Goal: Task Accomplishment & Management: Complete application form

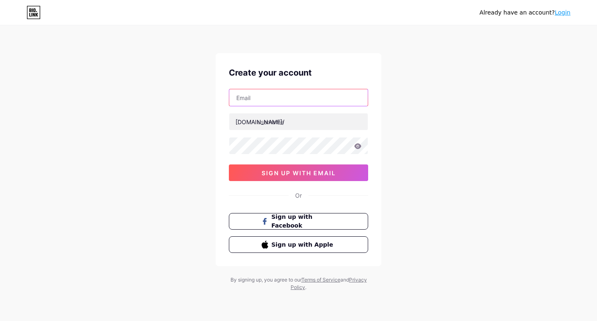
click at [248, 91] on input "text" at bounding box center [298, 97] width 138 height 17
type input "adarshthanisandra@gmail.com"
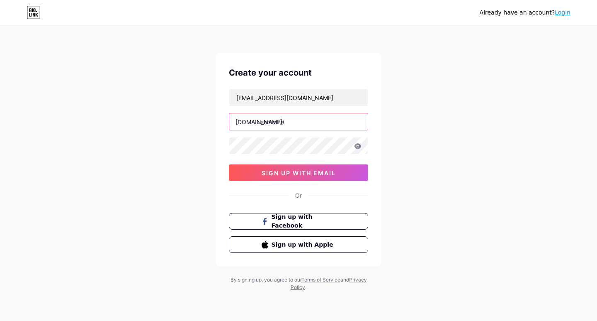
click at [296, 116] on input "text" at bounding box center [298, 121] width 138 height 17
paste input "adarshthanisandra"
type input "adarshthanisandra"
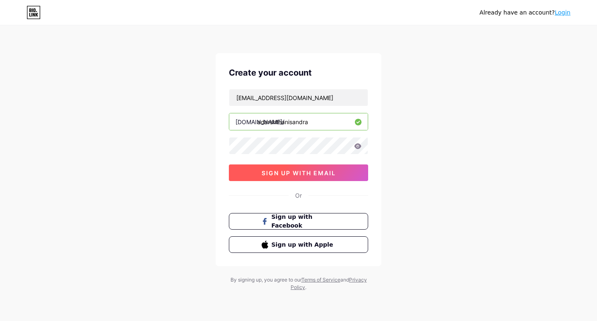
click at [306, 172] on span "sign up with email" at bounding box center [299, 172] width 74 height 7
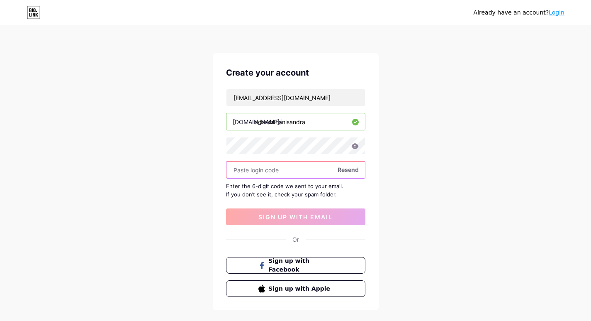
paste input "229792"
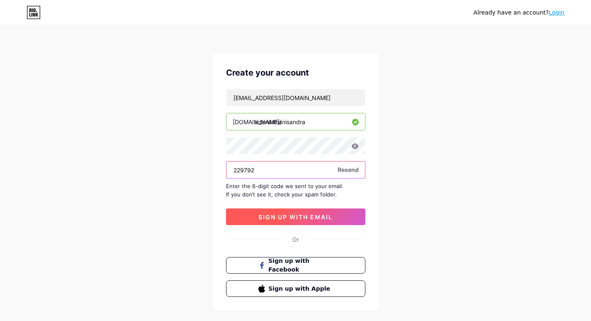
type input "229792"
click at [292, 216] on span "sign up with email" at bounding box center [295, 216] width 74 height 7
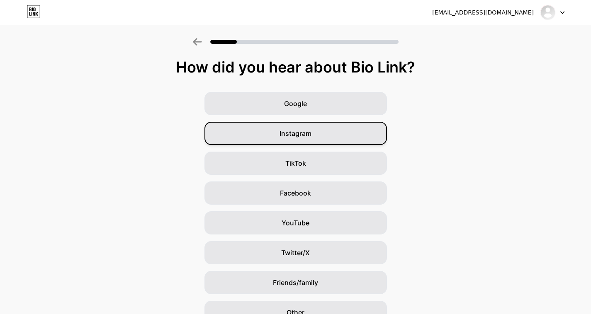
scroll to position [43, 0]
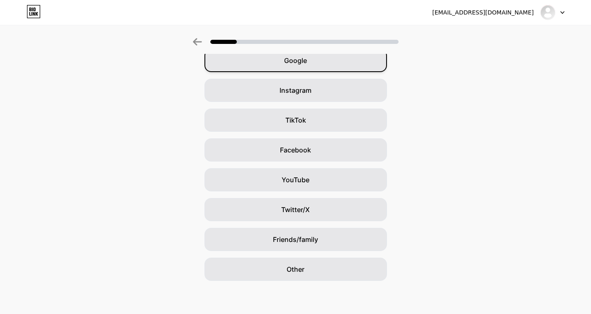
click at [304, 61] on span "Google" at bounding box center [295, 61] width 23 height 10
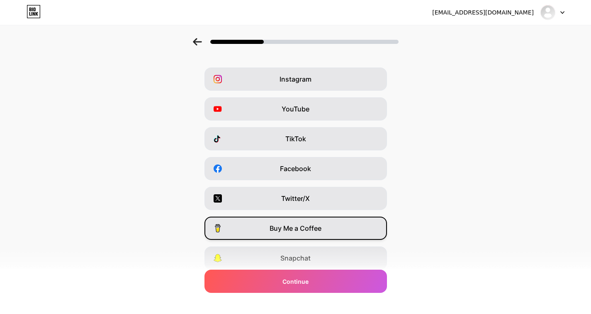
scroll to position [41, 0]
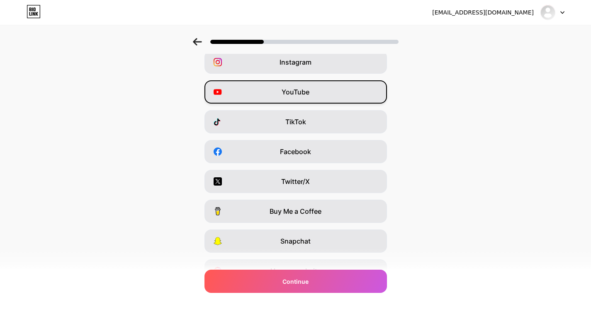
click at [309, 95] on span "YouTube" at bounding box center [296, 92] width 28 height 10
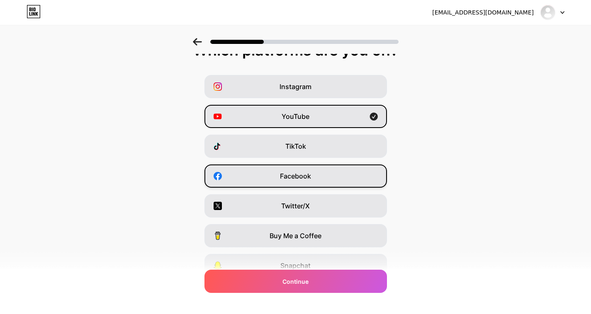
scroll to position [0, 0]
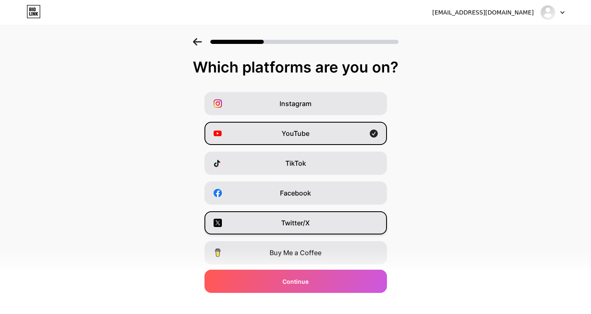
click at [318, 218] on div "Twitter/X" at bounding box center [295, 222] width 182 height 23
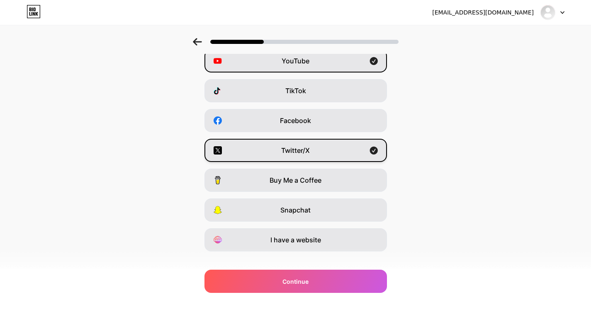
scroll to position [85, 0]
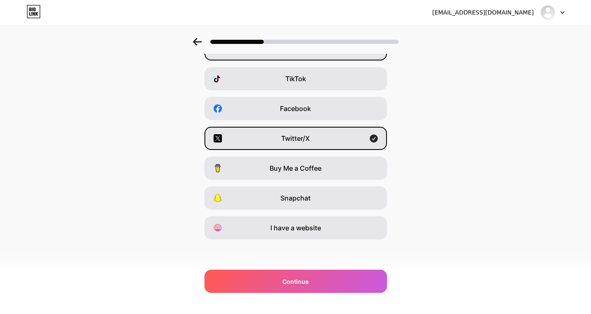
click at [310, 240] on div "Which platforms are you on? Instagram YouTube TikTok Facebook Twitter/X Buy Me …" at bounding box center [295, 127] width 591 height 307
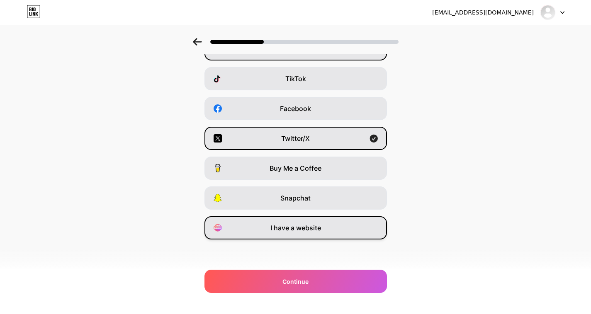
click at [291, 233] on span "I have a website" at bounding box center [295, 228] width 51 height 10
click at [342, 294] on div "adarshthanisandra@gmail.com Logout Link Copied Which platforms are you on? Inst…" at bounding box center [295, 114] width 591 height 399
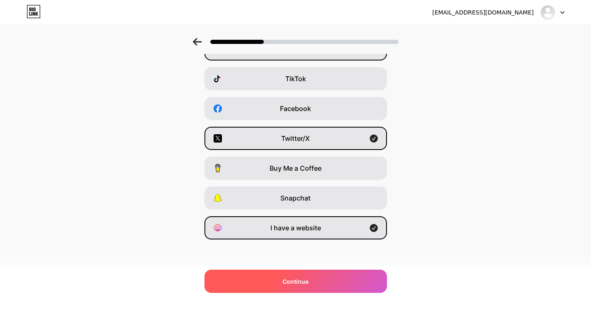
click at [320, 281] on div "Continue" at bounding box center [295, 281] width 182 height 23
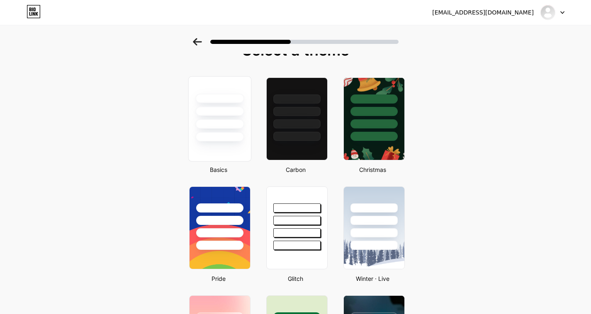
scroll to position [0, 0]
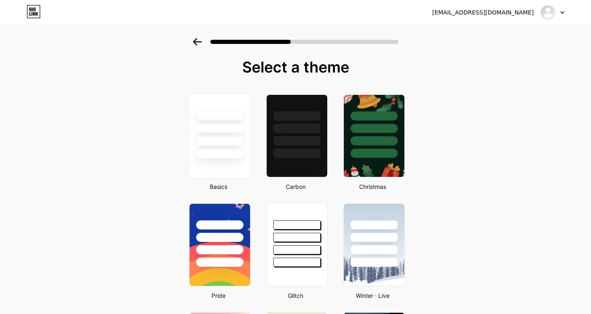
click at [209, 142] on div at bounding box center [219, 141] width 49 height 10
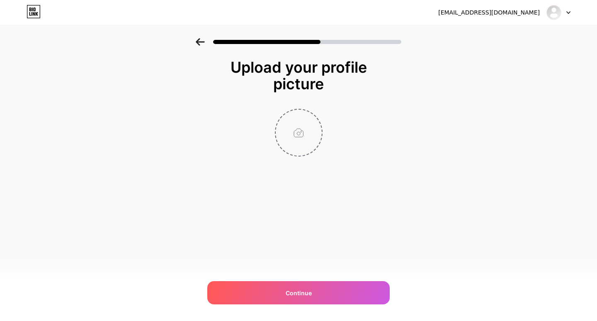
click at [300, 134] on input "file" at bounding box center [299, 132] width 46 height 46
type input "C:\fakepath\Adarsh logo.jpeg"
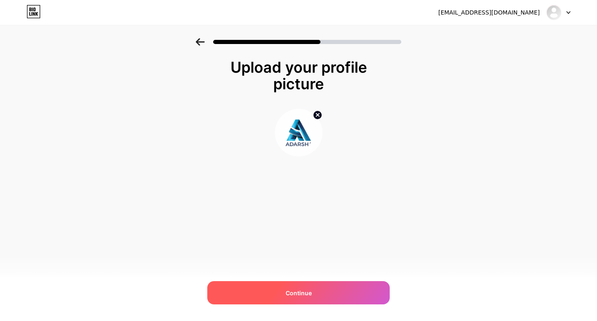
click at [303, 288] on span "Continue" at bounding box center [299, 292] width 26 height 9
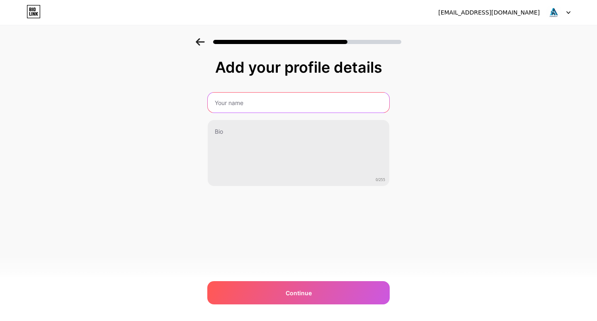
click at [313, 105] on input "text" at bounding box center [299, 102] width 182 height 20
paste input "Adarsh Thanisandra"
type input "Adarsh Thanisandra"
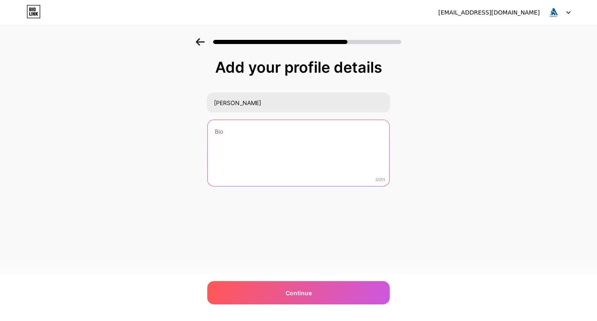
click at [230, 158] on textarea at bounding box center [299, 153] width 182 height 67
paste textarea "Adarsh Thanisandra Bangalore brings together luxury, location, and lifestyle in…"
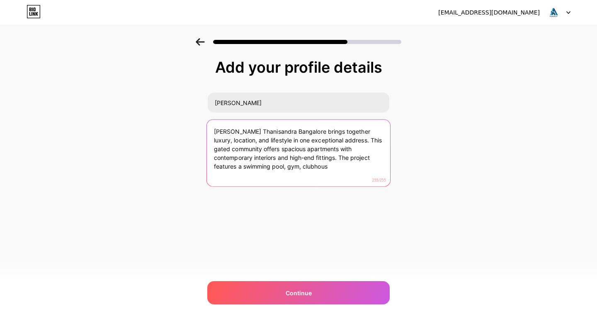
drag, startPoint x: 300, startPoint y: 158, endPoint x: 323, endPoint y: 168, distance: 24.2
click at [323, 168] on textarea "Adarsh Thanisandra Bangalore brings together luxury, location, and lifestyle in…" at bounding box center [298, 153] width 183 height 68
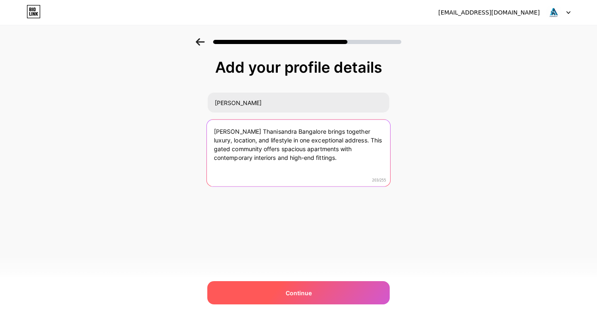
type textarea "Adarsh Thanisandra Bangalore brings together luxury, location, and lifestyle in…"
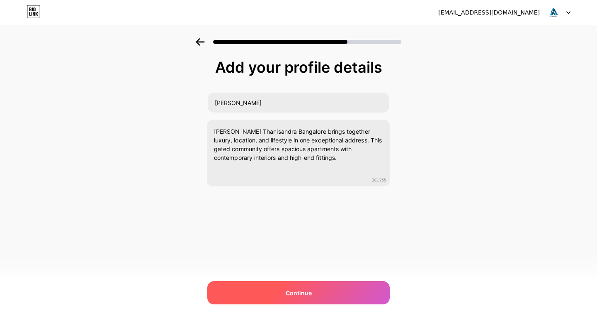
click at [301, 290] on span "Continue" at bounding box center [299, 292] width 26 height 9
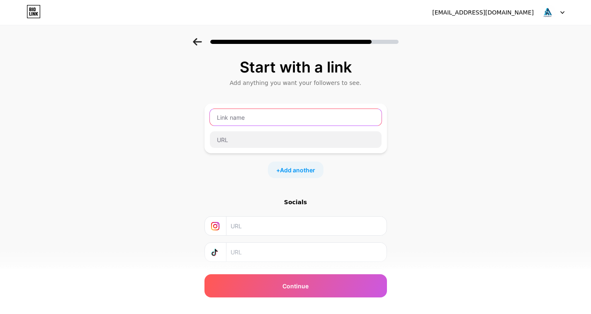
click at [277, 118] on input "text" at bounding box center [296, 117] width 172 height 17
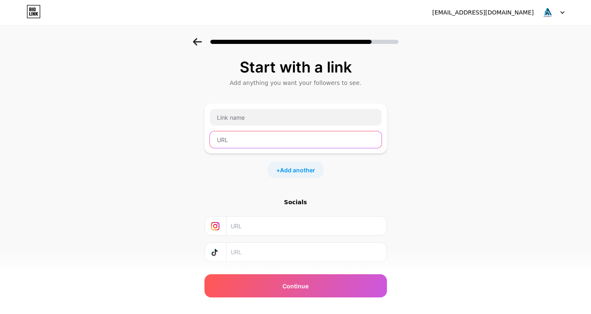
click at [254, 142] on input "text" at bounding box center [296, 139] width 172 height 17
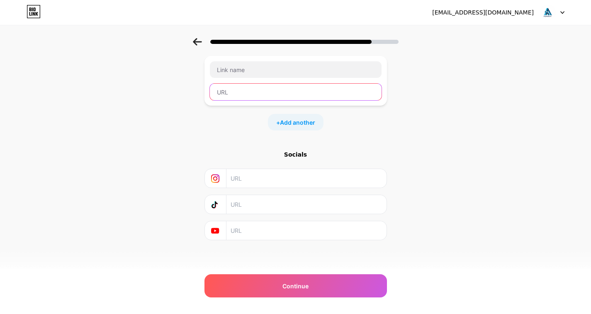
scroll to position [49, 0]
click at [250, 231] on input "text" at bounding box center [306, 230] width 151 height 19
paste input "https://www.youtube.com/@adarshthanisandra"
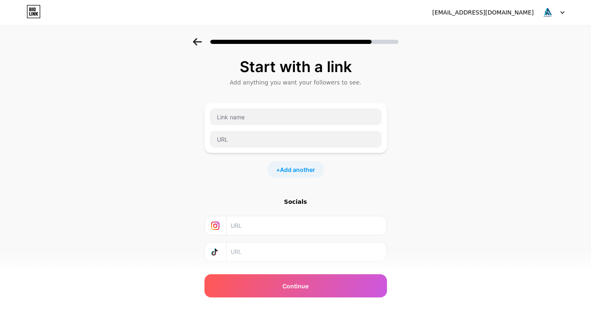
scroll to position [0, 0]
type input "https://www.youtube.com/@adarshthanisandra"
click at [306, 172] on span "Add another" at bounding box center [297, 170] width 35 height 9
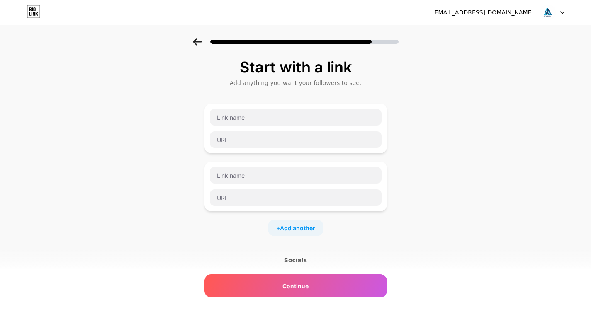
click at [298, 222] on div "+ Add another" at bounding box center [296, 228] width 56 height 17
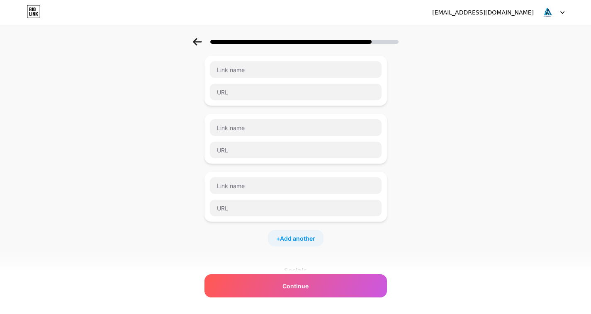
scroll to position [124, 0]
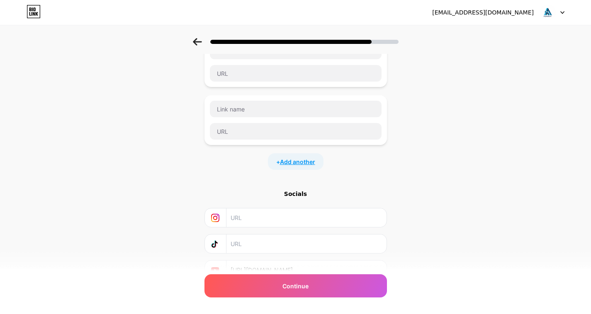
click at [300, 164] on span "Add another" at bounding box center [297, 162] width 35 height 9
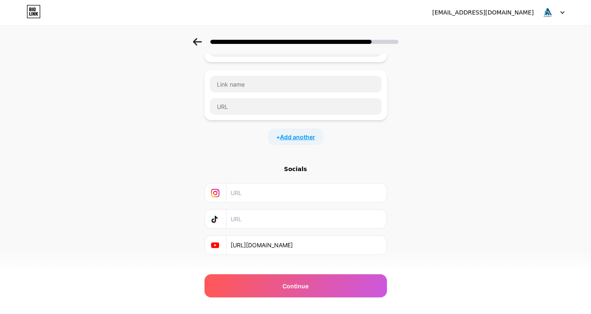
click at [302, 140] on span "Add another" at bounding box center [297, 137] width 35 height 9
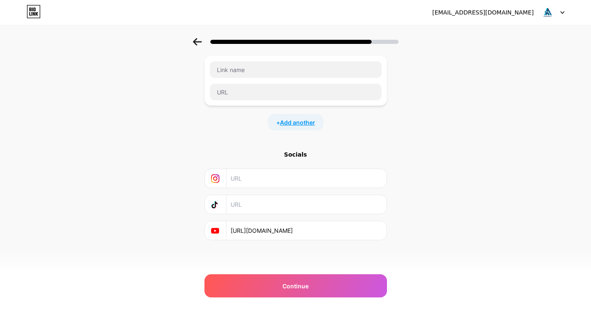
scroll to position [281, 0]
click at [302, 119] on span "Add another" at bounding box center [297, 121] width 35 height 9
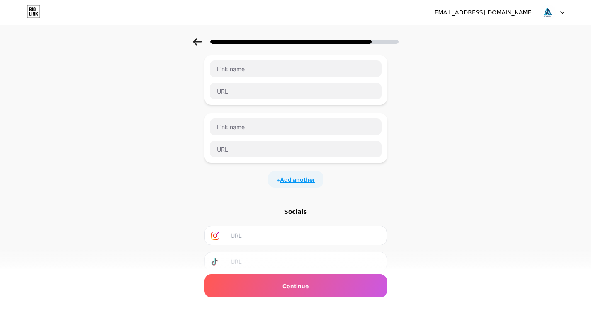
click at [299, 178] on span "Add another" at bounding box center [297, 179] width 35 height 9
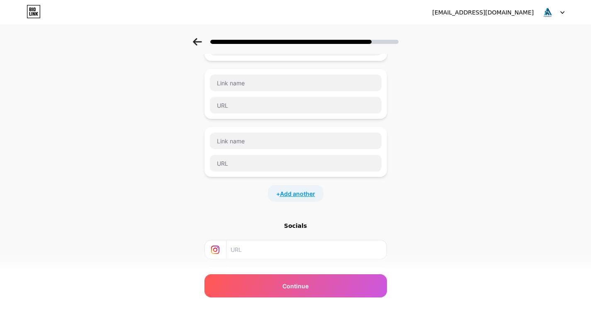
scroll to position [397, 0]
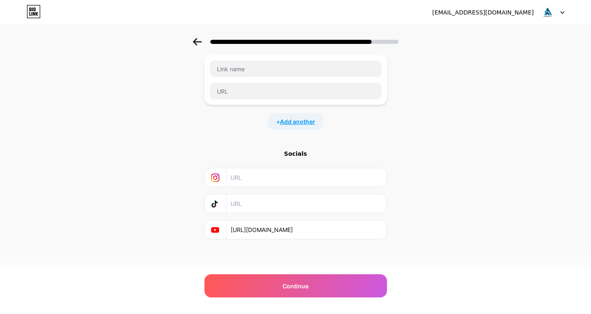
click at [295, 123] on span "Add another" at bounding box center [297, 121] width 35 height 9
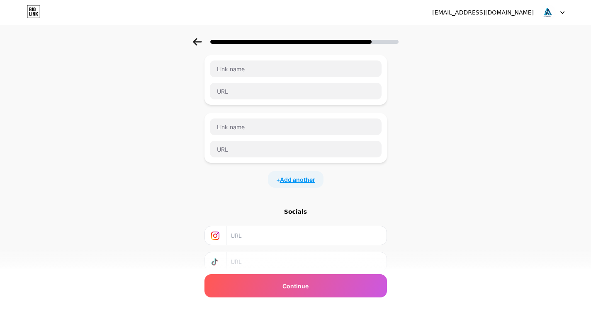
click at [301, 179] on span "Add another" at bounding box center [297, 179] width 35 height 9
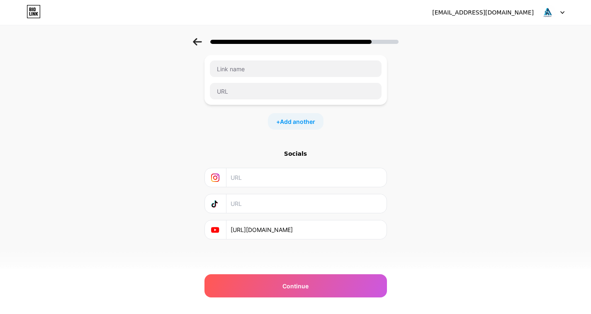
click at [294, 115] on div "+ Add another" at bounding box center [296, 121] width 56 height 17
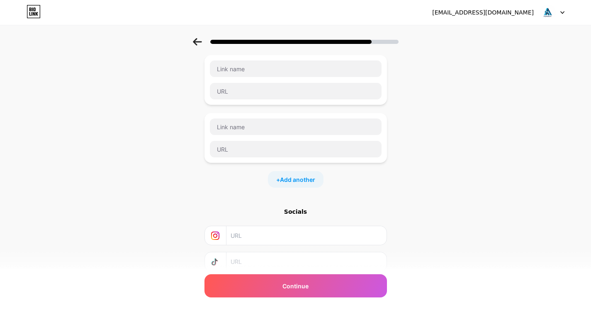
click at [298, 185] on div "+ Add another" at bounding box center [296, 179] width 56 height 17
click at [297, 240] on span "Add another" at bounding box center [297, 237] width 35 height 9
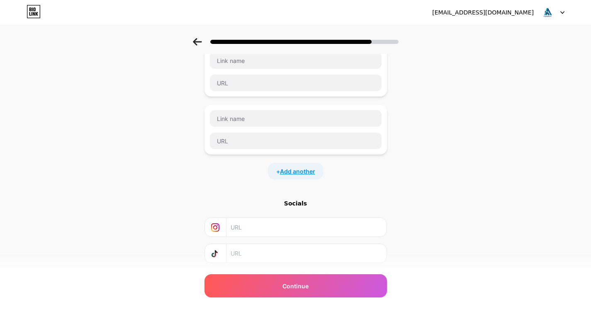
click at [300, 172] on span "Add another" at bounding box center [297, 171] width 35 height 9
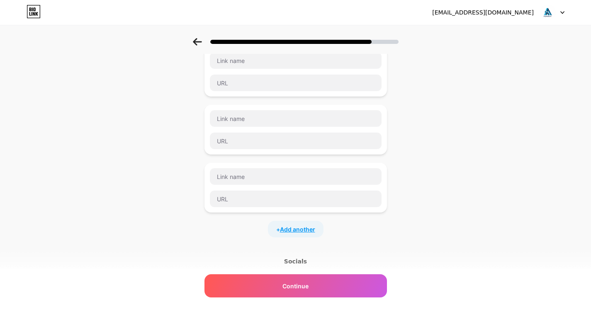
scroll to position [720, 0]
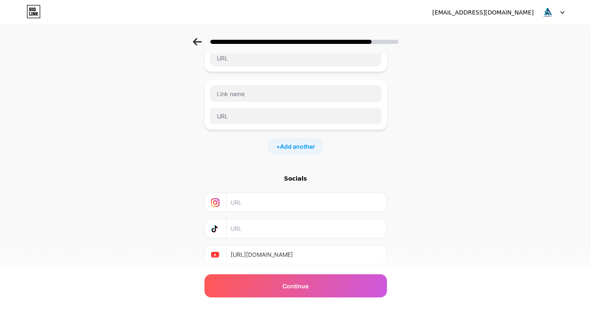
click at [301, 149] on span "Add another" at bounding box center [297, 146] width 35 height 9
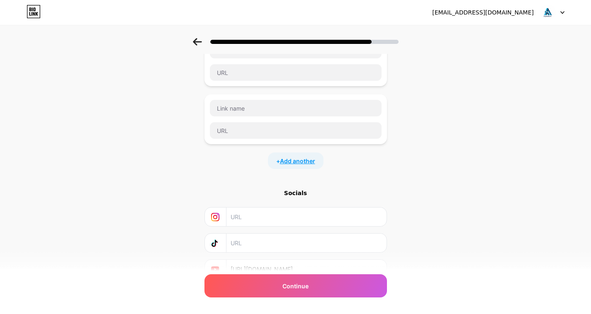
scroll to position [803, 0]
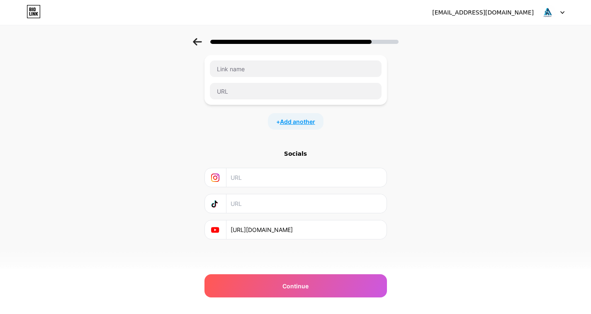
click at [301, 124] on span "Add another" at bounding box center [297, 121] width 35 height 9
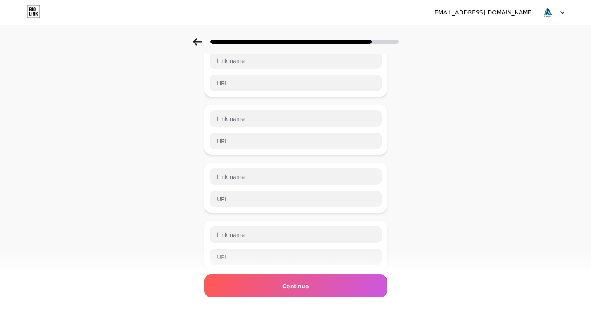
scroll to position [0, 0]
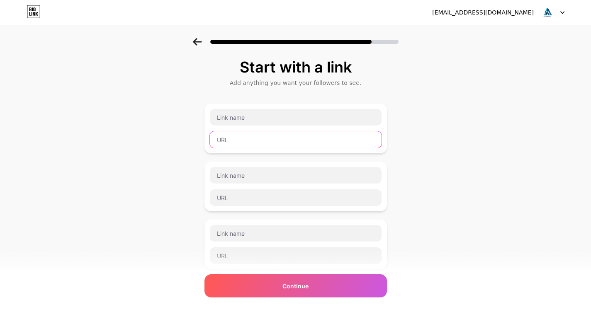
click at [259, 141] on input "text" at bounding box center [296, 139] width 172 height 17
paste input "https://upcomingprop.com/adarsh-developers/bangalore/adarsh-thanisandra/"
type input "https://upcomingprop.com/adarsh-developers/bangalore/adarsh-thanisandra/"
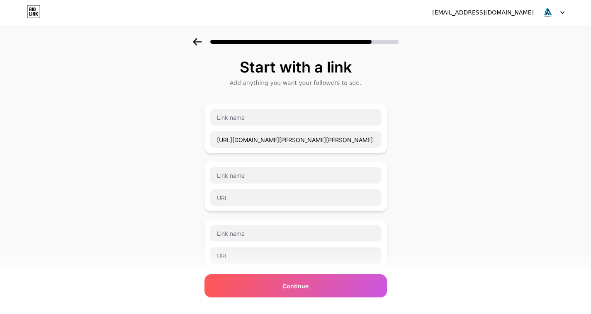
scroll to position [0, 0]
click at [251, 122] on input "text" at bounding box center [296, 117] width 172 height 17
paste input "Adarsh Thanisandra"
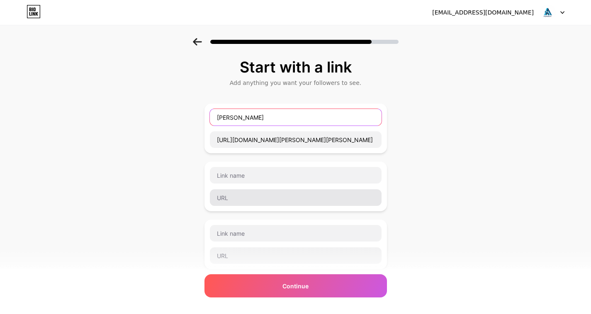
type input "Adarsh Thanisandra"
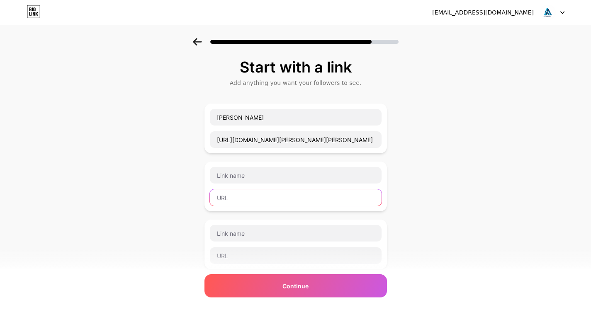
click at [251, 205] on input "text" at bounding box center [296, 197] width 172 height 17
paste input "https://upcomingprop.com/adarsh-developers/bangalore/"
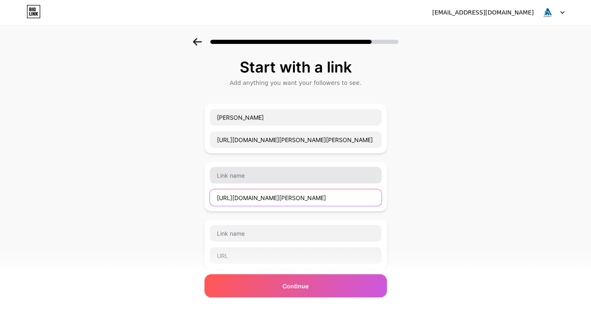
scroll to position [0, 0]
type input "https://upcomingprop.com/adarsh-developers/bangalore/"
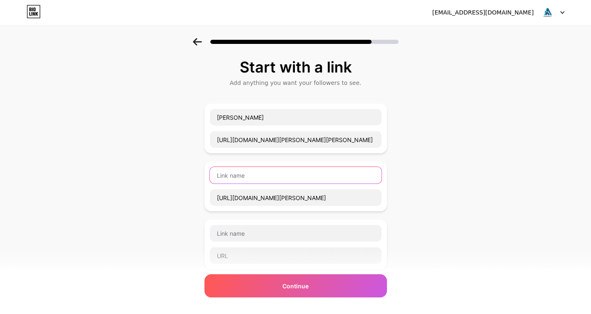
click at [258, 177] on input "text" at bounding box center [296, 175] width 172 height 17
paste input "Adarsh Developers Upcoming Projects Bangalore"
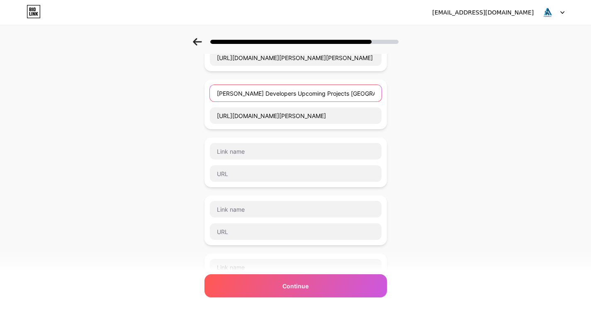
scroll to position [83, 0]
type input "Adarsh Developers Upcoming Projects Bangalore"
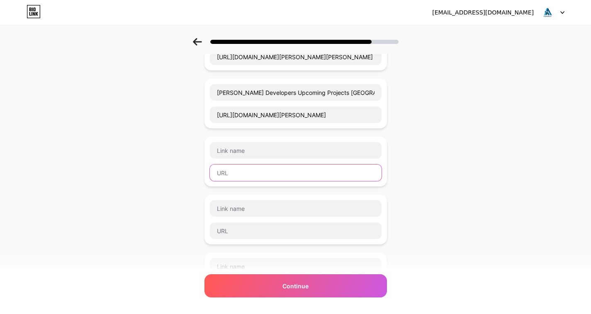
click at [236, 170] on input "text" at bounding box center [296, 173] width 172 height 17
paste input "https://upcomingprop.com/adarsh-developers/"
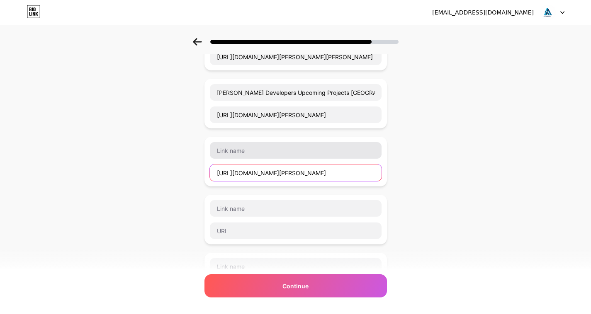
type input "https://upcomingprop.com/adarsh-developers/"
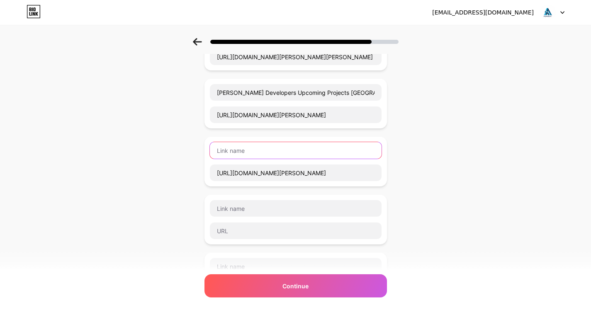
click at [266, 145] on input "text" at bounding box center [296, 150] width 172 height 17
paste input "Adarsh Developers Upcoming Projects"
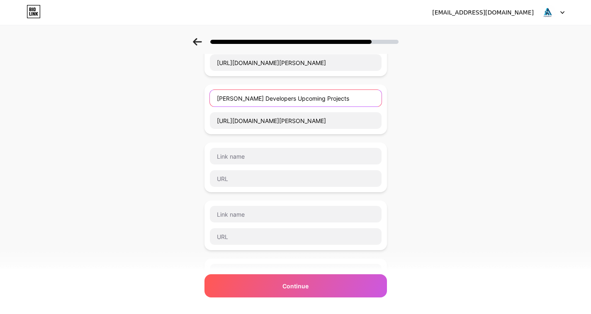
scroll to position [207, 0]
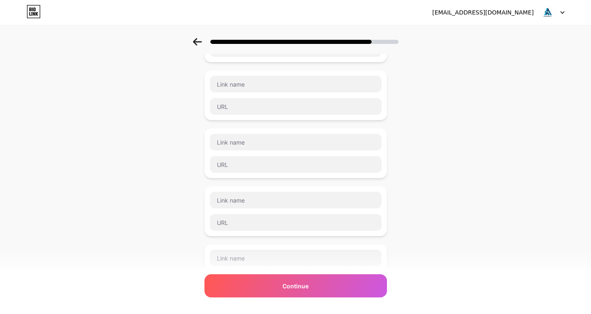
type input "Adarsh Developers Upcoming Projects"
click at [262, 116] on div at bounding box center [295, 95] width 182 height 50
click at [263, 109] on input "text" at bounding box center [296, 106] width 172 height 17
paste input "https://x.com/adarshthanisand"
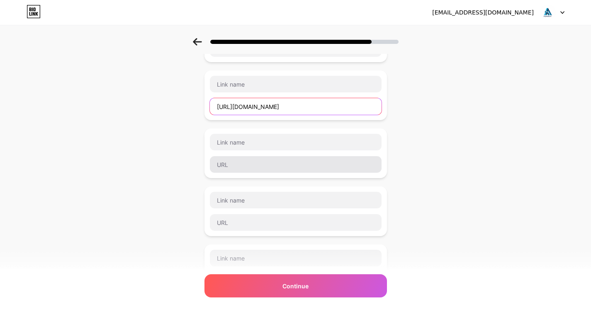
type input "https://x.com/adarshthanisand"
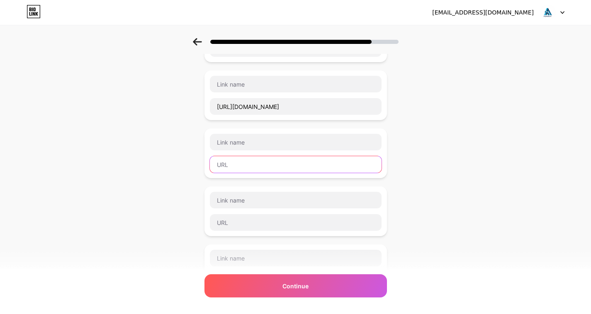
click at [252, 163] on input "text" at bounding box center [296, 164] width 172 height 17
paste input "https://www.reddit.com/user/adarshthanisandra/"
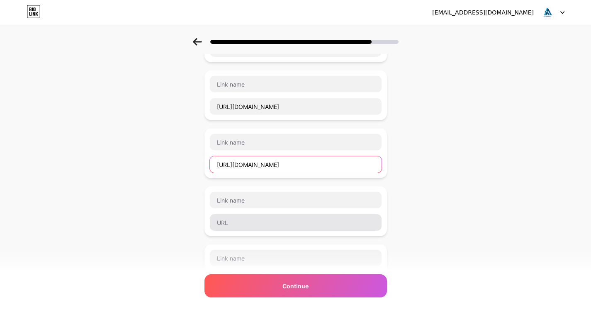
type input "https://www.reddit.com/user/adarshthanisandra/"
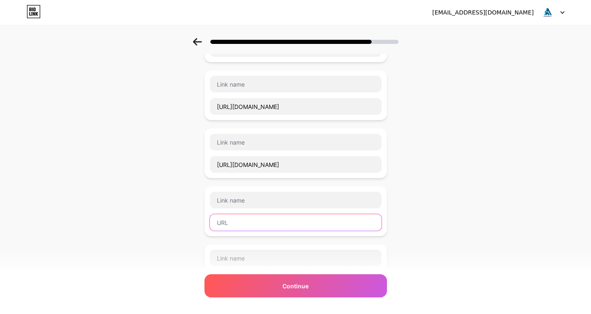
click at [238, 230] on input "text" at bounding box center [296, 222] width 172 height 17
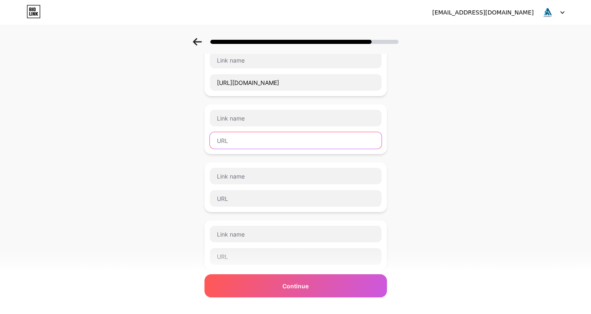
scroll to position [290, 0]
paste input "https://hashnode.com/@adarshthanisandra"
type input "https://hashnode.com/@adarshthanisandra"
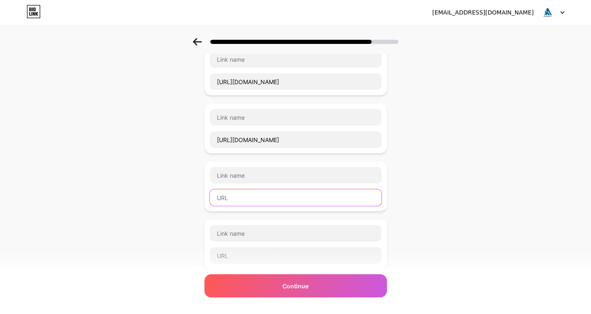
click at [250, 197] on input "text" at bounding box center [296, 197] width 172 height 17
paste input "https://www.tumblr.com/adarshthanisandra"
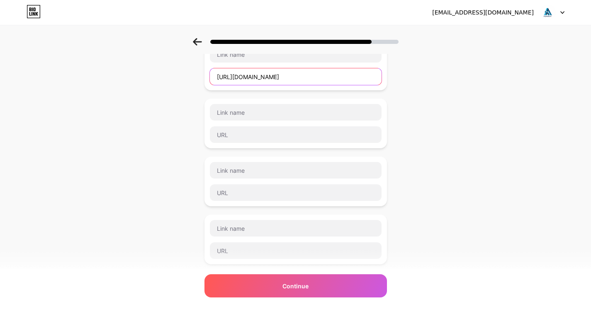
scroll to position [415, 0]
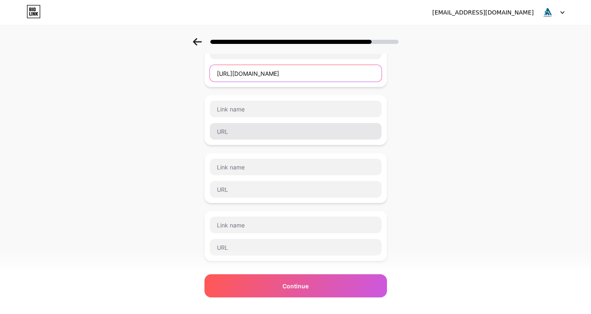
type input "https://www.tumblr.com/adarshthanisandra"
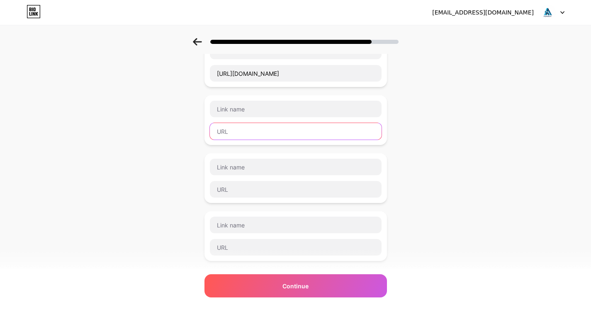
click at [257, 137] on input "text" at bounding box center [296, 131] width 172 height 17
paste input "https://in.pinterest.com/adarshthanisandra/"
type input "https://in.pinterest.com/adarshthanisandra/"
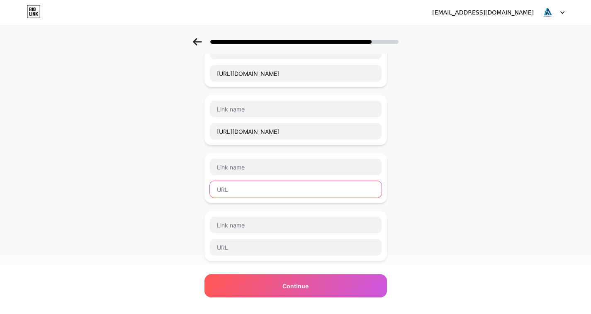
click at [247, 187] on input "text" at bounding box center [296, 189] width 172 height 17
paste input "https://solo.to/adarshthanisandra"
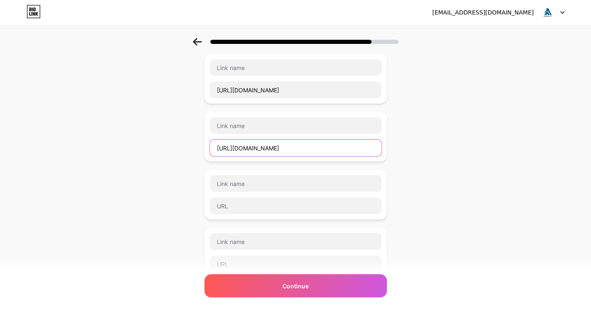
scroll to position [498, 0]
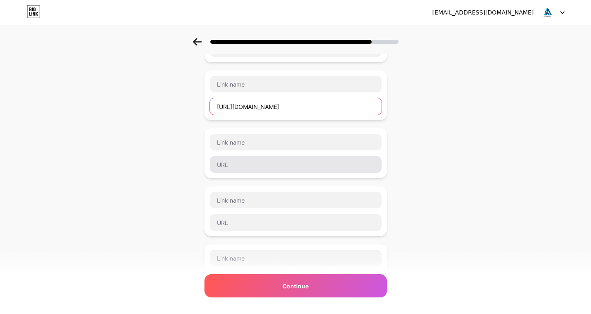
type input "https://solo.to/adarshthanisandra"
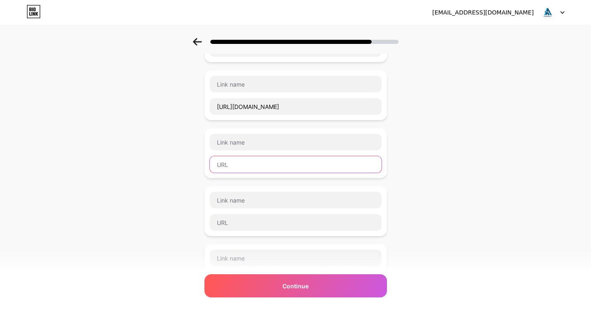
click at [281, 170] on input "text" at bounding box center [296, 164] width 172 height 17
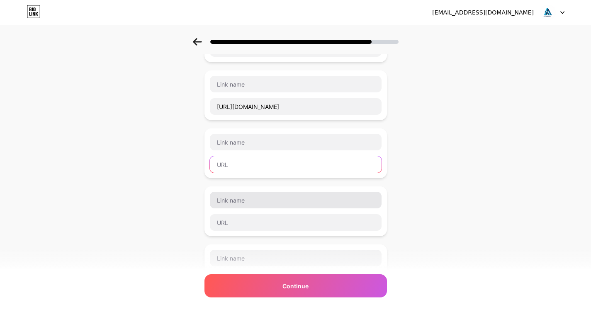
paste input "https://tealfeed.com/adarshthanisandra"
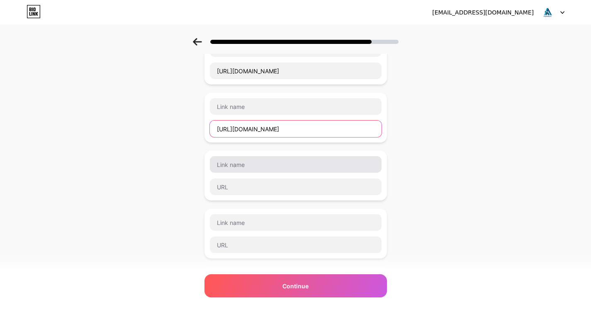
scroll to position [581, 0]
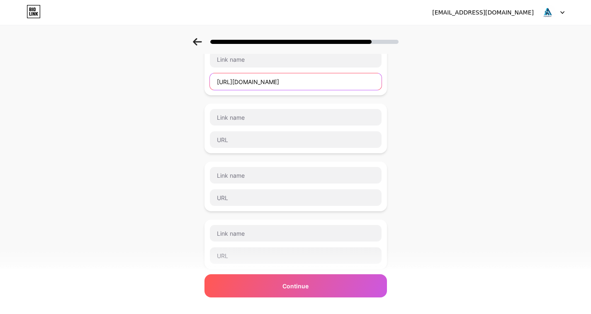
type input "https://tealfeed.com/adarshthanisandra"
click at [255, 151] on div at bounding box center [295, 129] width 182 height 50
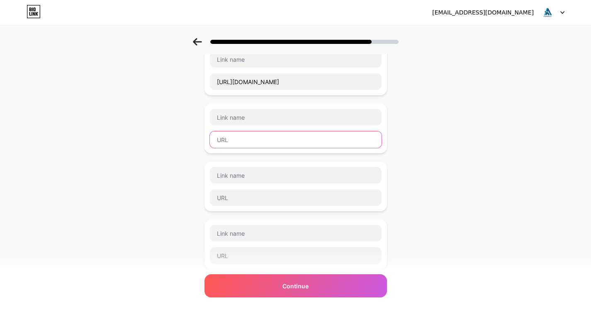
click at [257, 146] on input "text" at bounding box center [296, 139] width 172 height 17
paste input "https://github.com/adarshthanisandra"
type input "https://github.com/adarshthanisandra"
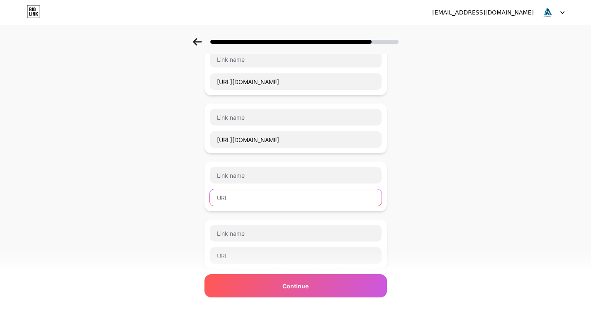
click at [243, 202] on input "text" at bounding box center [296, 197] width 172 height 17
paste input "https://unsplash.com/@adarshthanisandra"
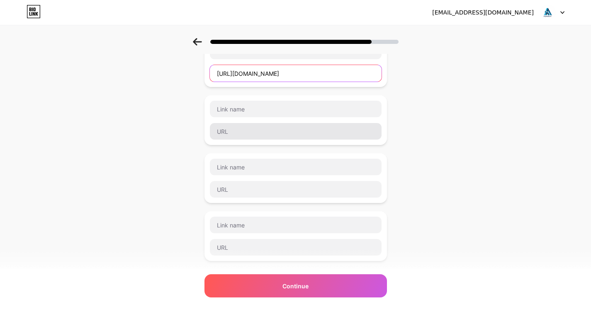
type input "https://unsplash.com/@adarshthanisandra"
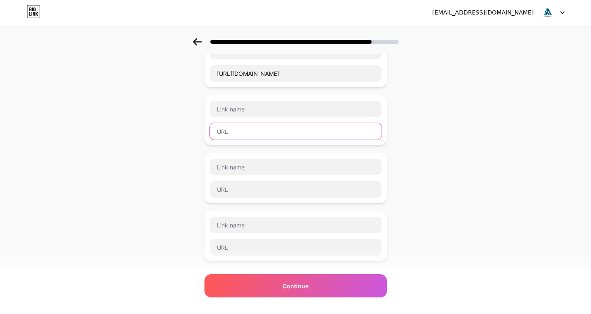
click at [276, 124] on input "text" at bounding box center [296, 131] width 172 height 17
paste input "https://www.twitch.tv/adarshthanisandra/"
type input "https://www.twitch.tv/adarshthanisandra/"
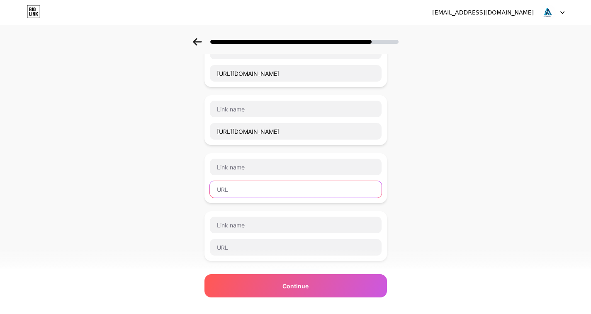
click at [253, 186] on input "text" at bounding box center [296, 189] width 172 height 17
paste input "https://soundcloud.com/adarshthanisandra"
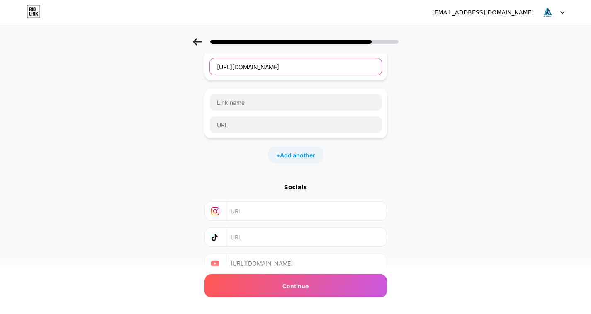
scroll to position [829, 0]
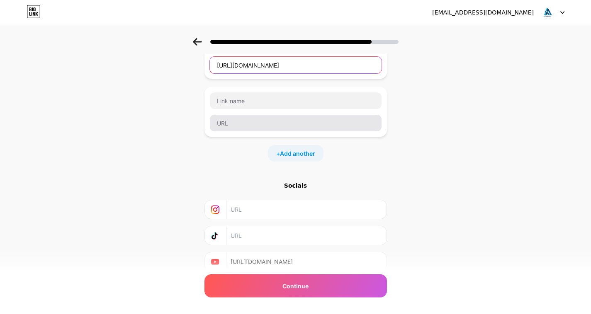
type input "https://soundcloud.com/adarshthanisandra"
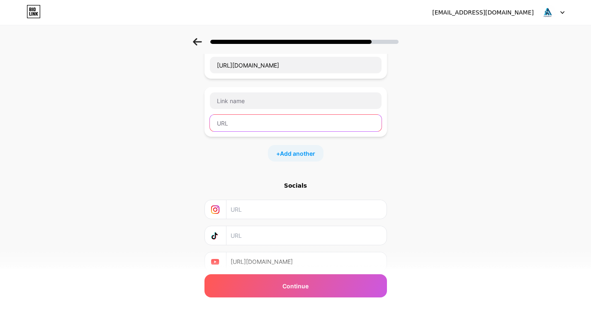
click at [279, 117] on input "text" at bounding box center [296, 123] width 172 height 17
paste input "https://www.producthunt.com/@adarsh_thanisandra"
type input "https://www.producthunt.com/@adarsh_thanisandra"
click at [305, 157] on span "Add another" at bounding box center [297, 153] width 35 height 9
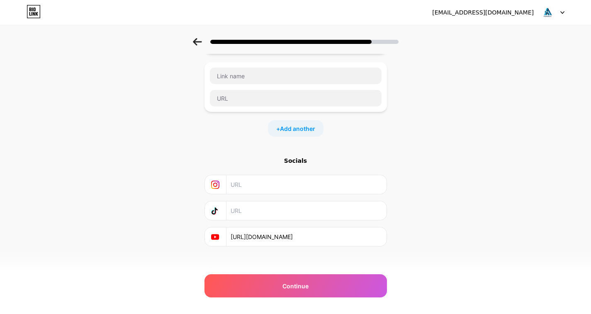
click at [297, 122] on div "+ Add another" at bounding box center [296, 128] width 56 height 17
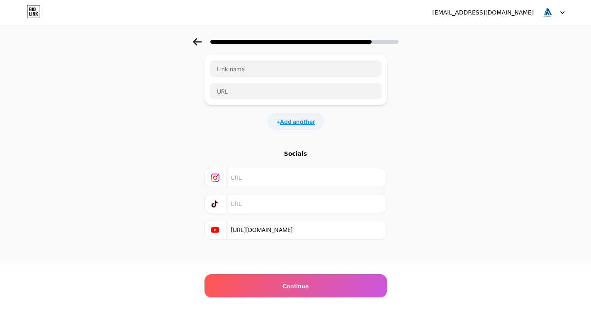
click at [300, 117] on span "Add another" at bounding box center [297, 121] width 35 height 9
click at [299, 126] on span "Add another" at bounding box center [297, 121] width 35 height 9
click at [298, 129] on div "+ Add another" at bounding box center [296, 121] width 56 height 17
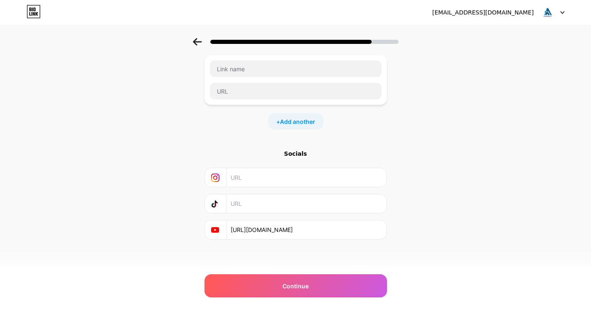
click at [298, 129] on div "+ Add another" at bounding box center [296, 121] width 56 height 17
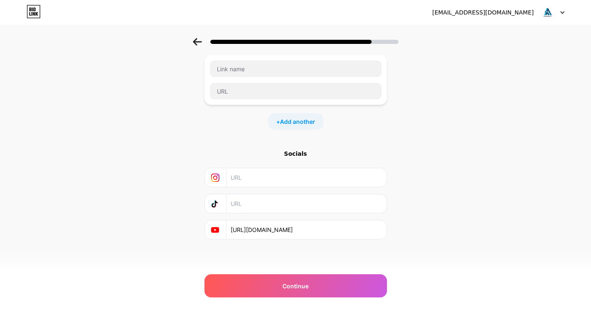
click at [298, 129] on div "+ Add another" at bounding box center [296, 121] width 56 height 17
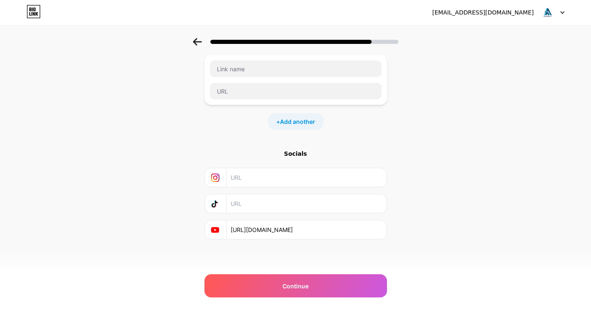
click at [298, 129] on div "+ Add another" at bounding box center [296, 121] width 56 height 17
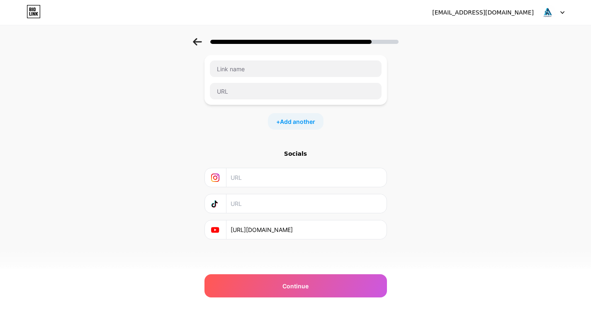
click at [298, 129] on div "+ Add another" at bounding box center [296, 121] width 56 height 17
click at [299, 129] on div "+ Add another" at bounding box center [296, 121] width 56 height 17
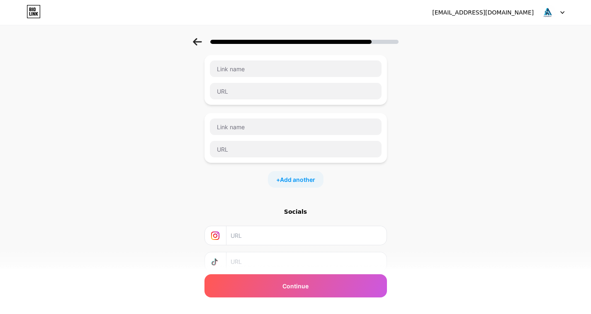
scroll to position [2313, 0]
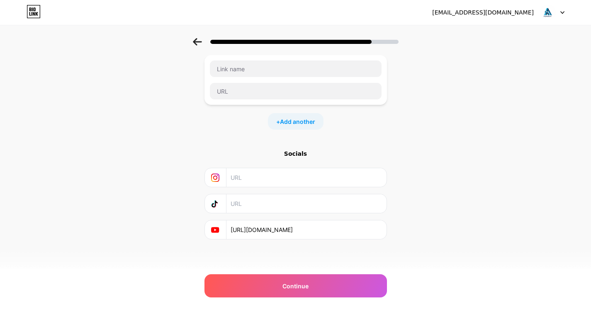
click at [299, 129] on div "+ Add another" at bounding box center [296, 121] width 56 height 17
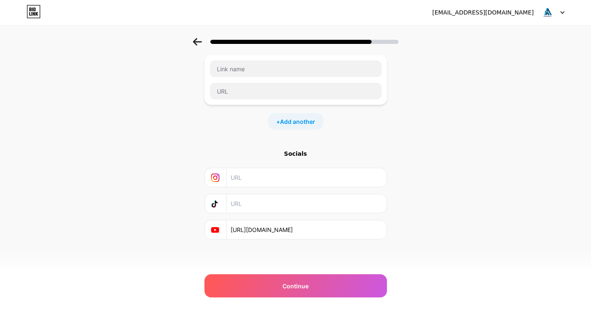
click at [299, 129] on div "+ Add another" at bounding box center [296, 121] width 56 height 17
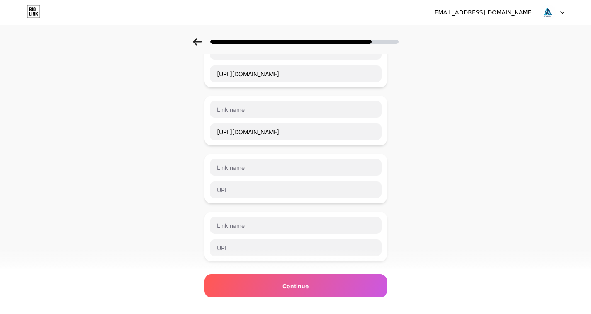
scroll to position [820, 0]
click at [250, 194] on input "text" at bounding box center [296, 190] width 172 height 17
paste input "https://onlyfans.com/adarshthanisandra"
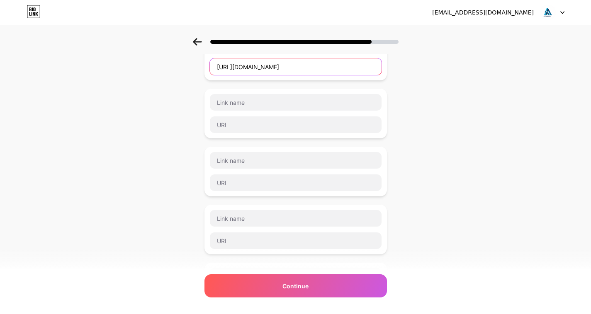
scroll to position [944, 0]
type input "https://onlyfans.com/adarshthanisandra"
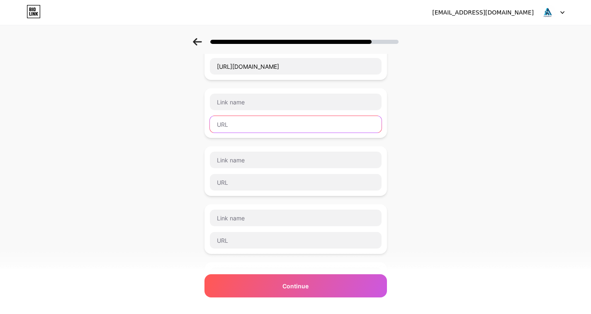
drag, startPoint x: 243, startPoint y: 122, endPoint x: 172, endPoint y: 266, distance: 159.9
click at [243, 123] on input "text" at bounding box center [296, 124] width 172 height 17
paste input "https://archive.org/details/@adarshthanisandra/"
type input "https://archive.org/details/@adarshthanisandra/"
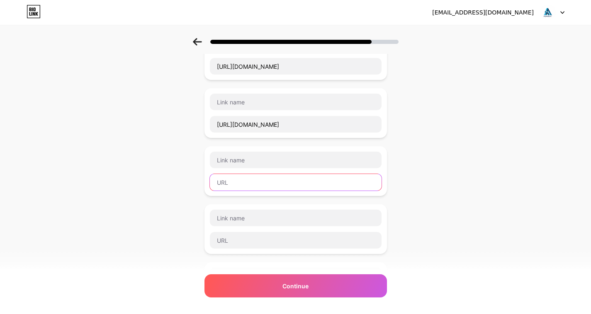
click at [245, 187] on input "text" at bounding box center [296, 182] width 172 height 17
paste input "https://justpaste.it/u/adarshthanisand"
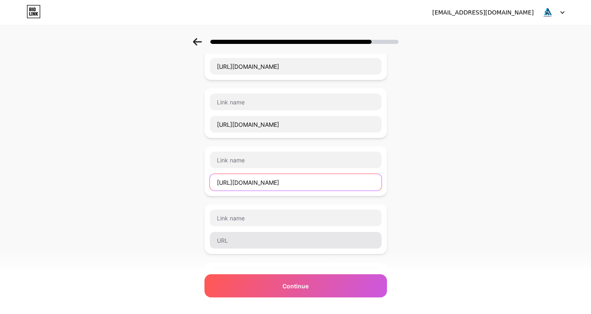
type input "https://justpaste.it/u/adarshthanisand"
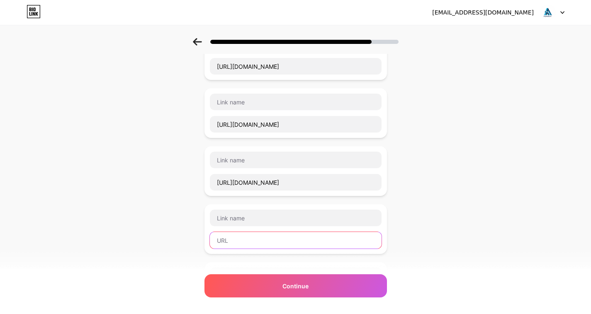
click at [247, 238] on input "text" at bounding box center [296, 240] width 172 height 17
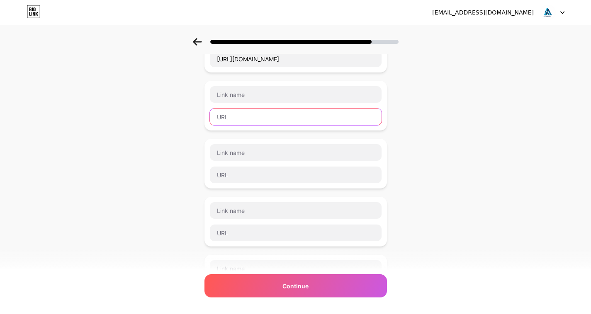
scroll to position [1069, 0]
paste input "https://foss.heptapod.net/adarshthanisandra"
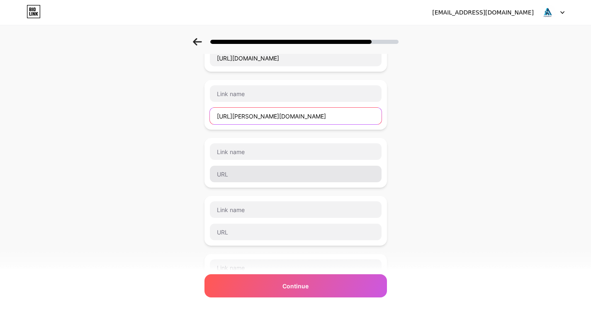
type input "https://foss.heptapod.net/adarshthanisandra"
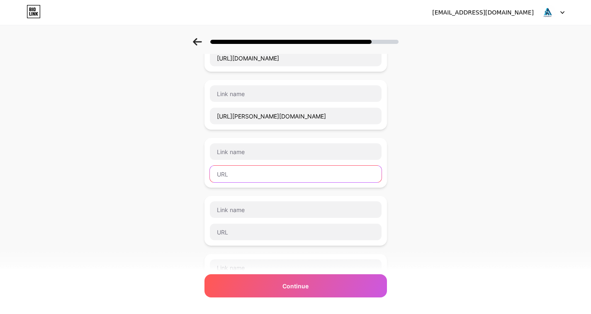
click at [245, 177] on input "text" at bounding box center [296, 174] width 172 height 17
paste input "https://www.quora.com/profile/Adarsh-Thanisandra"
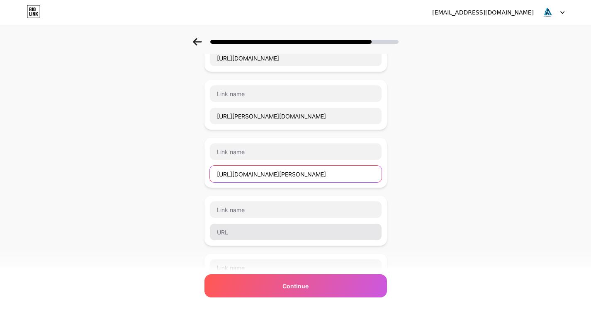
type input "https://www.quora.com/profile/Adarsh-Thanisandra"
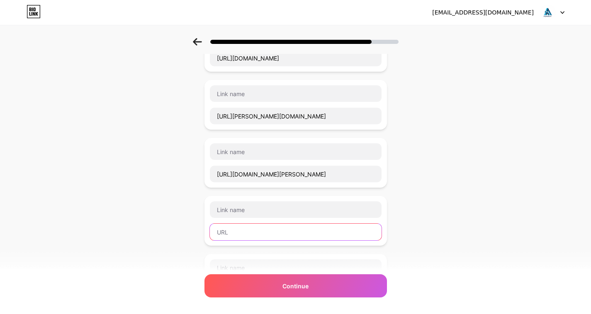
click at [252, 228] on input "text" at bounding box center [296, 232] width 172 height 17
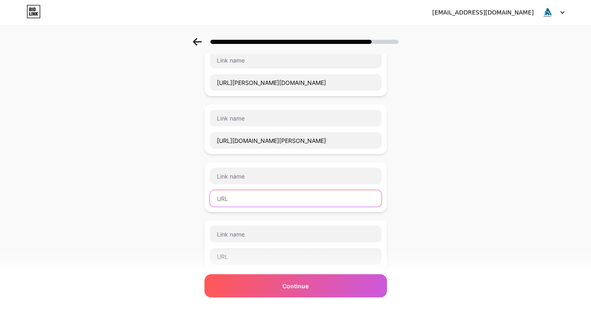
scroll to position [1151, 0]
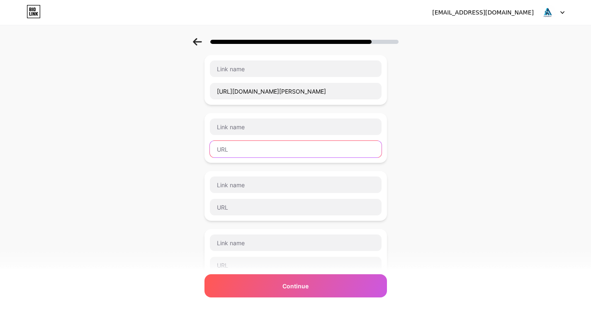
paste input "https://ko-fi.com/adarshthanisandra"
type input "https://ko-fi.com/adarshthanisandra"
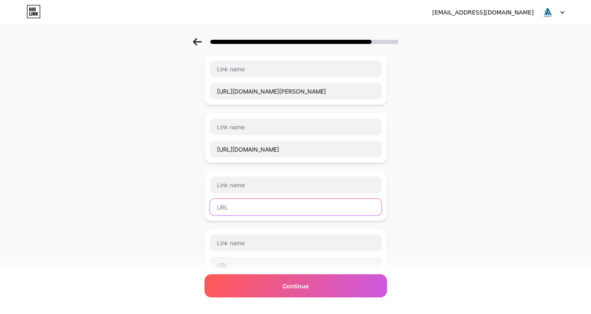
click at [232, 209] on input "text" at bounding box center [296, 207] width 172 height 17
paste input "https://www.adpost.com/u/adarshthanisandra/"
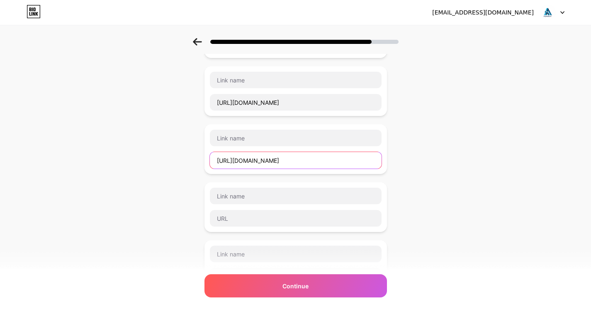
scroll to position [1276, 0]
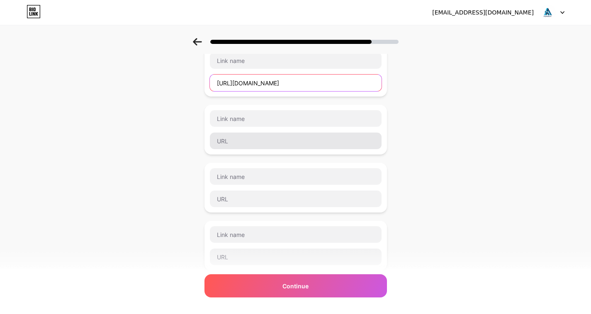
type input "https://www.adpost.com/u/adarshthanisandra/"
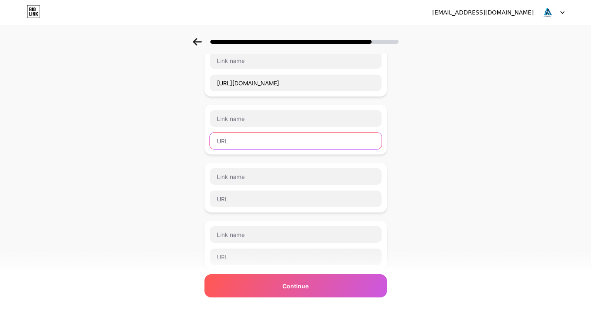
click at [246, 143] on input "text" at bounding box center [296, 141] width 172 height 17
paste input "https://forum.beobuild.rs/members/adarshthanisandra.35752/"
type input "https://forum.beobuild.rs/members/adarshthanisandra.35752/"
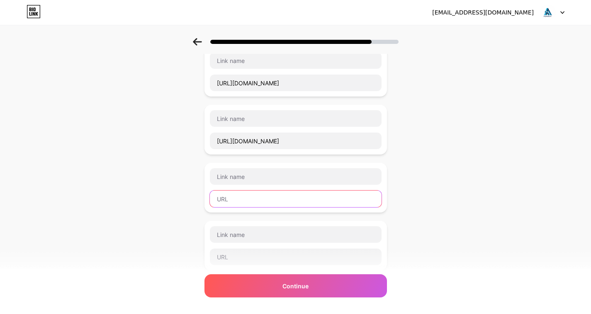
click at [255, 196] on input "text" at bounding box center [296, 199] width 172 height 17
paste input "https://disqus.com/by/adarshthanisandra/"
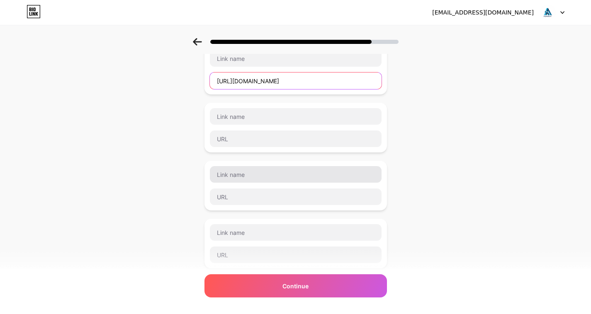
scroll to position [1400, 0]
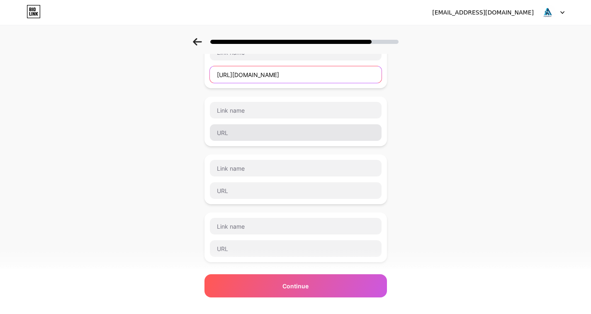
type input "https://disqus.com/by/adarshthanisandra/"
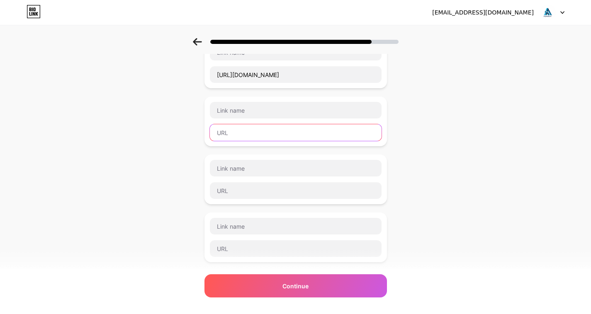
click at [248, 131] on input "text" at bounding box center [296, 132] width 172 height 17
paste input "https://www.bunity.com/-81952440-3a57-421a-8a34-a25dfc03b708"
type input "https://www.bunity.com/-81952440-3a57-421a-8a34-a25dfc03b708"
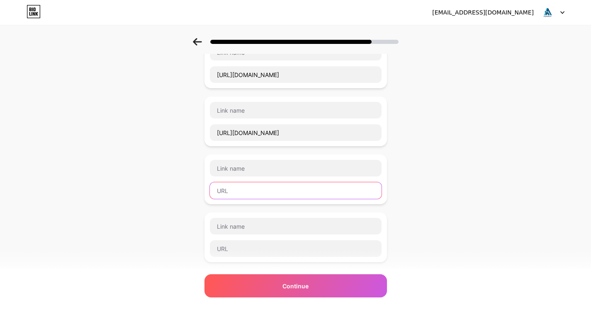
click at [252, 192] on input "text" at bounding box center [296, 190] width 172 height 17
paste input "https://gravatar.com/observationagileba03a02713"
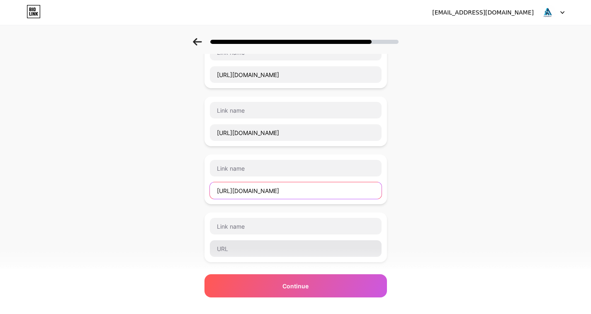
type input "https://gravatar.com/observationagileba03a02713"
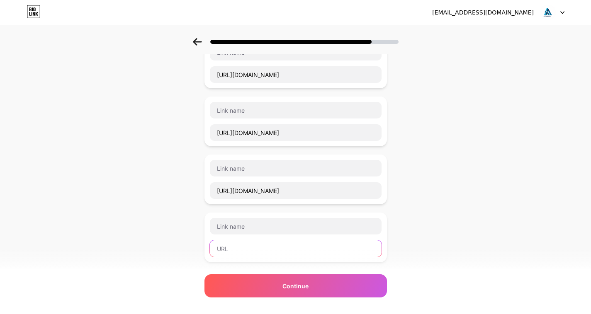
click at [252, 249] on input "text" at bounding box center [296, 248] width 172 height 17
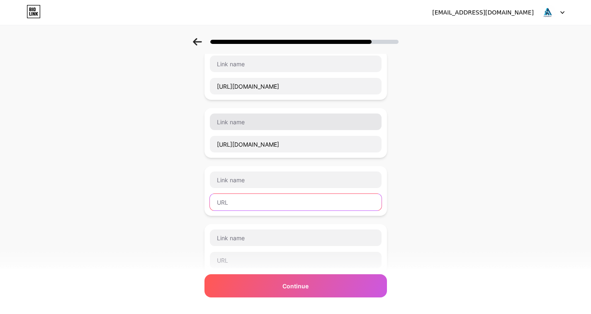
scroll to position [1525, 0]
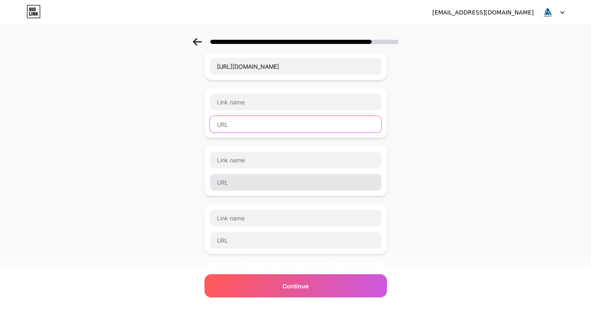
paste input "https://www.mightycause.com/profile/adarshthanisandra"
type input "https://www.mightycause.com/profile/adarshthanisandra"
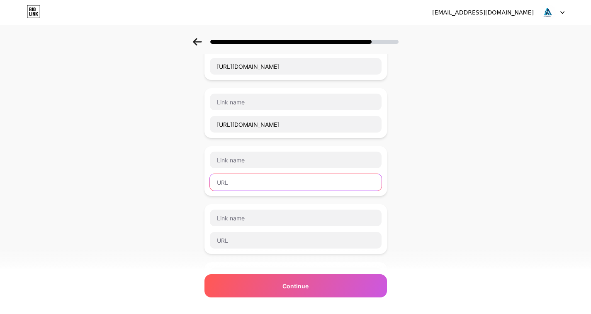
click at [256, 185] on input "text" at bounding box center [296, 182] width 172 height 17
paste input "https://bizidex.com/en/adarsh-thanisandra-apartments-800583"
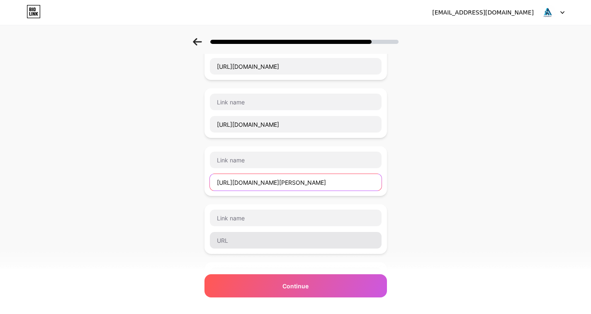
type input "https://bizidex.com/en/adarsh-thanisandra-apartments-800583"
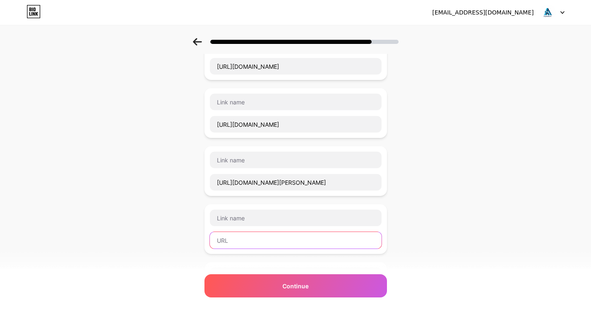
click at [240, 239] on input "text" at bounding box center [296, 240] width 172 height 17
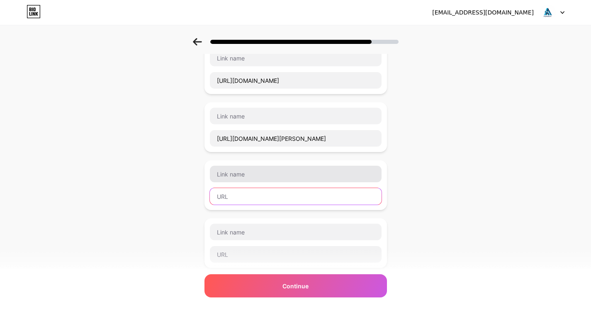
scroll to position [1649, 0]
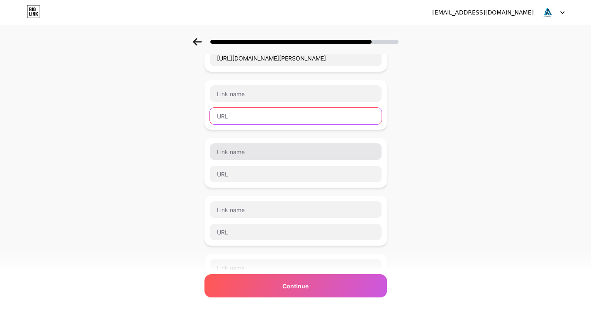
paste input "https://500px.com/p/adarshthanisandra"
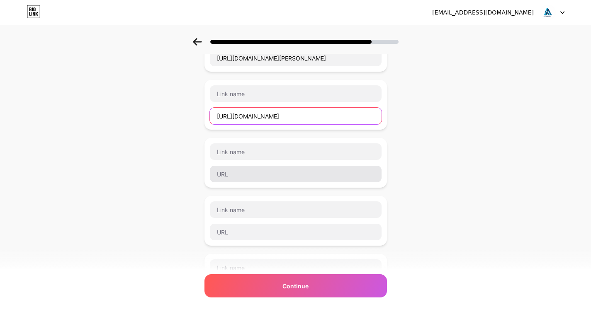
type input "https://500px.com/p/adarshthanisandra"
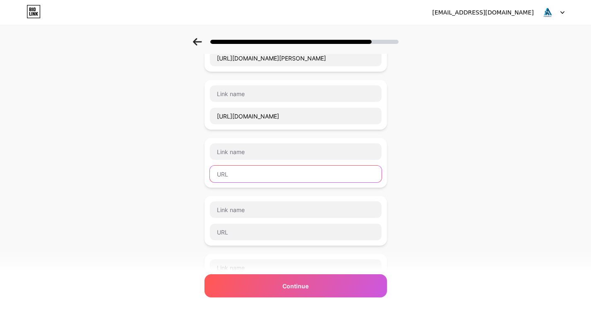
click at [267, 172] on input "text" at bounding box center [296, 174] width 172 height 17
paste input "https://wikifactory.com/@adarshthanisandra/"
type input "https://wikifactory.com/@adarshthanisandra/"
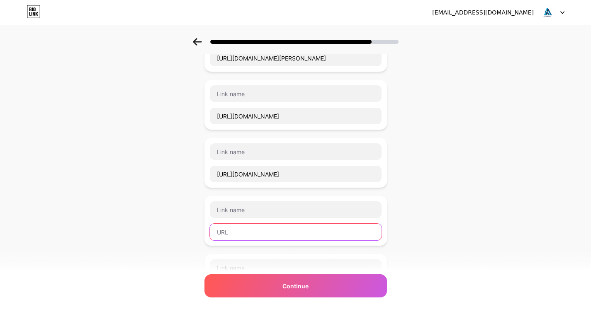
click at [240, 235] on input "text" at bounding box center [296, 232] width 172 height 17
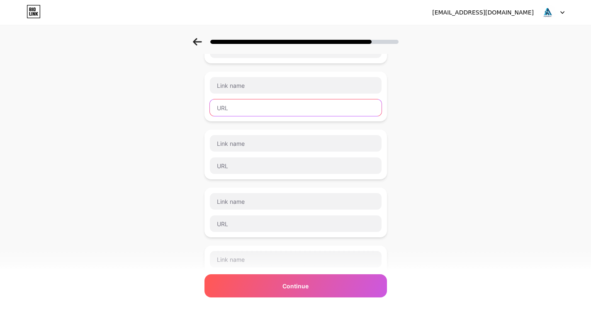
paste input "https://pxhere.com/en/photographer/4768182"
type input "https://pxhere.com/en/photographer/4768182"
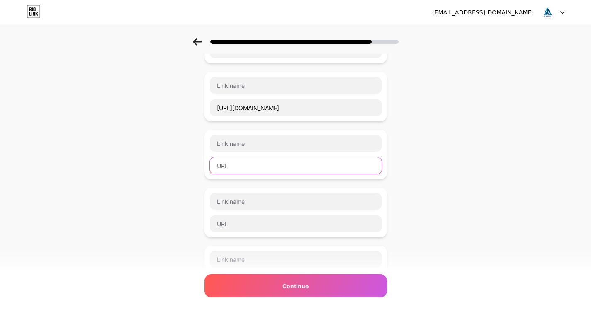
click at [254, 164] on input "text" at bounding box center [296, 166] width 172 height 17
paste input "https://bsky.app/profile/adarshthanisandra.bsky.social"
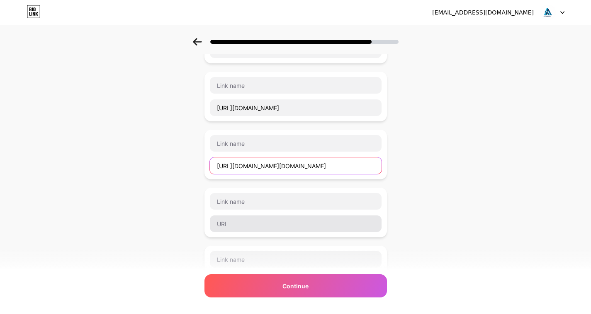
type input "https://bsky.app/profile/adarshthanisandra.bsky.social"
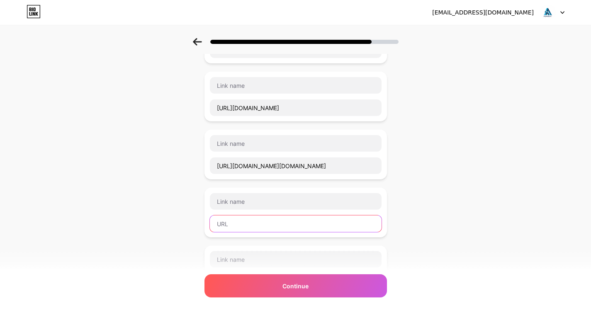
click at [240, 218] on input "text" at bounding box center [296, 224] width 172 height 17
paste input "https://wakelet.com/@AdarshThanisandra50925"
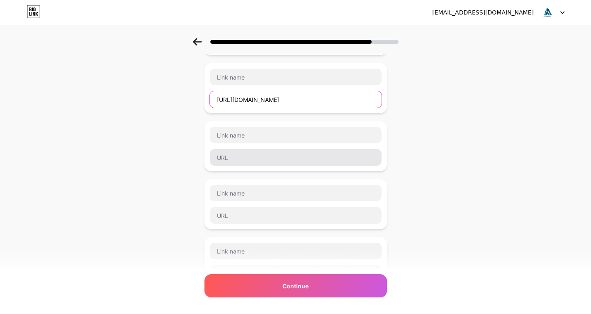
type input "https://wakelet.com/@AdarshThanisandra50925"
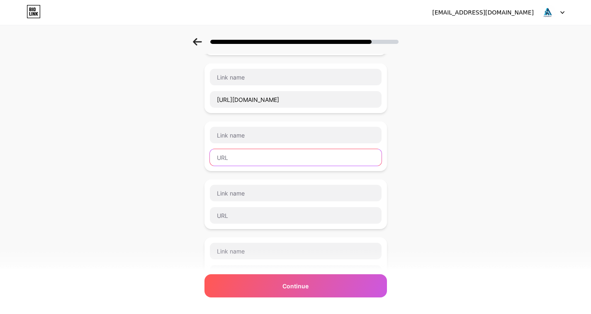
click at [267, 160] on input "text" at bounding box center [296, 157] width 172 height 17
paste input "https://zrzutka.pl/profile/adarsh-thanisandra-bangalore-33840"
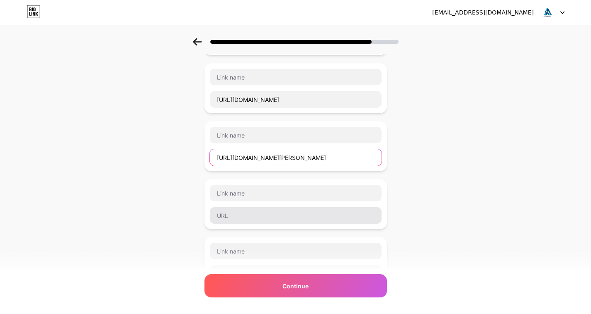
type input "https://zrzutka.pl/profile/adarsh-thanisandra-bangalore-33840"
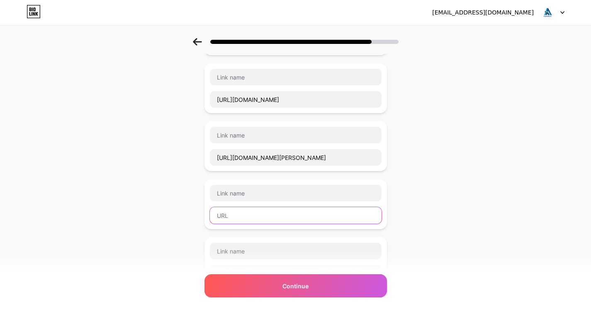
click at [255, 211] on input "text" at bounding box center [296, 215] width 172 height 17
paste input "https://www.spatial.io/@adarshthanisandra"
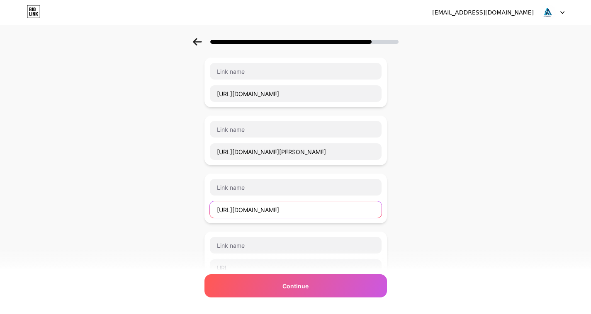
scroll to position [2022, 0]
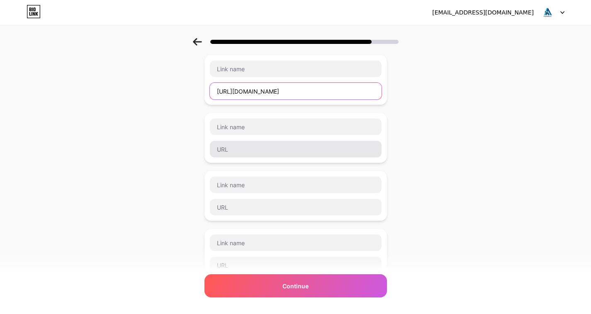
type input "https://www.spatial.io/@adarshthanisandra"
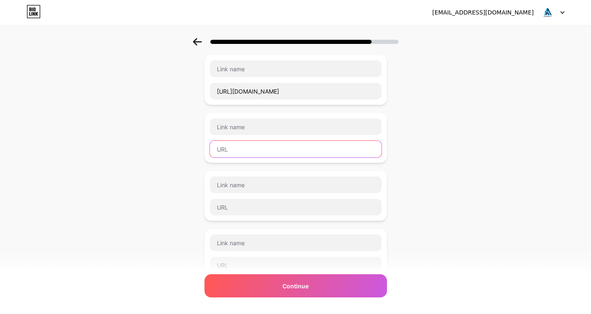
click at [263, 151] on input "text" at bounding box center [296, 149] width 172 height 17
paste input "https://hubpages.com/@adarshthanisandra"
type input "https://hubpages.com/@adarshthanisandra"
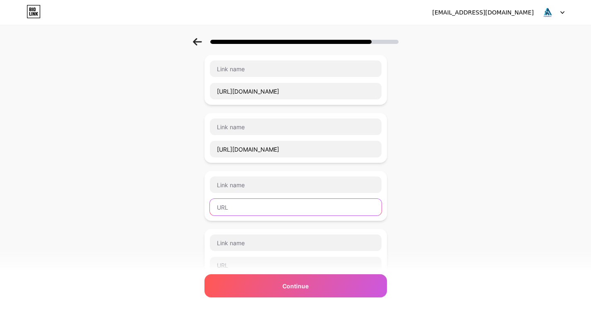
click at [256, 211] on input "text" at bounding box center [296, 207] width 172 height 17
paste input "https://fueler.io/adarshthanisandra"
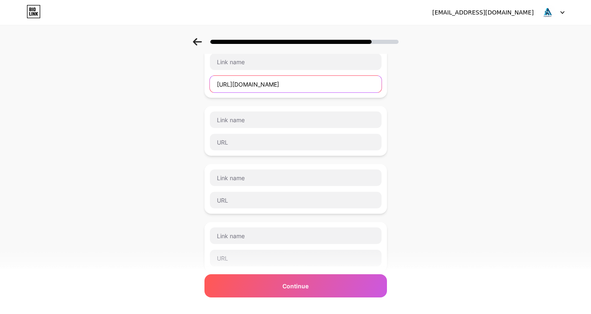
scroll to position [2147, 0]
type input "https://fueler.io/adarshthanisandra"
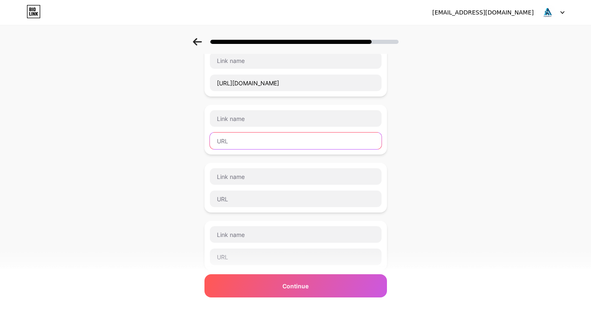
click at [273, 146] on input "text" at bounding box center [296, 141] width 172 height 17
paste input "https://volleybox.net/user/adarshthanisandra"
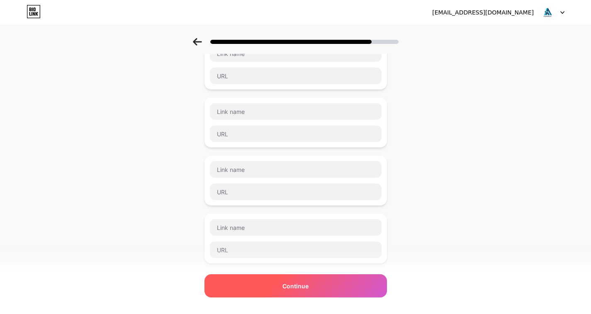
scroll to position [2271, 0]
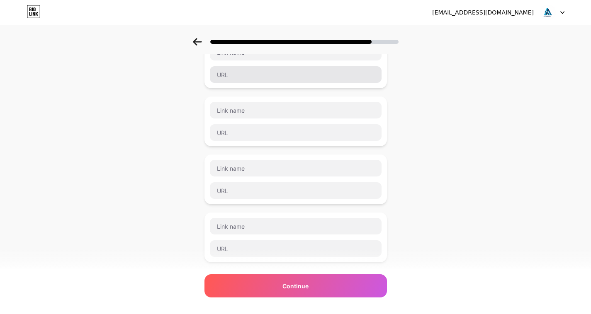
type input "https://volleybox.net/user/adarshthanisandra"
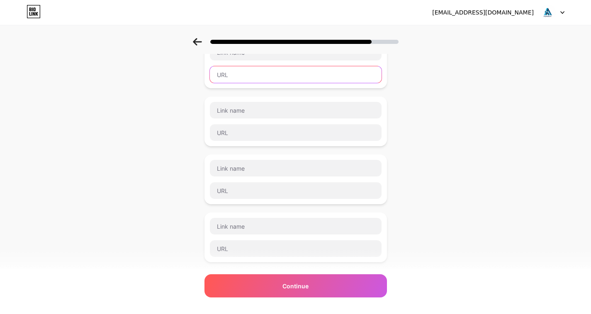
click at [251, 76] on input "text" at bounding box center [296, 74] width 172 height 17
paste input "https://audio.com/adarsh-thanisandra"
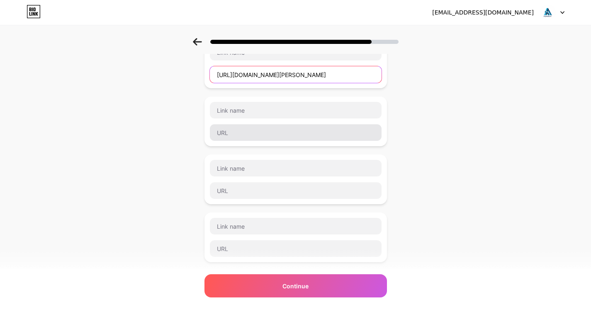
type input "https://audio.com/adarsh-thanisandra"
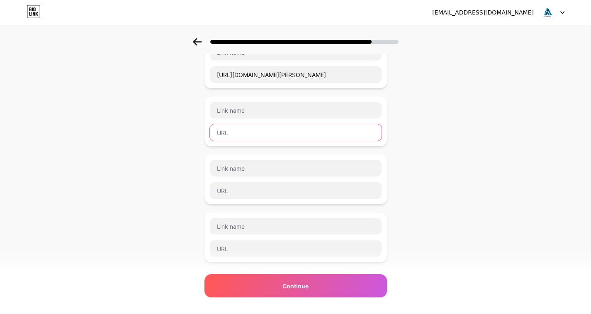
click at [262, 130] on input "text" at bounding box center [296, 132] width 172 height 17
paste input "https://www.skool.com/@adarsh-thanisandra-bangalore-5565"
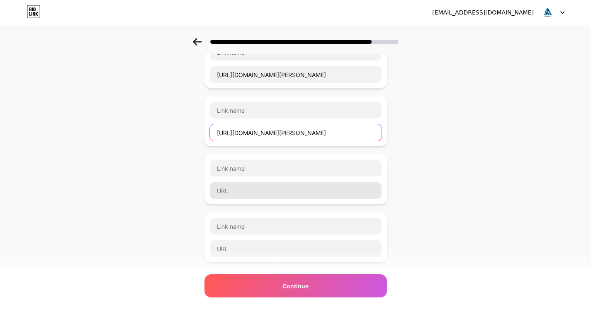
scroll to position [0, 14]
type input "https://www.skool.com/@adarsh-thanisandra-bangalore-5565"
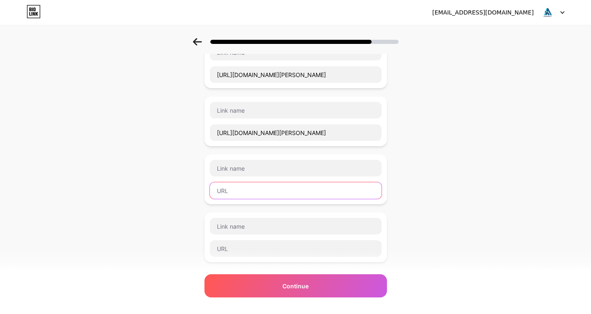
click at [259, 191] on input "text" at bounding box center [296, 190] width 172 height 17
paste input "https://bento.me/adarshthanisandra"
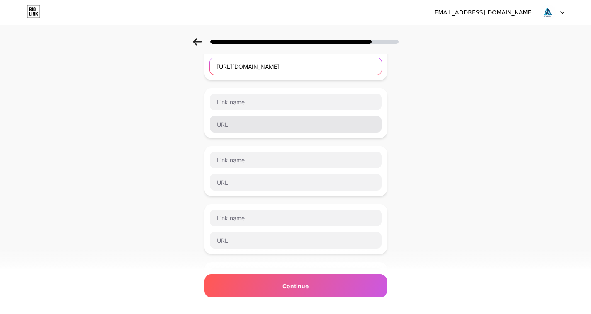
type input "https://bento.me/adarshthanisandra"
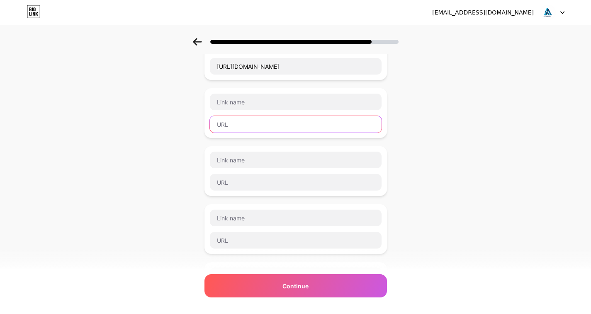
click at [250, 129] on input "text" at bounding box center [296, 124] width 172 height 17
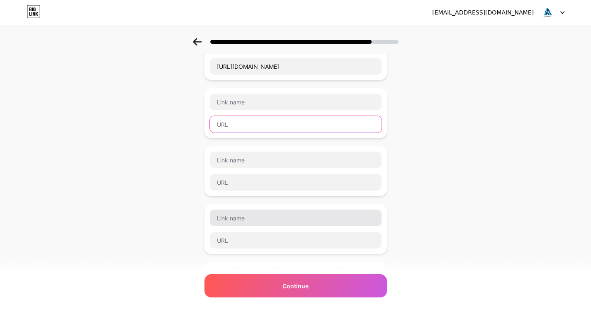
paste input "https://hoo.be/adarshthanisandra"
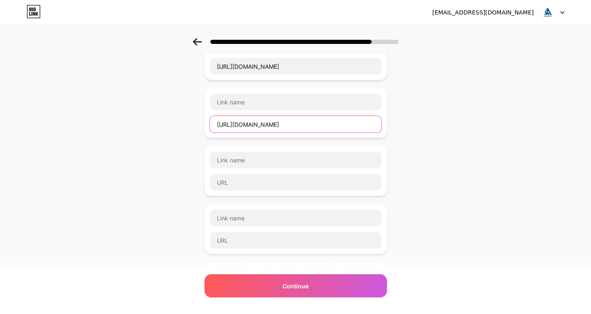
type input "https://hoo.be/adarshthanisandra"
click at [282, 172] on div at bounding box center [295, 171] width 172 height 40
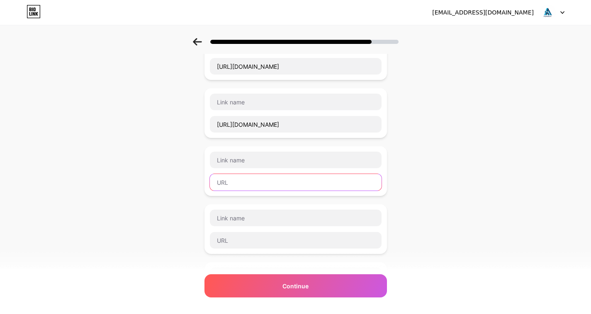
click at [259, 187] on input "text" at bounding box center [296, 182] width 172 height 17
paste input "https://pixabay.com/users/52709070/"
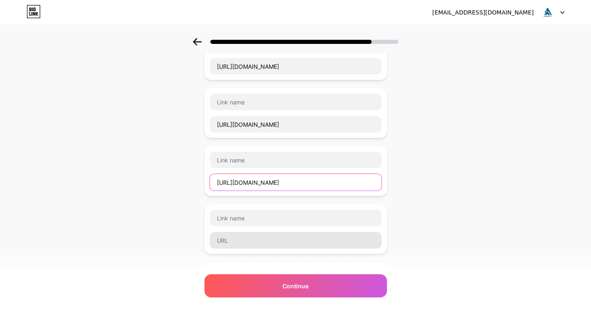
type input "https://pixabay.com/users/52709070/"
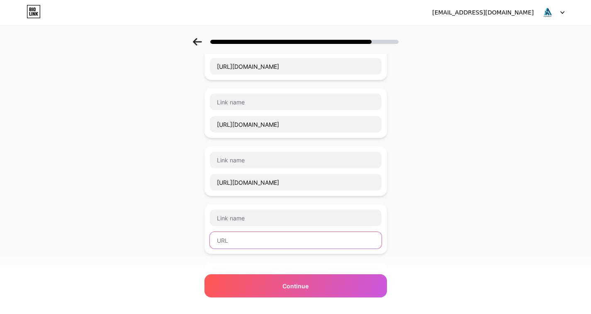
click at [248, 242] on input "text" at bounding box center [296, 240] width 172 height 17
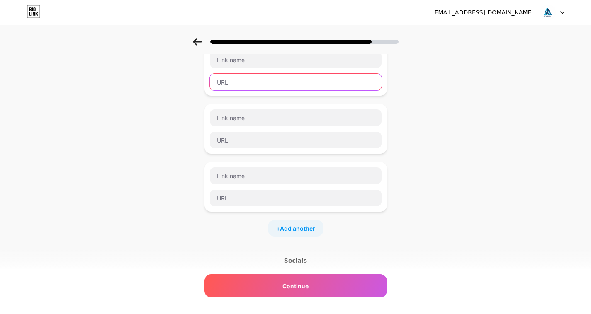
scroll to position [2561, 0]
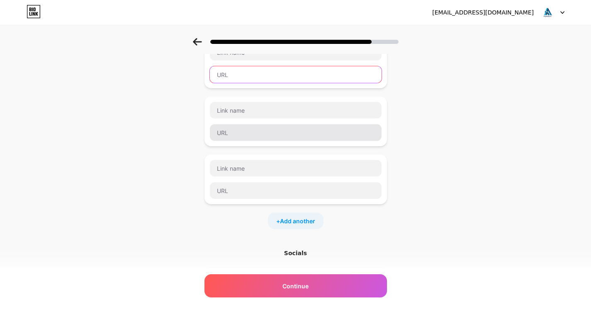
paste input "https://my.archdaily.com/us/@adarsh-thanisandra"
type input "https://my.archdaily.com/us/@adarsh-thanisandra"
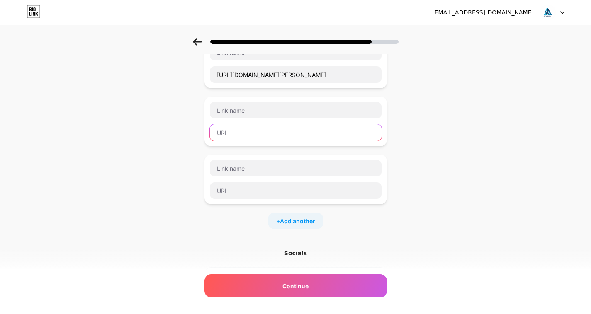
click at [260, 128] on input "text" at bounding box center [296, 132] width 172 height 17
paste input "https://creator.nightcafe.studio/u/adarshthanisandra"
type input "https://creator.nightcafe.studio/u/adarshthanisandra"
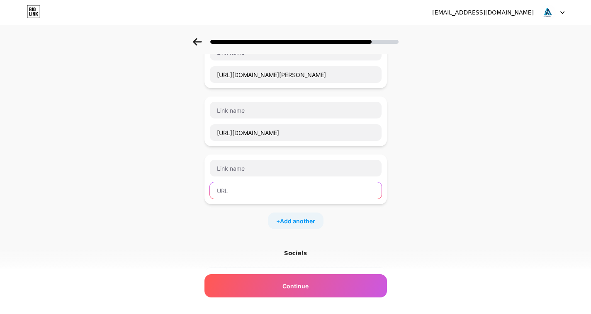
click at [291, 194] on input "text" at bounding box center [296, 190] width 172 height 17
paste input "https://www.pixilart.com/adarshthanisand"
type input "https://www.pixilart.com/adarshthanisand"
click at [299, 225] on span "Add another" at bounding box center [297, 221] width 35 height 9
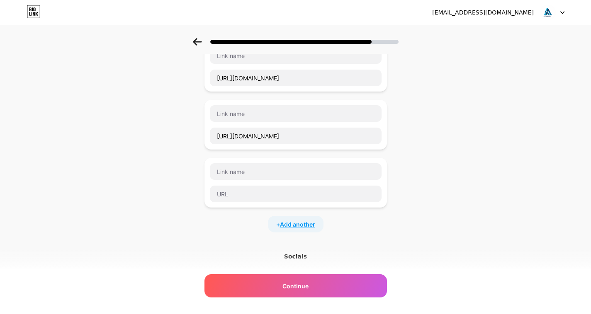
scroll to position [2686, 0]
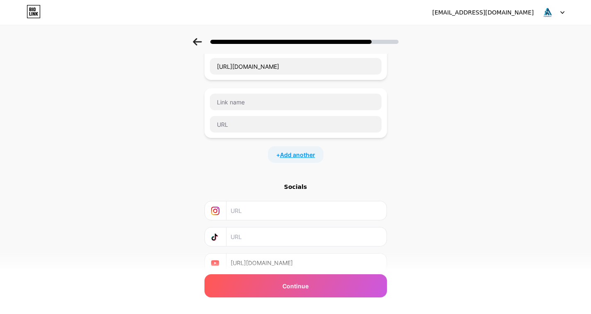
click at [300, 159] on span "Add another" at bounding box center [297, 155] width 35 height 9
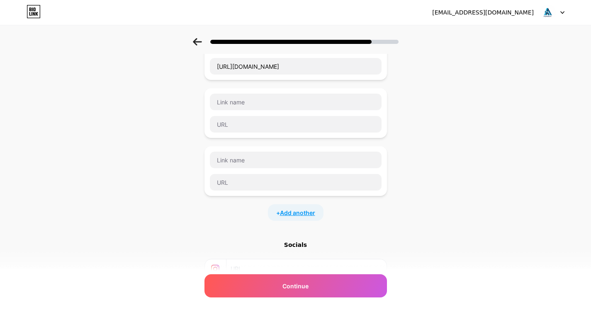
click at [299, 209] on span "Add another" at bounding box center [297, 213] width 35 height 9
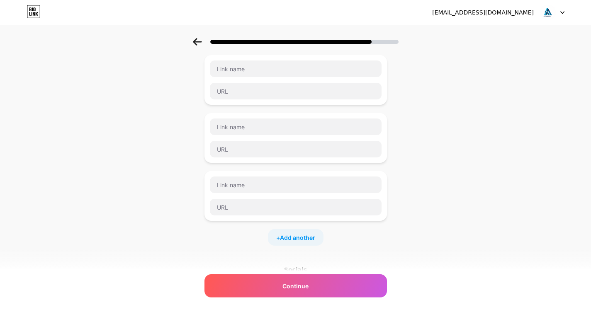
scroll to position [2769, 0]
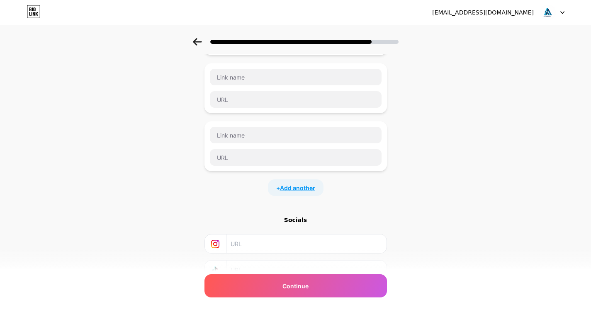
click at [297, 186] on span "Add another" at bounding box center [297, 188] width 35 height 9
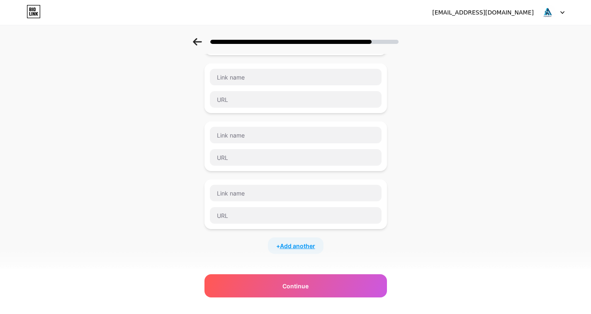
click at [294, 242] on span "Add another" at bounding box center [297, 246] width 35 height 9
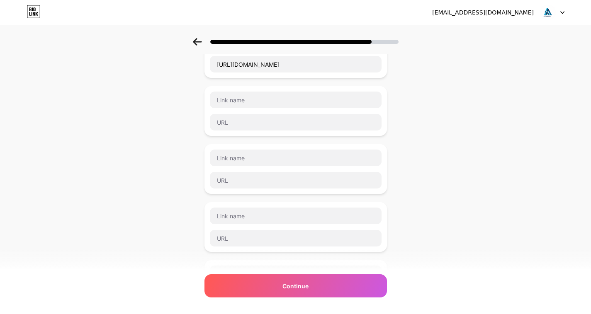
scroll to position [2686, 0]
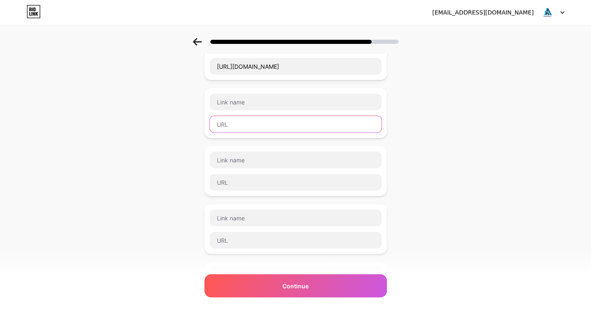
drag, startPoint x: 240, startPoint y: 127, endPoint x: 442, endPoint y: 273, distance: 249.2
click at [242, 127] on input "text" at bounding box center [296, 124] width 172 height 17
paste input "https://dagshub.com/adarshthanisandra"
type input "https://dagshub.com/adarshthanisandra"
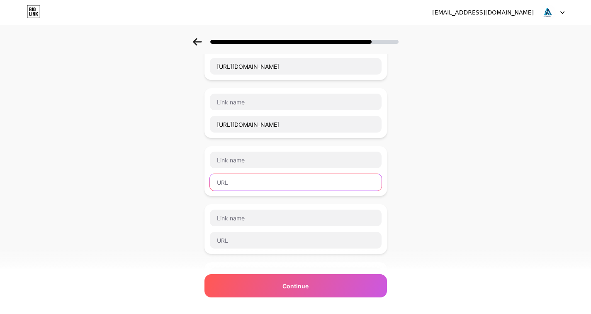
click at [258, 190] on input "text" at bounding box center [296, 182] width 172 height 17
paste input "https://codeberg.org/adarshthanisandra"
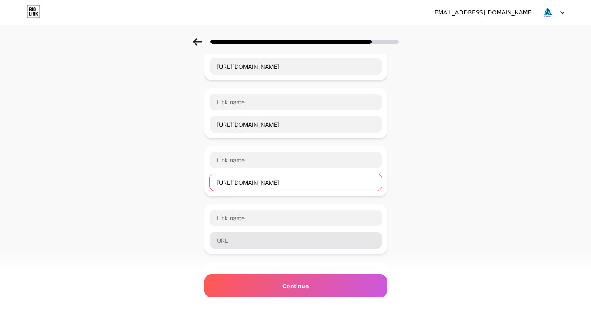
type input "https://codeberg.org/adarshthanisandra"
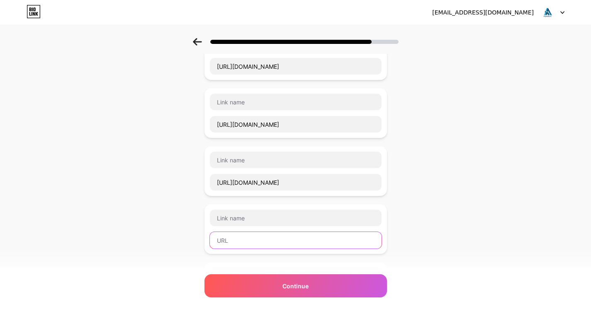
click at [258, 235] on input "text" at bounding box center [296, 240] width 172 height 17
paste input "https://apify.com/adarshthani"
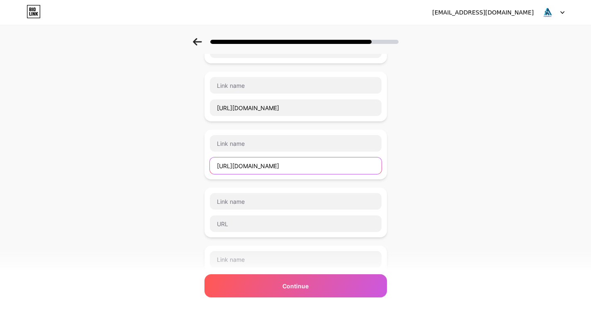
scroll to position [2852, 0]
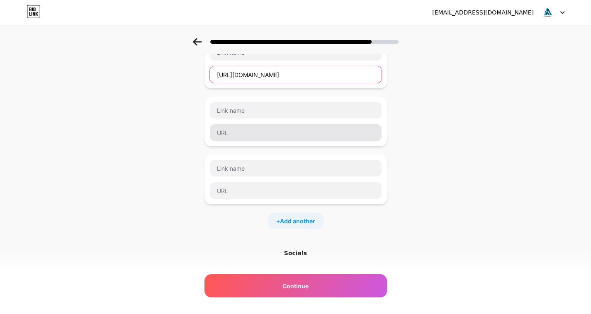
type input "https://apify.com/adarshthani"
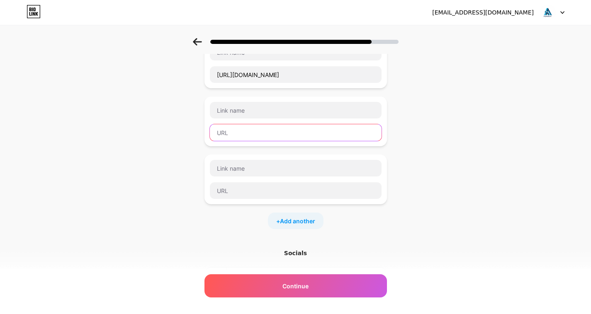
click at [272, 132] on input "text" at bounding box center [296, 132] width 172 height 17
paste input "https://note.com/adarshthani"
type input "https://note.com/adarshthani"
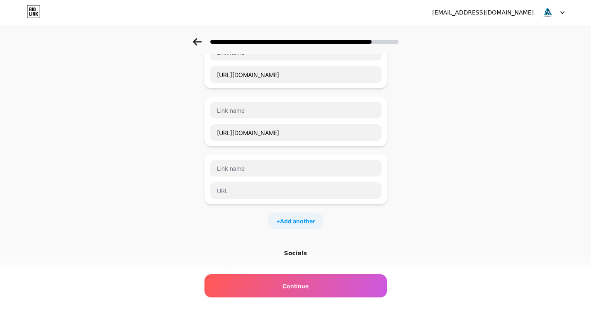
click at [262, 201] on div at bounding box center [295, 180] width 182 height 50
click at [260, 194] on input "text" at bounding box center [296, 190] width 172 height 17
paste input "https://beteiligung.hafencity.com/profile/adarshthanisandra/"
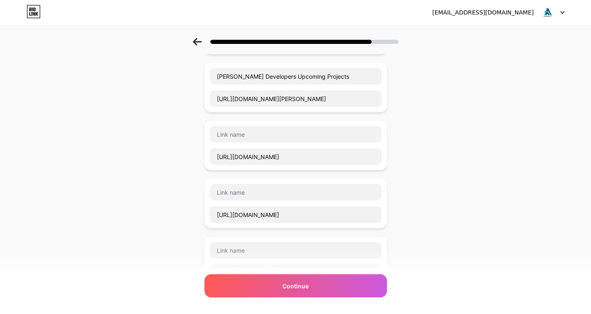
scroll to position [166, 0]
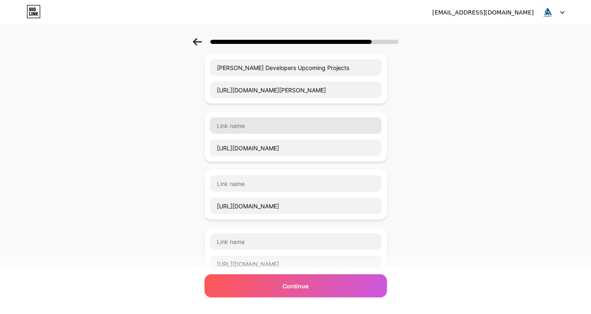
type input "https://beteiligung.hafencity.com/profile/adarshthanisandra/"
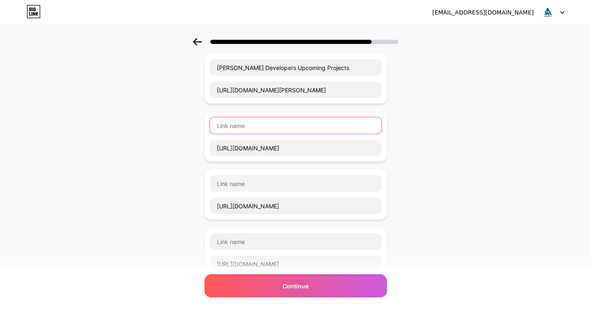
scroll to position [0, 0]
click at [236, 126] on input "text" at bounding box center [296, 125] width 172 height 17
type input "X"
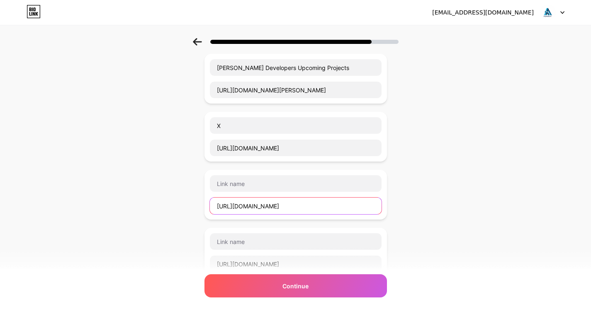
click at [257, 209] on input "https://www.reddit.com/user/adarshthanisandra/" at bounding box center [296, 206] width 172 height 17
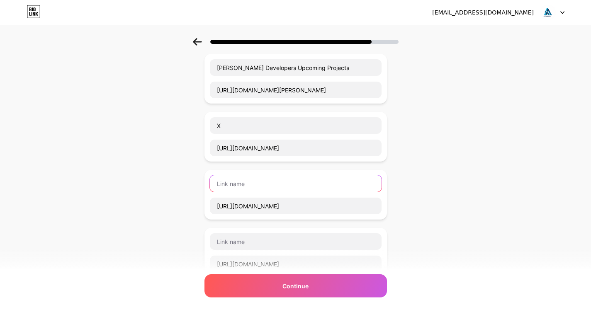
click at [255, 186] on input "text" at bounding box center [296, 183] width 172 height 17
paste input "reddit"
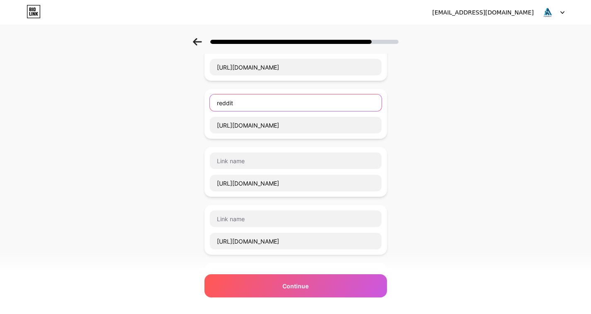
scroll to position [249, 0]
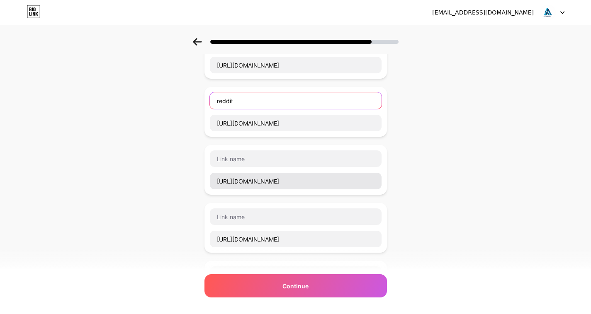
type input "reddit"
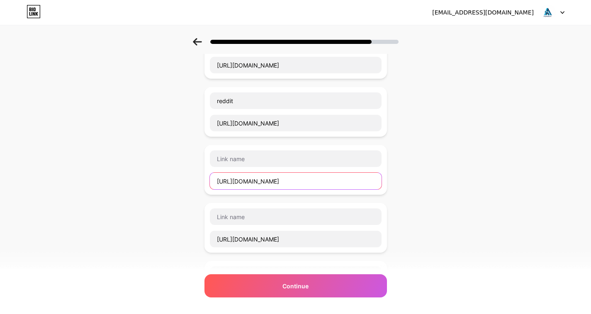
click at [250, 182] on input "https://hashnode.com/@adarshthanisandra" at bounding box center [296, 181] width 172 height 17
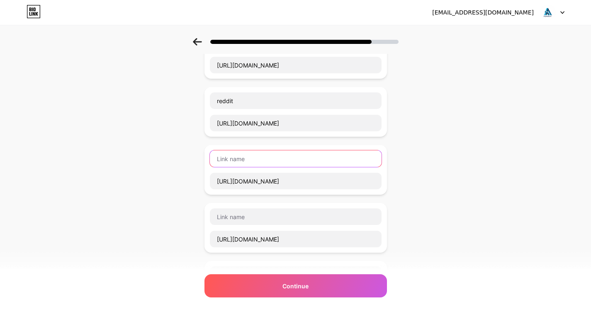
click at [246, 158] on input "text" at bounding box center [296, 159] width 172 height 17
paste input "hashnode"
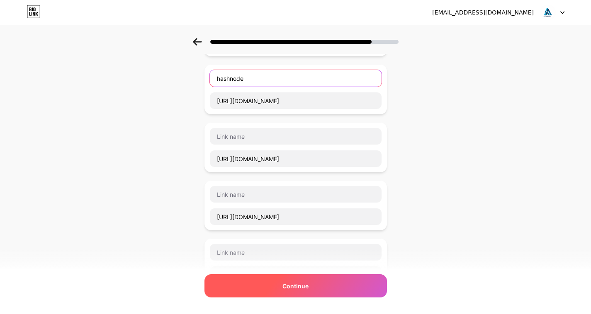
scroll to position [332, 0]
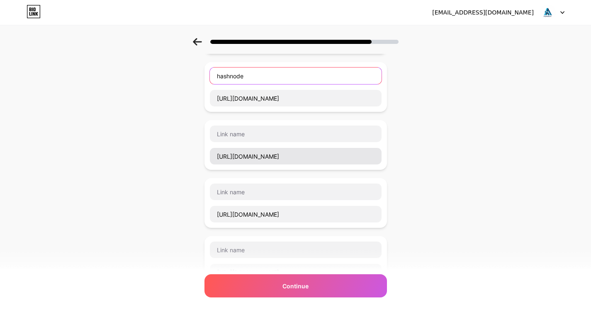
type input "hashnode"
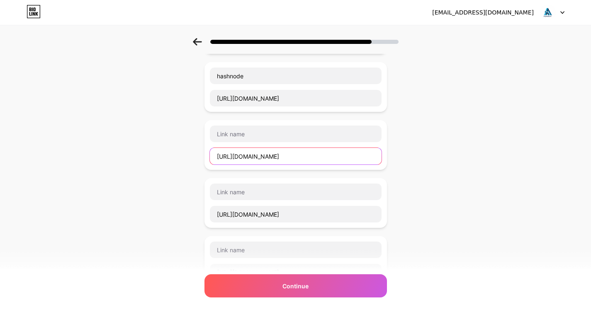
click at [260, 157] on input "https://www.tumblr.com/adarshthanisandra" at bounding box center [296, 156] width 172 height 17
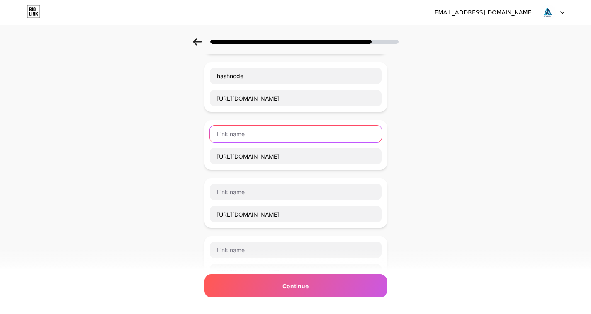
click at [250, 131] on input "text" at bounding box center [296, 134] width 172 height 17
paste input "tumblr"
type input "tumblr"
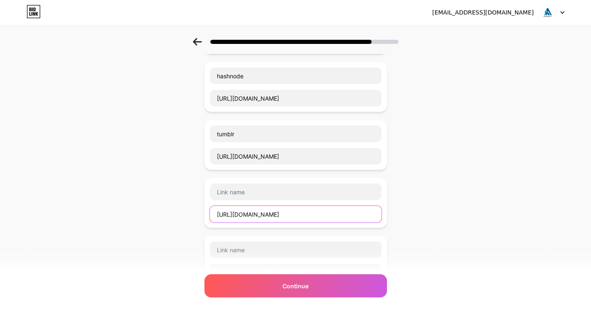
click at [257, 216] on input "https://in.pinterest.com/adarshthanisandra/" at bounding box center [296, 214] width 172 height 17
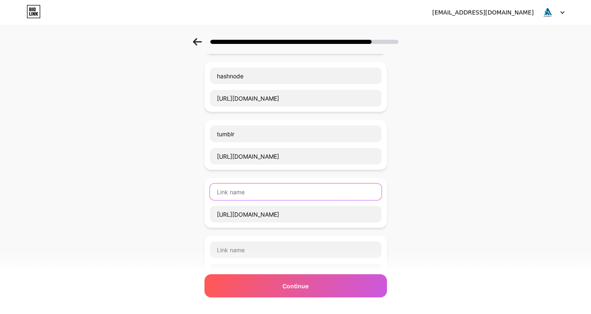
click at [247, 194] on input "text" at bounding box center [296, 192] width 172 height 17
paste input "pinterest"
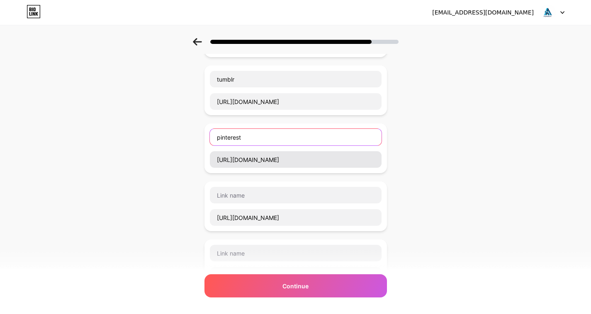
scroll to position [456, 0]
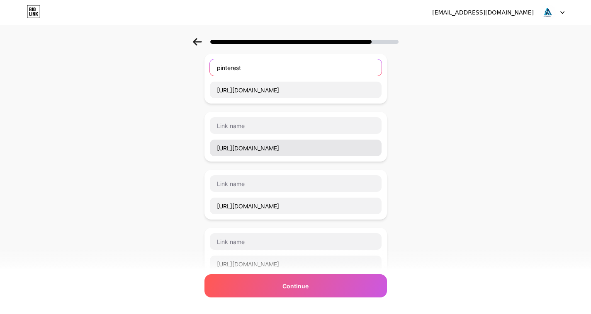
type input "pinterest"
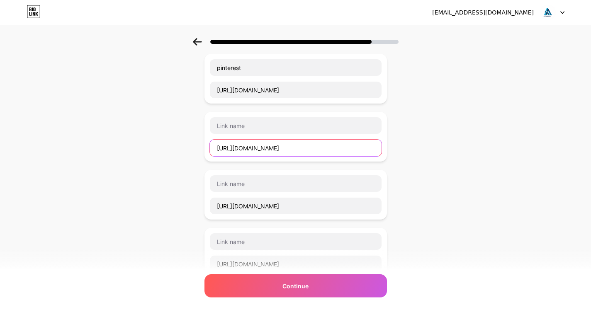
click at [242, 144] on input "https://solo.to/adarshthanisandra" at bounding box center [296, 148] width 172 height 17
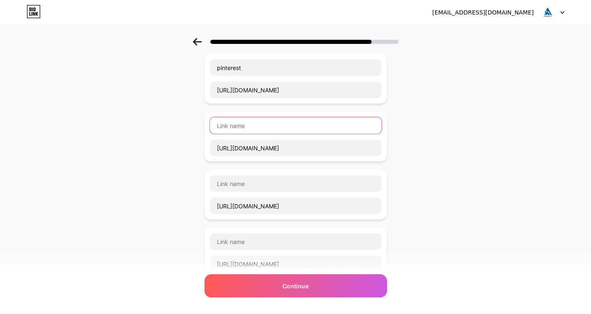
click at [267, 123] on input "text" at bounding box center [296, 125] width 172 height 17
paste input "solo"
type input "solo"
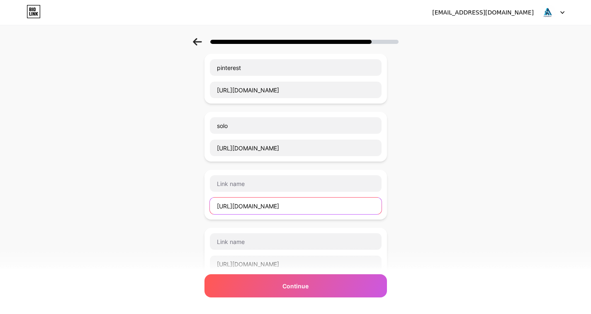
click at [251, 205] on input "https://tealfeed.com/adarshthanisandra" at bounding box center [296, 206] width 172 height 17
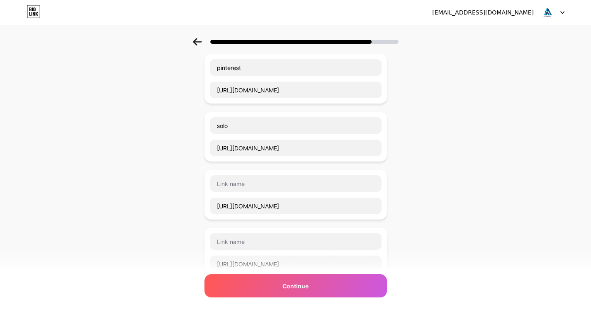
click at [263, 193] on div "https://tealfeed.com/adarshthanisandra" at bounding box center [295, 195] width 172 height 40
click at [263, 185] on input "text" at bounding box center [296, 183] width 172 height 17
paste input "tealfeed"
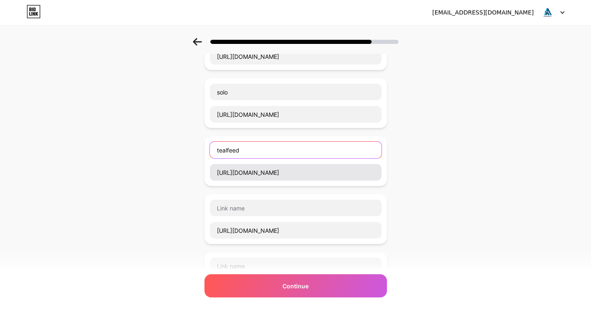
scroll to position [539, 0]
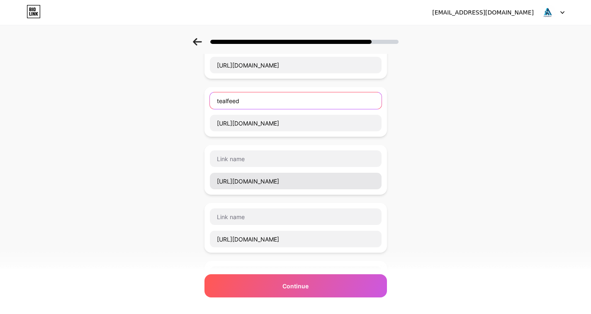
type input "tealfeed"
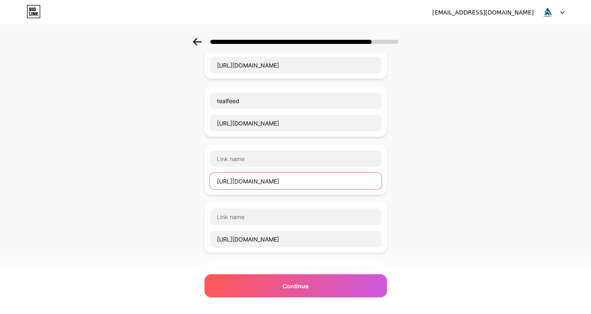
click at [243, 177] on input "https://github.com/adarshthanisandra" at bounding box center [296, 181] width 172 height 17
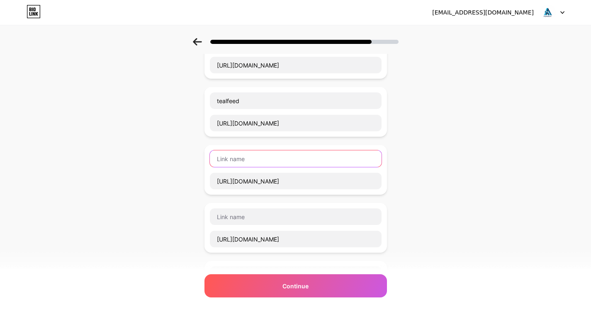
click at [277, 159] on input "text" at bounding box center [296, 159] width 172 height 17
paste input "github"
type input "github"
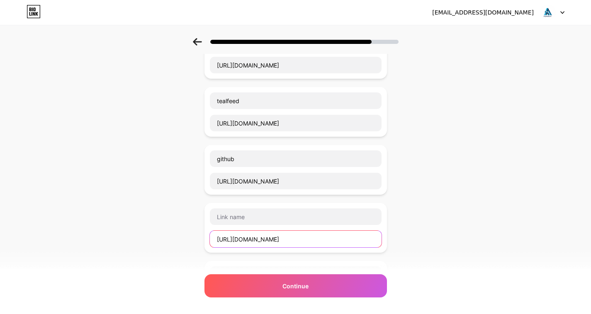
click at [255, 240] on input "https://unsplash.com/@adarshthanisandra" at bounding box center [296, 239] width 172 height 17
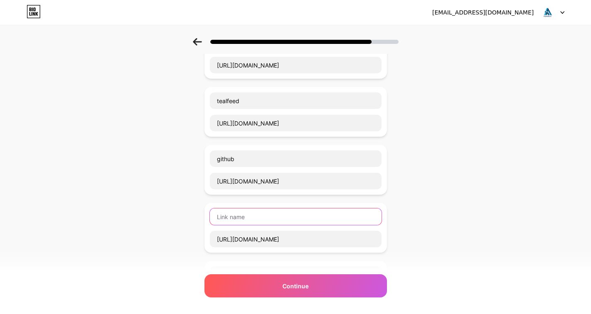
click at [248, 220] on input "text" at bounding box center [296, 217] width 172 height 17
paste input "unsplash"
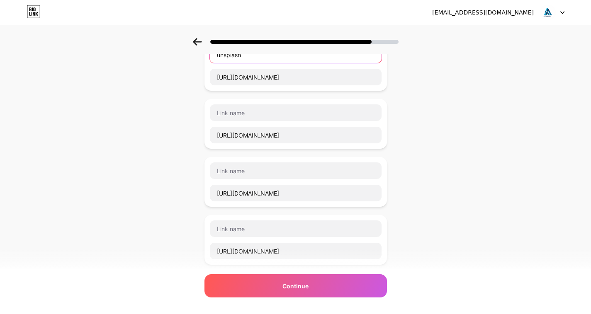
scroll to position [705, 0]
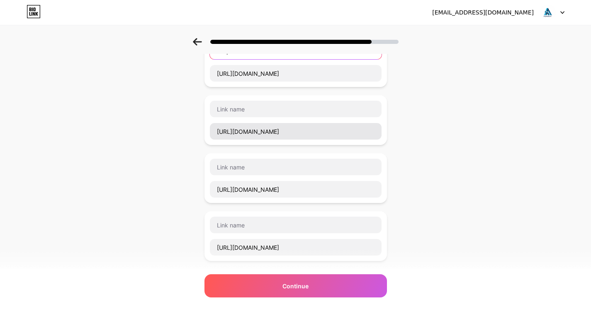
type input "unsplash"
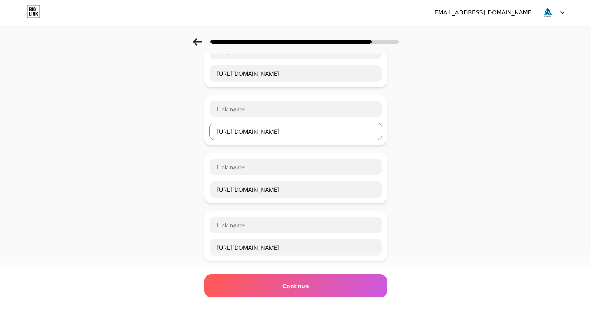
click at [260, 131] on input "https://www.twitch.tv/adarshthanisandra/" at bounding box center [296, 131] width 172 height 17
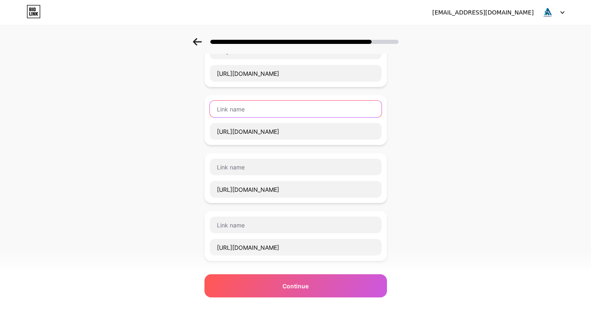
click at [244, 115] on input "text" at bounding box center [296, 109] width 172 height 17
paste input "twitch"
type input "twitch"
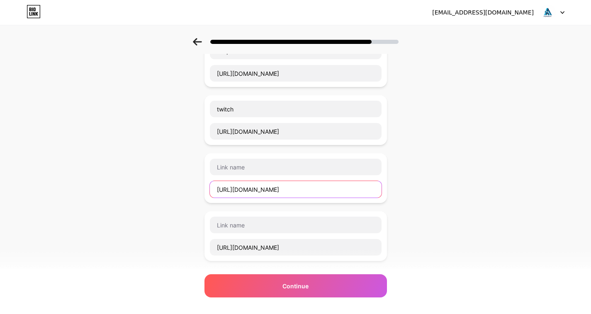
click at [264, 191] on input "https://soundcloud.com/adarshthanisandra" at bounding box center [296, 189] width 172 height 17
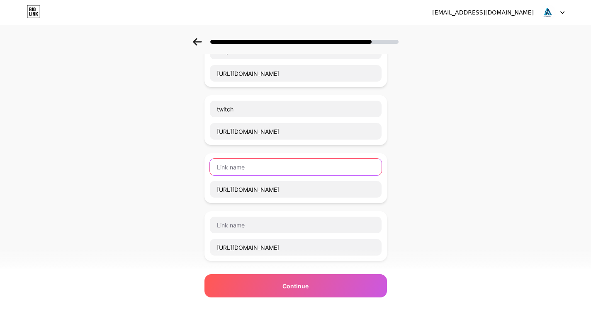
click at [254, 169] on input "text" at bounding box center [296, 167] width 172 height 17
paste input "soundcloud"
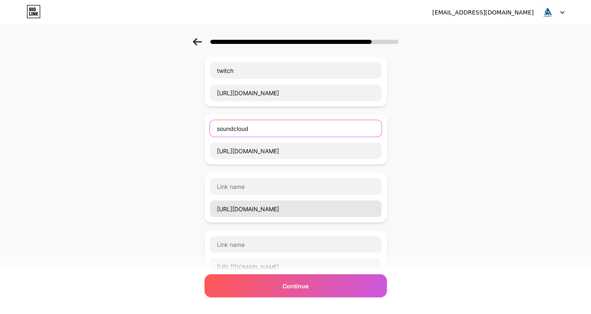
scroll to position [788, 0]
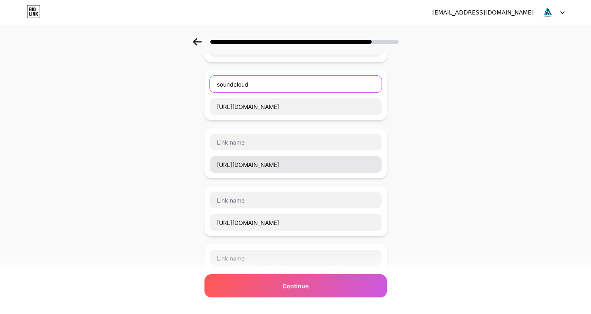
type input "soundcloud"
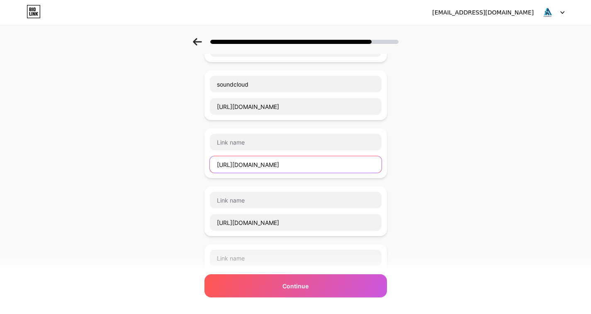
click at [269, 164] on input "https://www.producthunt.com/@adarsh_thanisandra" at bounding box center [296, 164] width 172 height 17
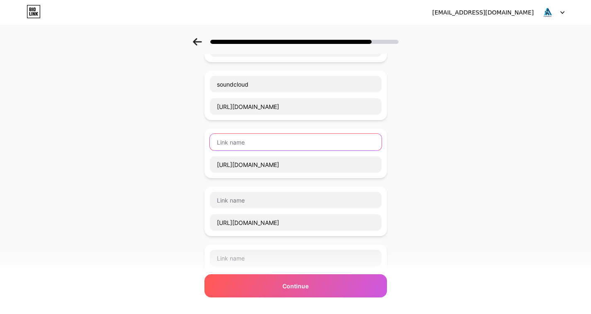
click at [265, 147] on input "text" at bounding box center [296, 142] width 172 height 17
paste input "producthunt"
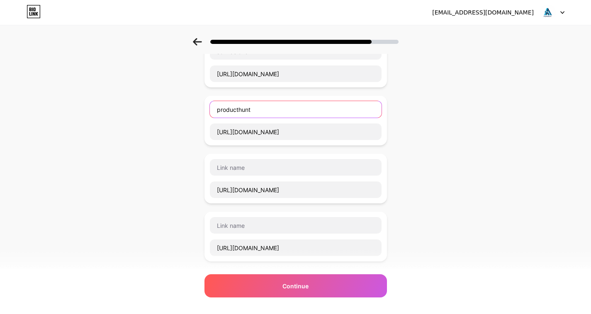
scroll to position [871, 0]
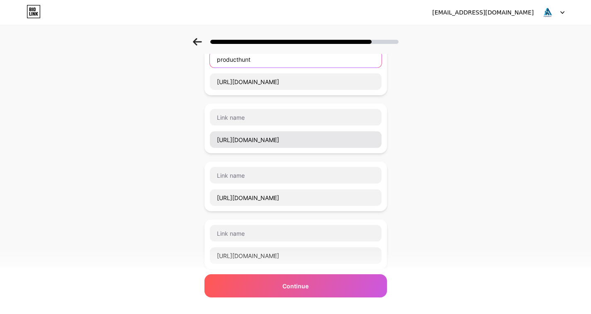
type input "producthunt"
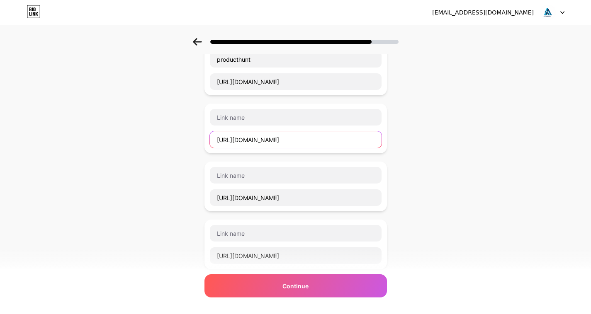
click at [251, 140] on input "https://onlyfans.com/adarshthanisandra" at bounding box center [296, 139] width 172 height 17
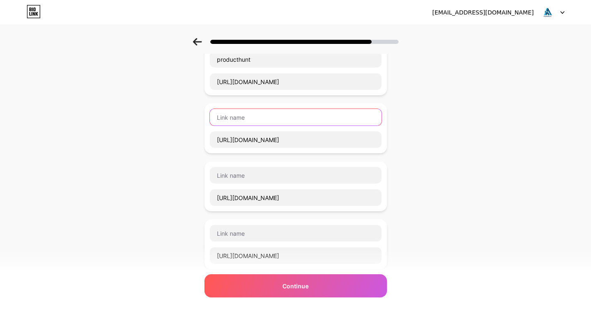
click at [250, 117] on input "text" at bounding box center [296, 117] width 172 height 17
paste input "onlyfans"
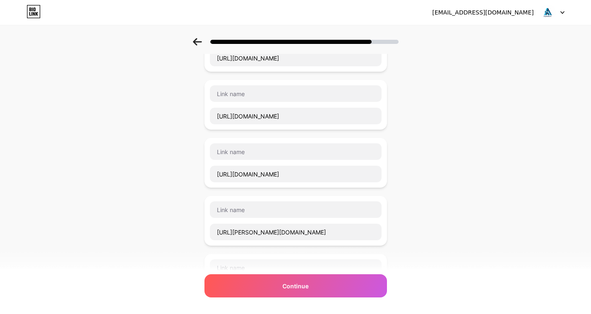
scroll to position [954, 0]
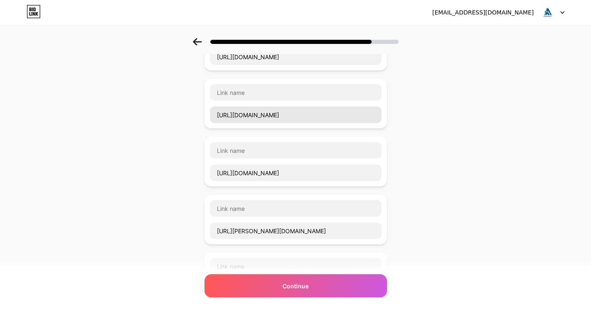
type input "onlyfans"
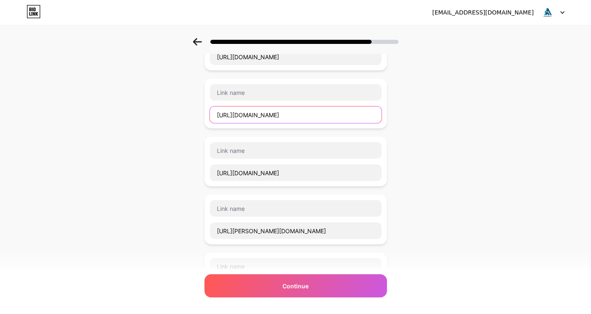
click at [251, 116] on input "https://archive.org/details/@adarshthanisandra/" at bounding box center [296, 115] width 172 height 17
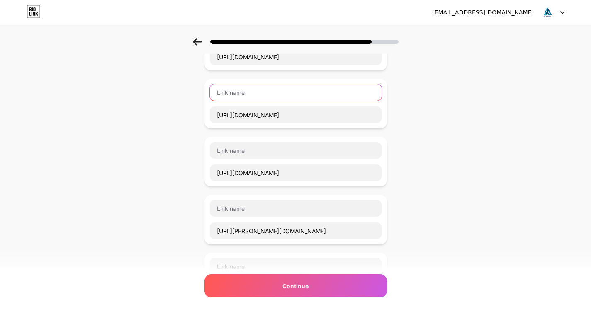
paste input "archive"
click at [246, 100] on input "archive" at bounding box center [296, 92] width 172 height 17
type input "archive"
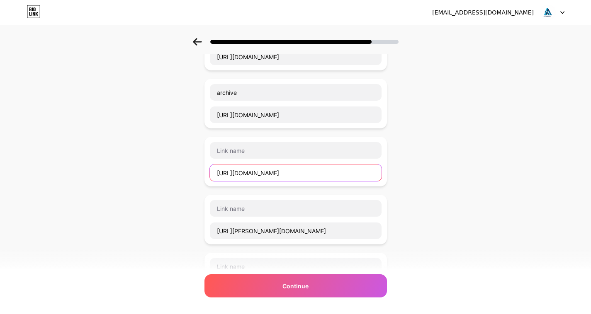
click at [260, 175] on input "https://justpaste.it/u/adarshthanisand" at bounding box center [296, 173] width 172 height 17
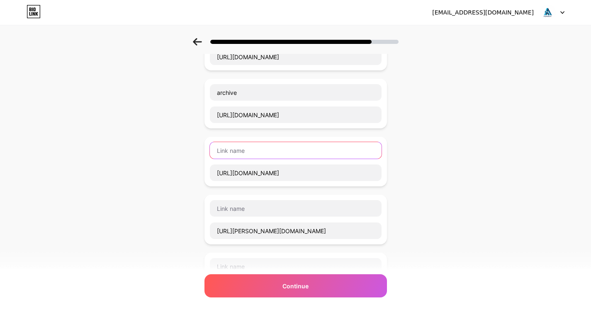
click at [258, 146] on input "text" at bounding box center [296, 150] width 172 height 17
paste input "justpaste"
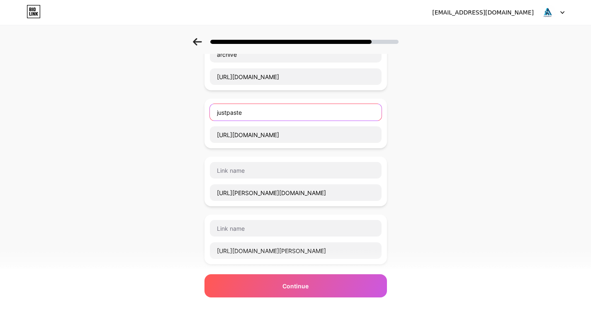
scroll to position [1037, 0]
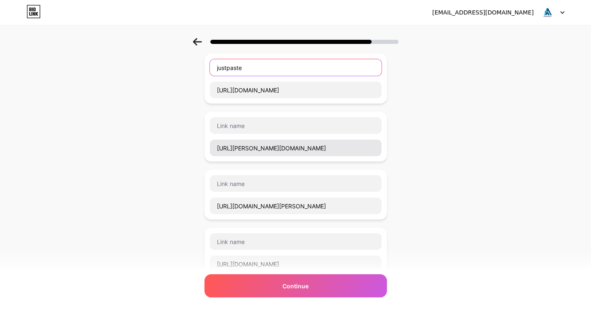
type input "justpaste"
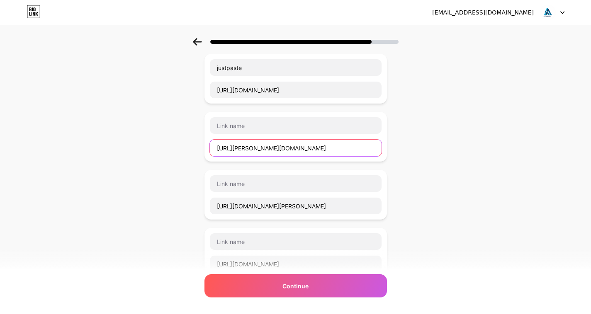
click at [243, 150] on input "https://foss.heptapod.net/adarshthanisandra" at bounding box center [296, 148] width 172 height 17
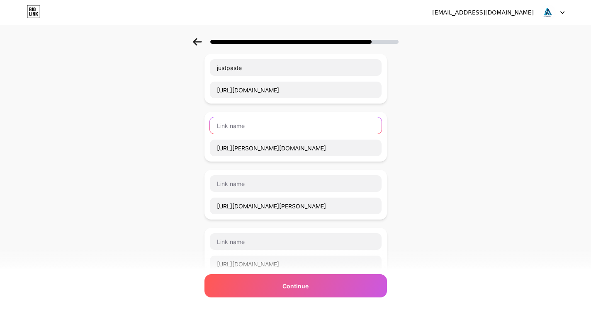
click at [247, 130] on input "text" at bounding box center [296, 125] width 172 height 17
paste input "foss"
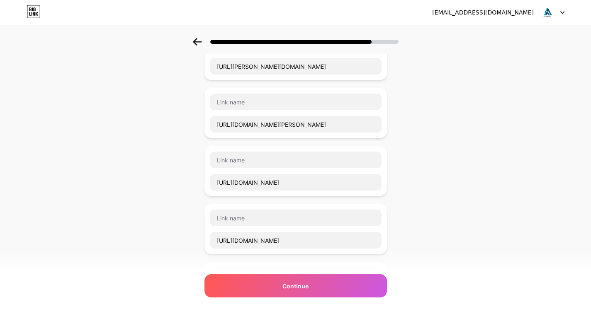
scroll to position [1120, 0]
type input "foss"
click at [261, 125] on input "https://www.quora.com/profile/Adarsh-Thanisandra" at bounding box center [296, 123] width 172 height 17
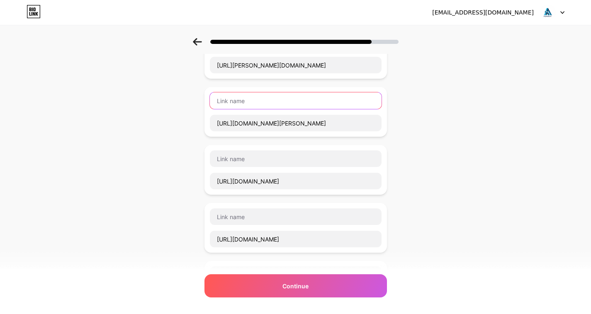
click at [253, 108] on input "text" at bounding box center [296, 100] width 172 height 17
paste input "quora"
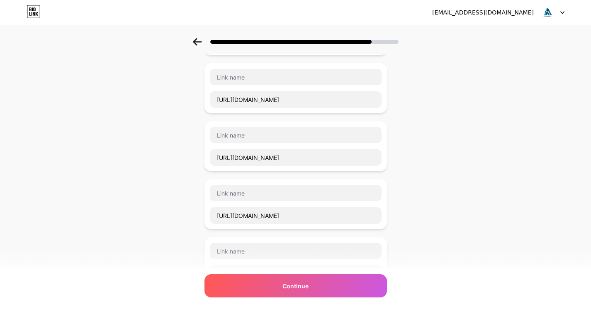
scroll to position [1202, 0]
type input "quora"
drag, startPoint x: 241, startPoint y: 98, endPoint x: 252, endPoint y: 99, distance: 11.2
click at [252, 99] on input "https://ko-fi.com/adarshthanisandra" at bounding box center [296, 98] width 172 height 17
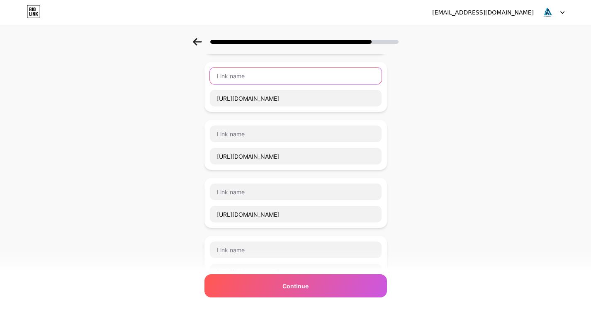
click at [263, 73] on input "text" at bounding box center [296, 76] width 172 height 17
paste input "ko-fi"
type input "ko-fi"
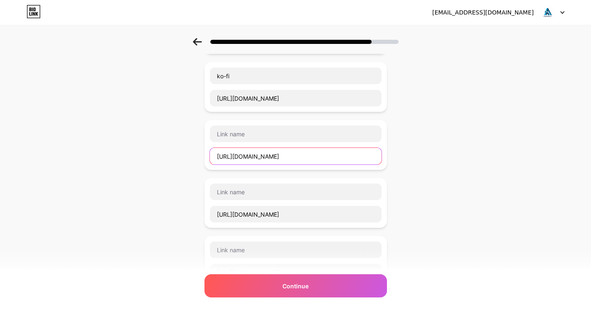
click at [257, 158] on input "https://www.adpost.com/u/adarshthanisandra/" at bounding box center [296, 156] width 172 height 17
click at [274, 125] on div "https://www.adpost.com/u/adarshthanisandra/" at bounding box center [295, 145] width 182 height 50
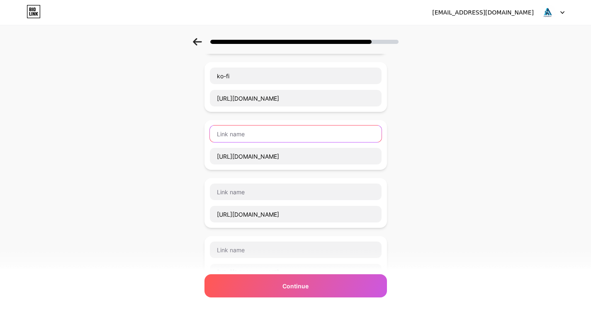
click at [306, 137] on input "text" at bounding box center [296, 134] width 172 height 17
paste input "adpost"
type input "adpost"
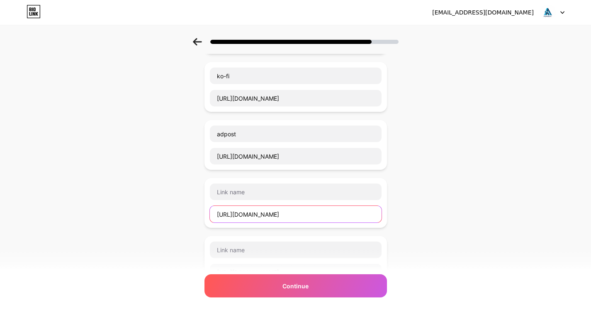
click at [265, 215] on input "https://forum.beobuild.rs/members/adarshthanisandra.35752/" at bounding box center [296, 214] width 172 height 17
click at [245, 214] on input "https://forum.beobuild.rs/members/adarshthanisandra.35752/" at bounding box center [296, 214] width 172 height 17
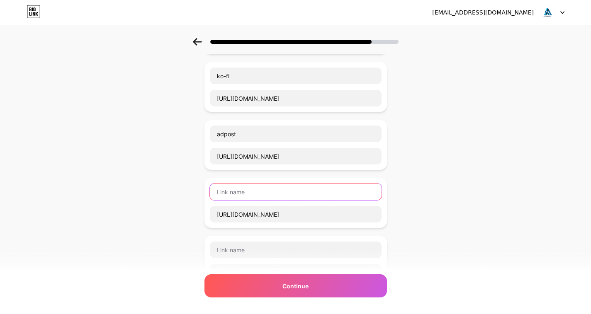
click at [260, 190] on input "text" at bounding box center [296, 192] width 172 height 17
paste input "forum"
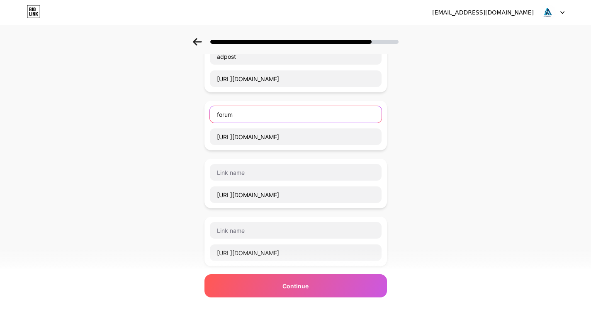
scroll to position [1285, 0]
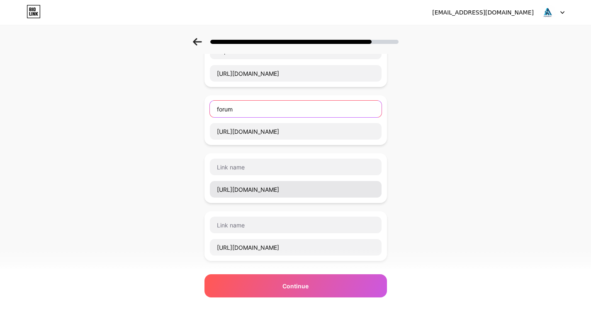
type input "forum"
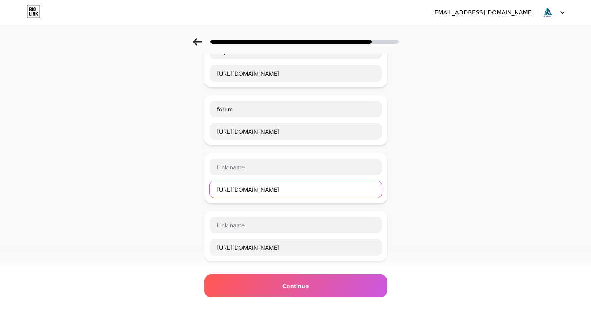
click at [244, 192] on input "https://disqus.com/by/adarshthanisandra/" at bounding box center [296, 189] width 172 height 17
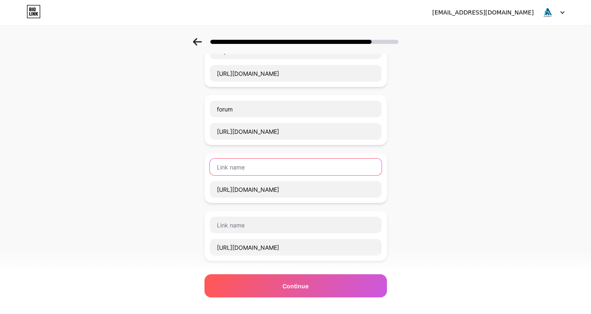
click at [287, 161] on input "text" at bounding box center [296, 167] width 172 height 17
paste input "disqus"
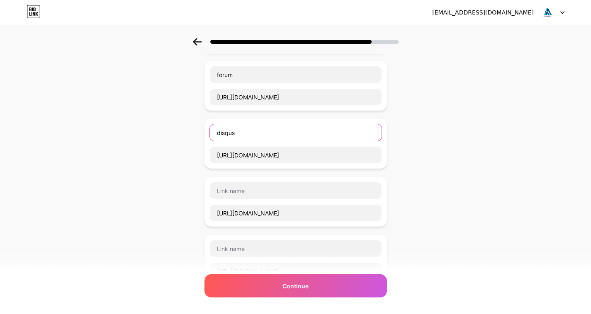
scroll to position [1368, 0]
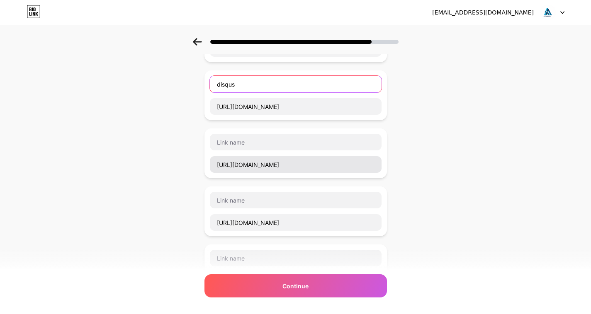
type input "disqus"
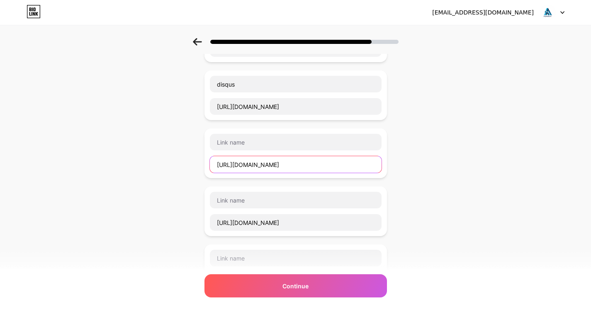
click at [261, 163] on input "https://www.bunity.com/-81952440-3a57-421a-8a34-a25dfc03b708" at bounding box center [296, 164] width 172 height 17
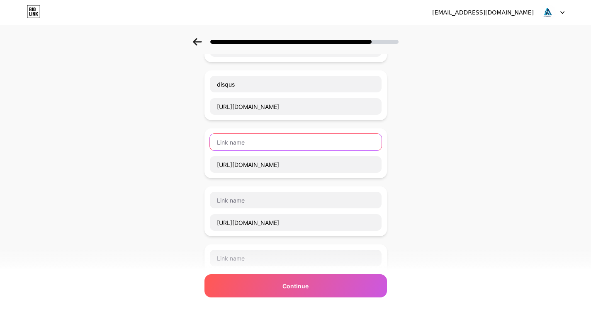
click at [276, 144] on input "text" at bounding box center [296, 142] width 172 height 17
paste input "bunity"
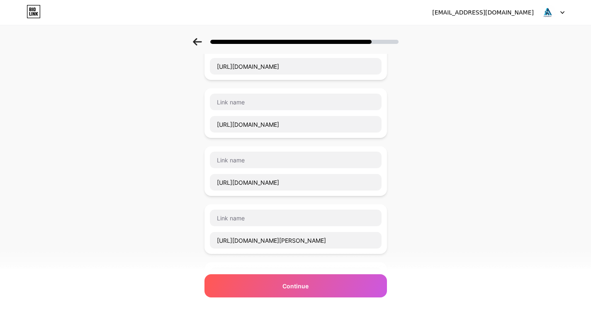
scroll to position [1493, 0]
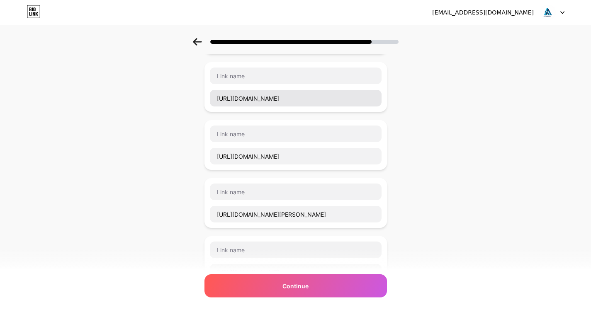
type input "bunity"
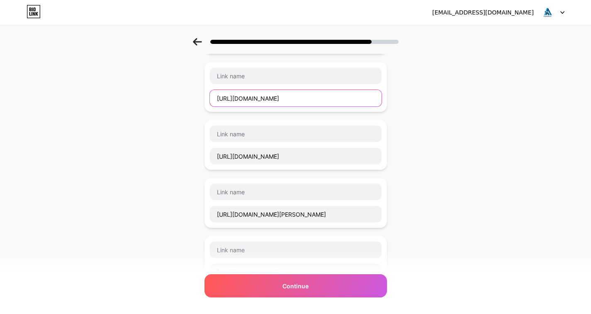
click at [255, 96] on input "https://gravatar.com/observationagileba03a02713" at bounding box center [296, 98] width 172 height 17
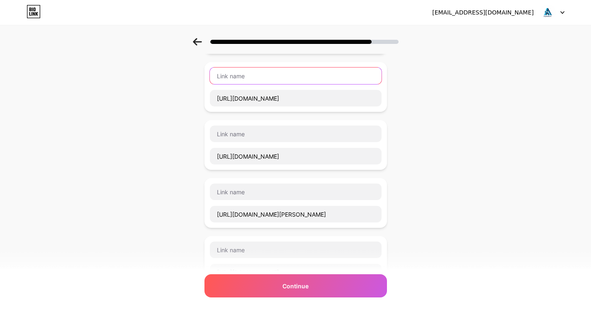
click at [241, 74] on input "text" at bounding box center [296, 76] width 172 height 17
paste input "gravatar"
type input "gravatar"
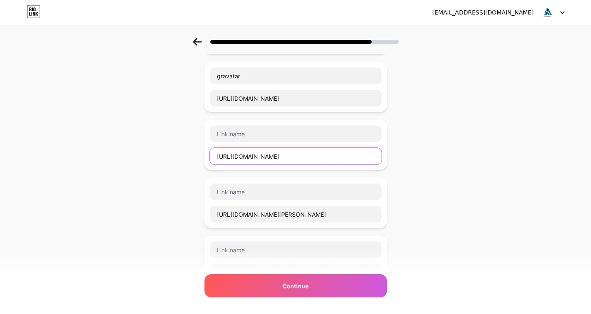
click at [273, 153] on input "https://www.mightycause.com/profile/adarshthanisandra" at bounding box center [296, 156] width 172 height 17
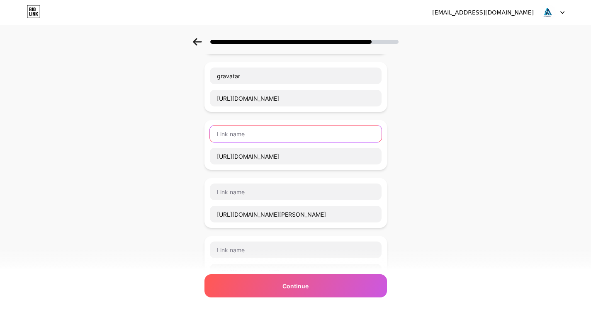
click at [253, 134] on input "text" at bounding box center [296, 134] width 172 height 17
paste input "mightycause"
type input "mightycause"
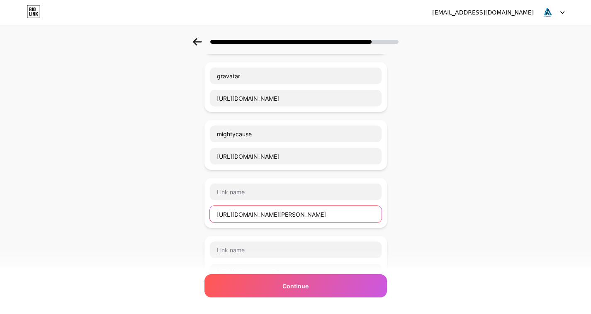
click at [249, 218] on input "https://bizidex.com/en/adarsh-thanisandra-apartments-800583" at bounding box center [296, 214] width 172 height 17
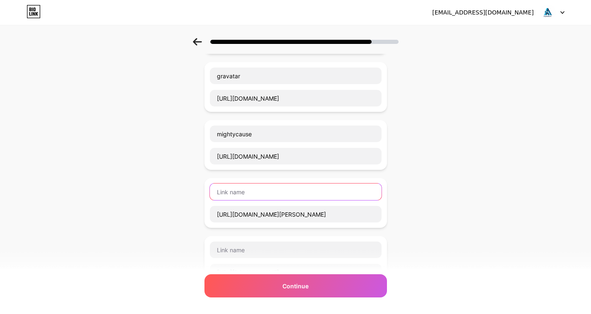
click at [260, 198] on input "text" at bounding box center [296, 192] width 172 height 17
paste input "bizidex"
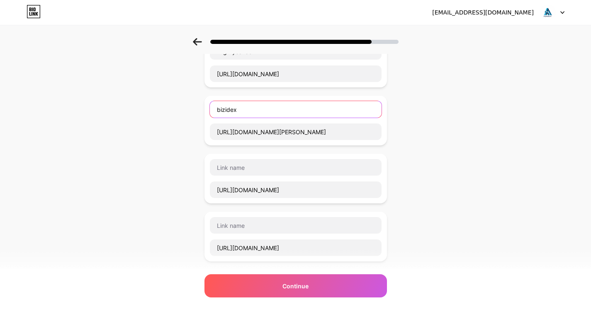
scroll to position [1576, 0]
type input "bizidex"
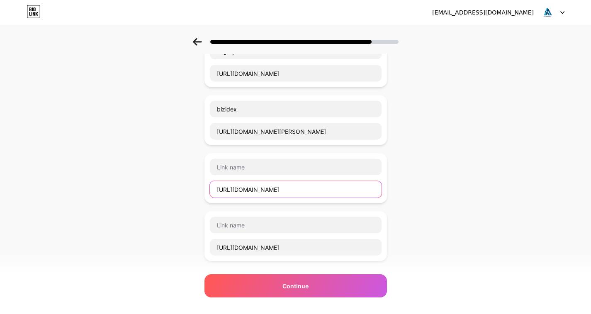
click at [245, 191] on input "https://500px.com/p/adarshthanisandra" at bounding box center [296, 189] width 172 height 17
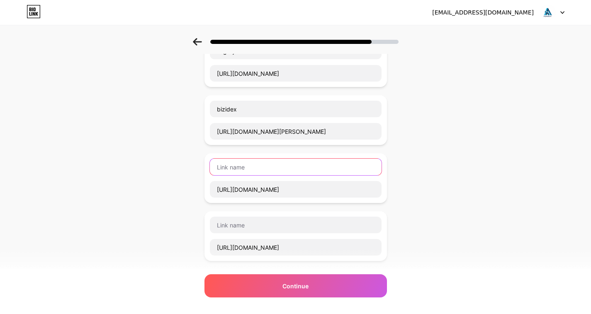
click at [253, 163] on input "text" at bounding box center [296, 167] width 172 height 17
paste input "500px"
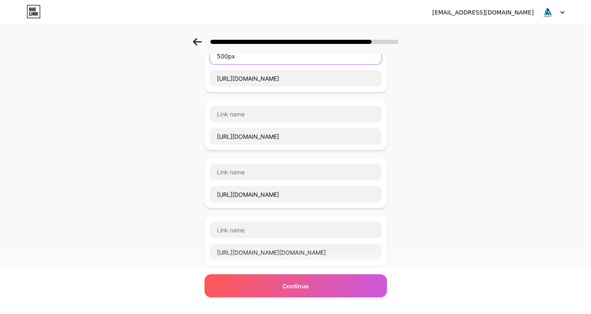
scroll to position [1700, 0]
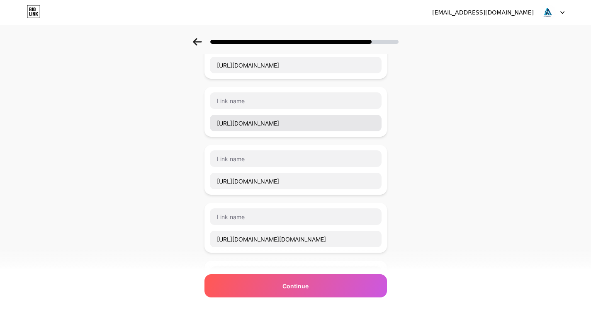
type input "500px"
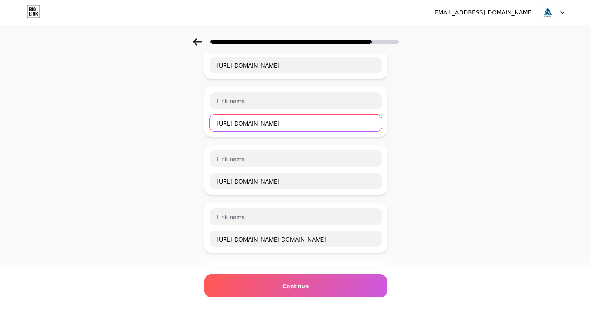
click at [253, 124] on input "https://wikifactory.com/@adarshthanisandra/" at bounding box center [296, 123] width 172 height 17
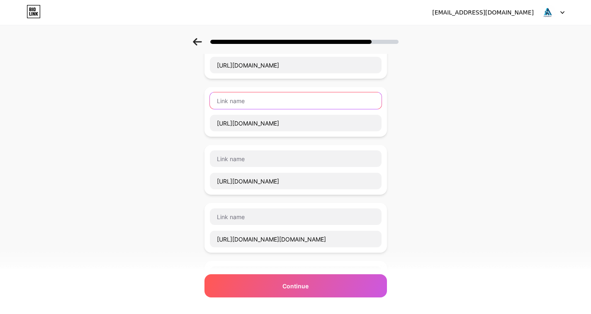
click at [251, 106] on input "text" at bounding box center [296, 100] width 172 height 17
paste input "wikifactory"
type input "wikifactory"
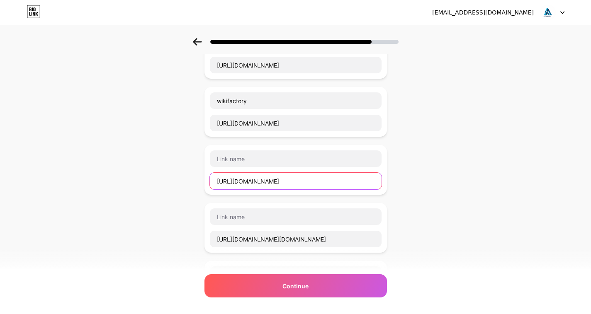
click at [245, 184] on input "https://pxhere.com/en/photographer/4768182" at bounding box center [296, 181] width 172 height 17
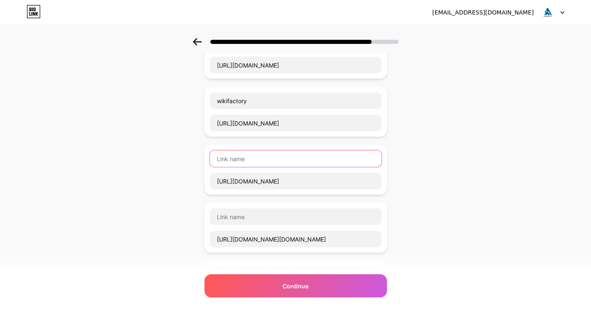
click at [254, 158] on input "text" at bounding box center [296, 159] width 172 height 17
paste input "pxhere"
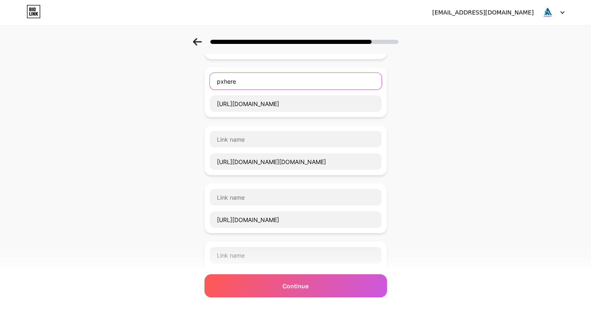
scroll to position [1783, 0]
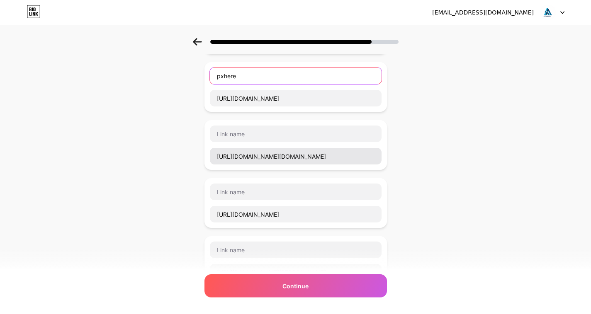
type input "pxhere"
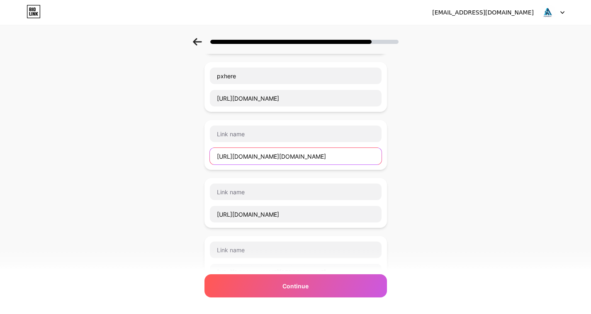
click at [246, 157] on input "https://bsky.app/profile/adarshthanisandra.bsky.social" at bounding box center [296, 156] width 172 height 17
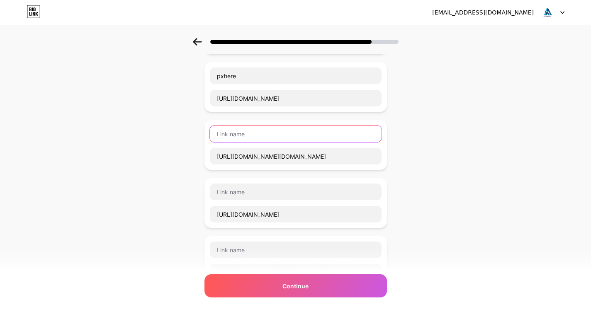
click at [262, 134] on input "text" at bounding box center [296, 134] width 172 height 17
paste input "bsky"
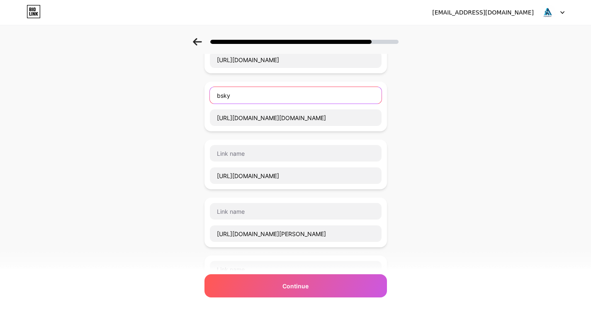
scroll to position [1866, 0]
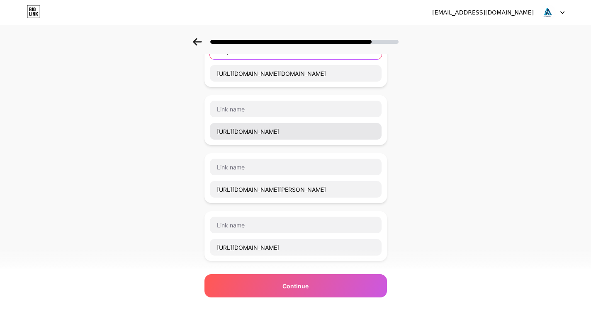
type input "bsky"
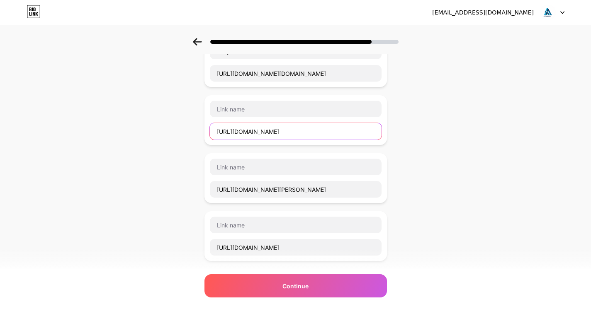
click at [249, 130] on input "https://wakelet.com/@AdarshThanisandra50925" at bounding box center [296, 131] width 172 height 17
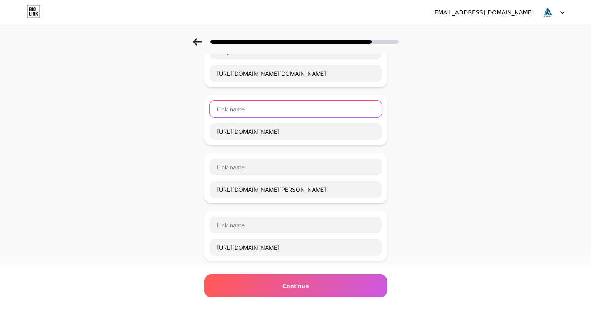
paste input "wakelet"
click at [251, 109] on input "text" at bounding box center [296, 109] width 172 height 17
type input "wakelet"
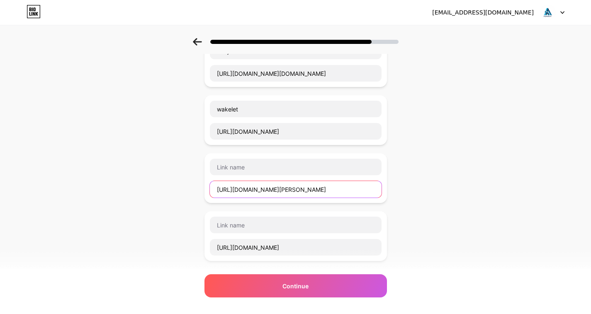
click at [254, 190] on input "https://zrzutka.pl/profile/adarsh-thanisandra-bangalore-33840" at bounding box center [296, 189] width 172 height 17
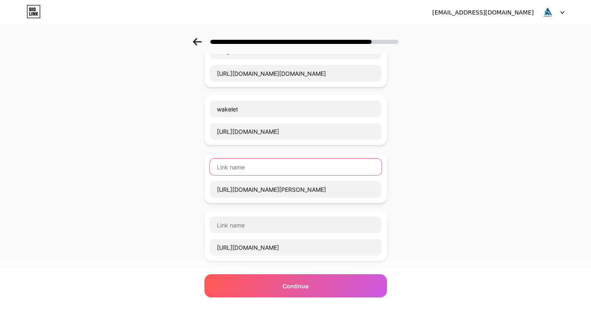
click at [260, 172] on input "text" at bounding box center [296, 167] width 172 height 17
paste input "zrzutka"
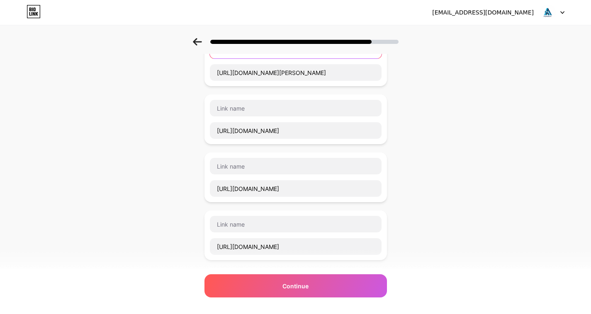
scroll to position [1990, 0]
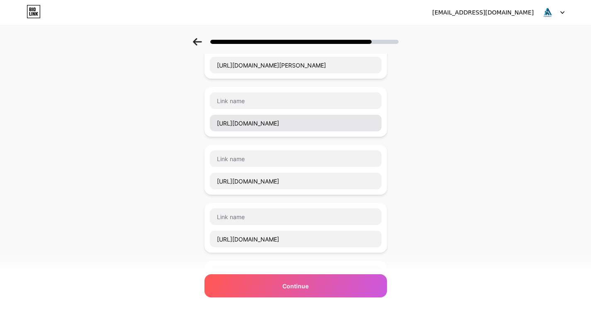
type input "zrzutka"
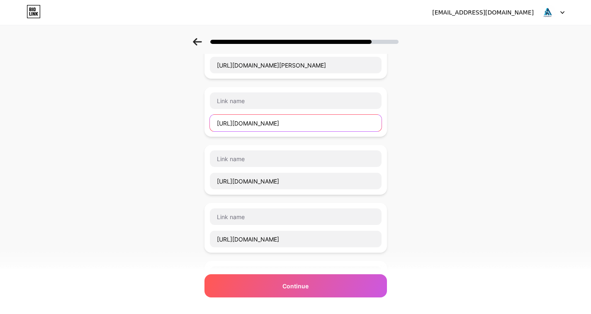
click at [262, 124] on input "https://www.spatial.io/@adarshthanisandra" at bounding box center [296, 123] width 172 height 17
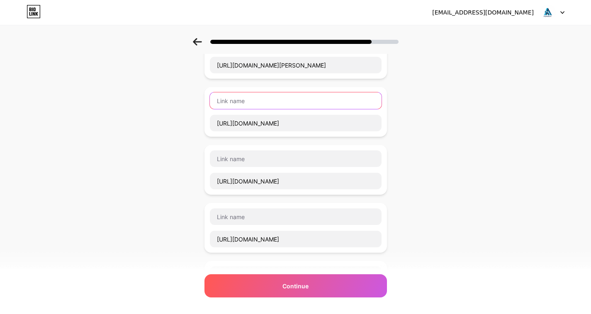
click at [251, 107] on input "text" at bounding box center [296, 100] width 172 height 17
paste input "spatial"
type input "spatial"
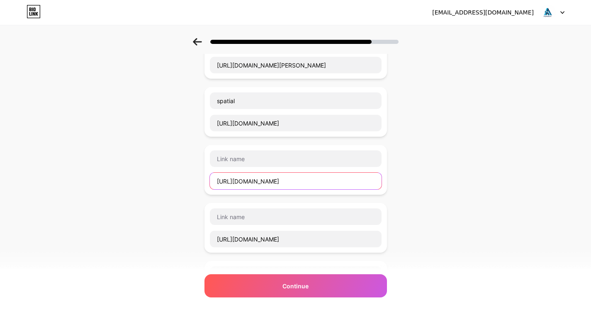
click at [256, 181] on input "https://hubpages.com/@adarshthanisandra" at bounding box center [296, 181] width 172 height 17
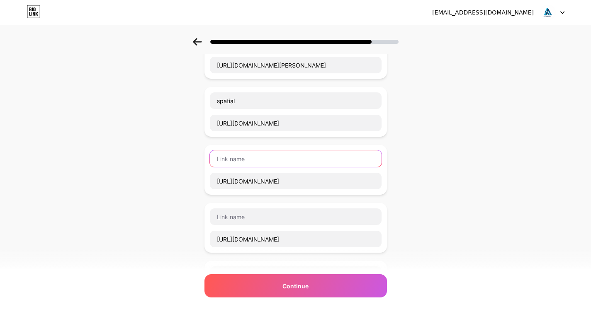
click at [270, 161] on input "text" at bounding box center [296, 159] width 172 height 17
paste input "hubpages"
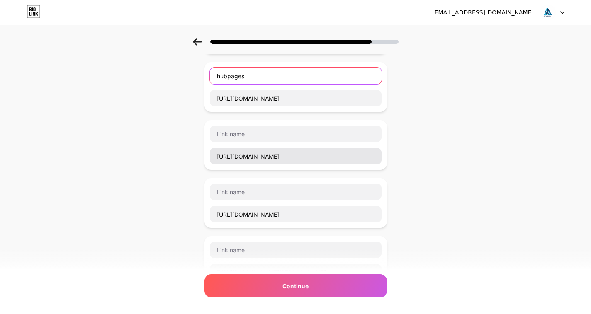
type input "hubpages"
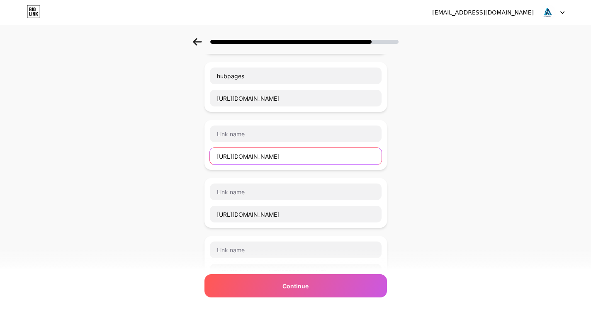
click at [250, 154] on input "https://fueler.io/adarshthanisandra" at bounding box center [296, 156] width 172 height 17
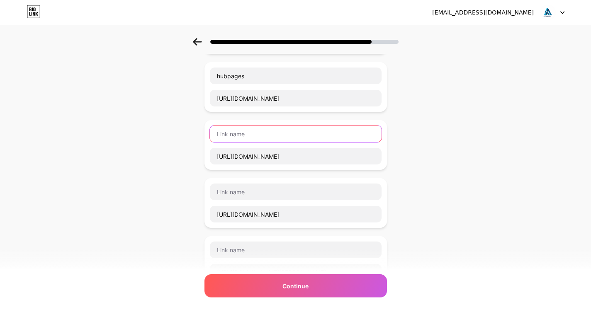
click at [259, 136] on input "text" at bounding box center [296, 134] width 172 height 17
paste input "fueler"
type input "fueler"
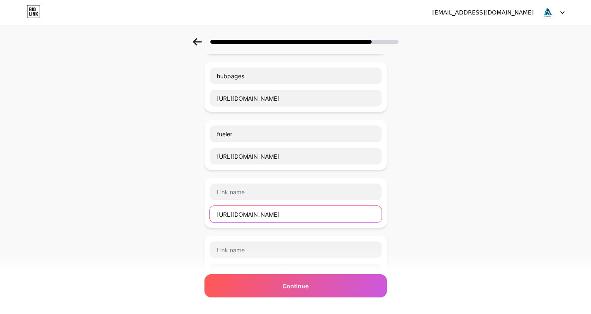
click at [246, 218] on input "https://volleybox.net/user/adarshthanisandra" at bounding box center [296, 214] width 172 height 17
click at [267, 180] on div "https://volleybox.net/user/adarshthanisandra" at bounding box center [295, 203] width 182 height 50
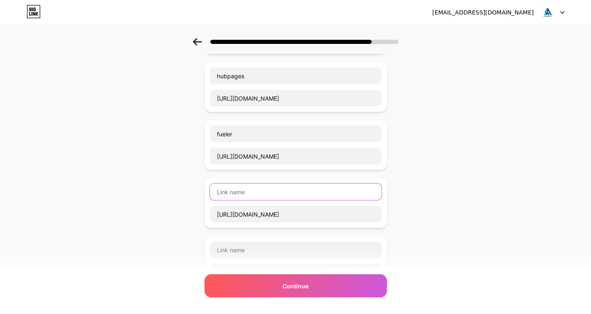
click at [267, 189] on input "text" at bounding box center [296, 192] width 172 height 17
paste input "volleybox"
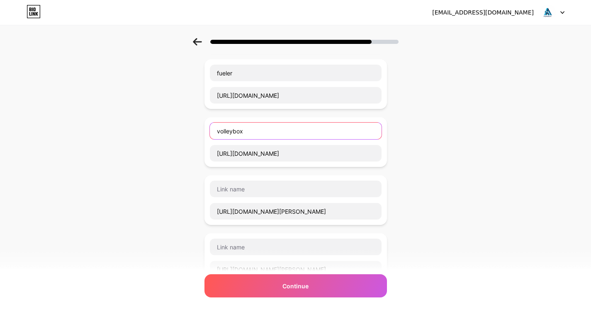
scroll to position [2198, 0]
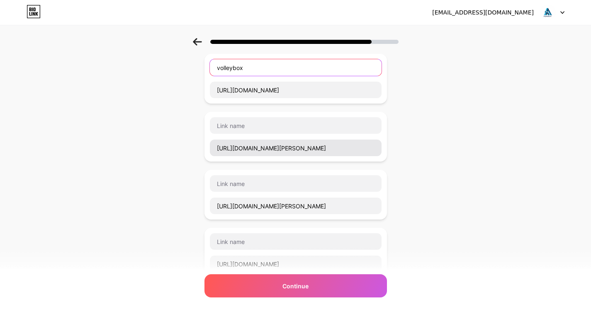
type input "volleybox"
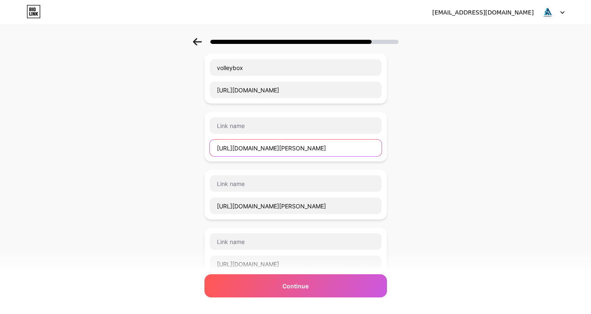
click at [252, 146] on input "https://audio.com/adarsh-thanisandra" at bounding box center [296, 148] width 172 height 17
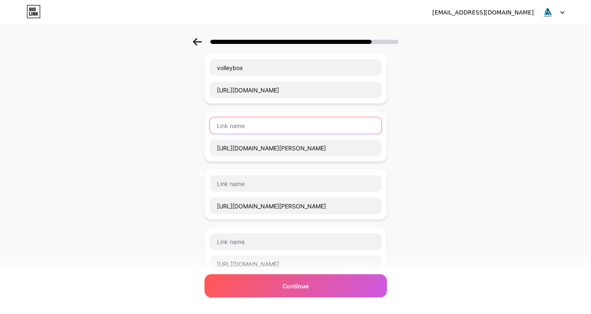
click at [244, 119] on input "text" at bounding box center [296, 125] width 172 height 17
paste input "audio"
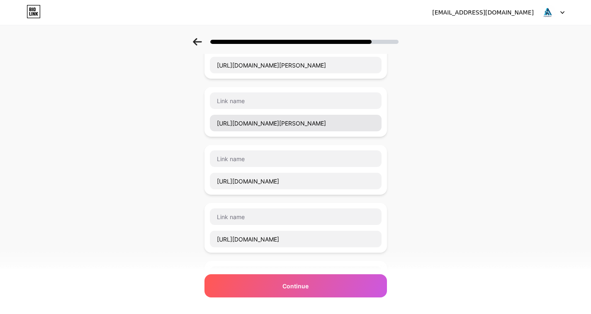
type input "audio"
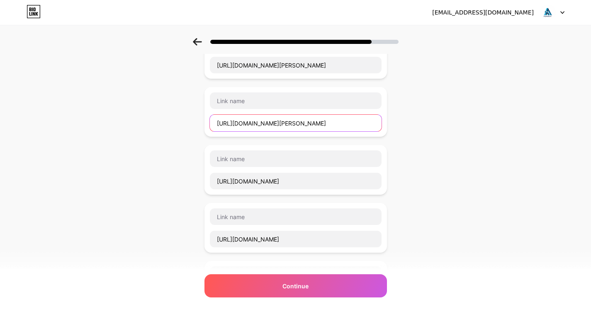
click at [268, 126] on input "https://www.skool.com/@adarsh-thanisandra-bangalore-5565" at bounding box center [296, 123] width 172 height 17
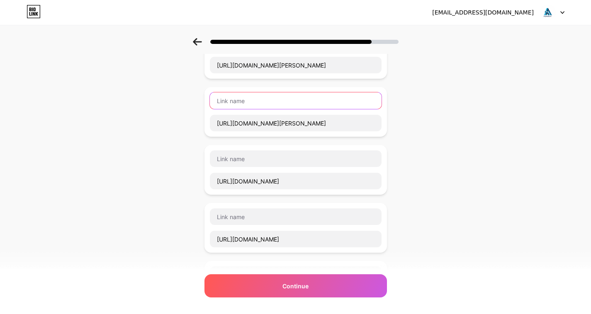
click at [250, 104] on input "text" at bounding box center [296, 100] width 172 height 17
paste input "skool"
type input "skool"
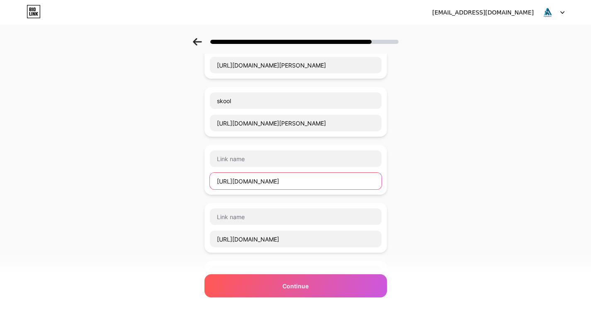
click at [248, 184] on input "https://bento.me/adarshthanisandra" at bounding box center [296, 181] width 172 height 17
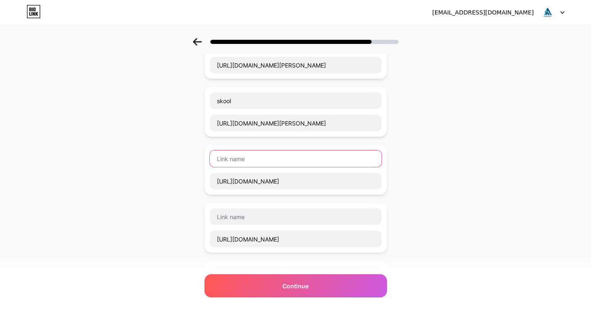
click at [258, 154] on input "text" at bounding box center [296, 159] width 172 height 17
paste input "bento"
type input "bento"
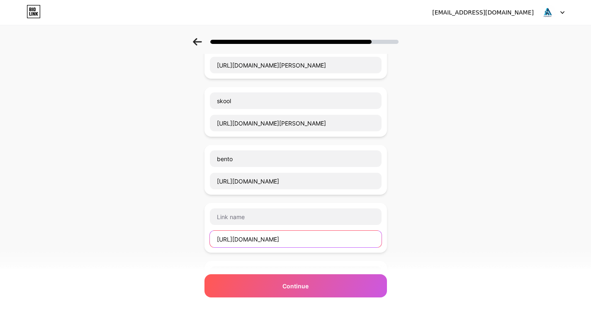
click at [241, 238] on input "https://hoo.be/adarshthanisandra" at bounding box center [296, 239] width 172 height 17
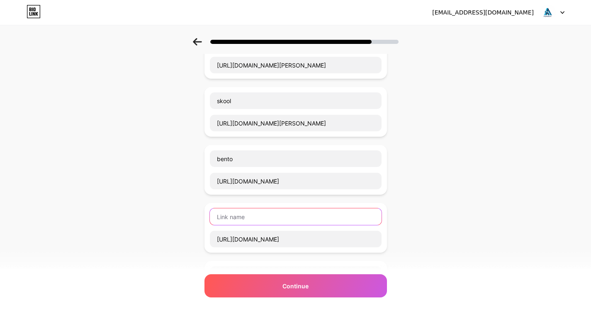
click at [264, 218] on input "text" at bounding box center [296, 217] width 172 height 17
paste input "hoo"
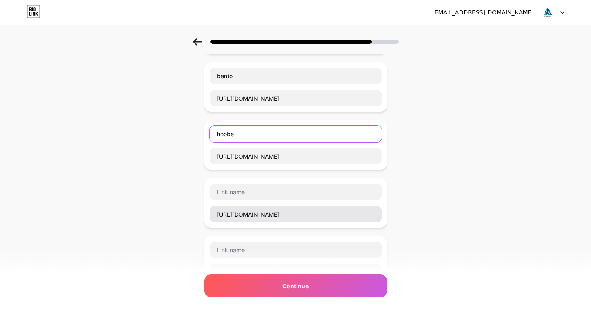
type input "hoobe"
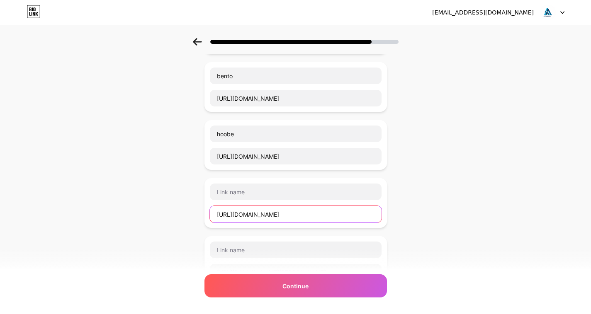
click at [245, 217] on input "https://pixabay.com/users/52709070/" at bounding box center [296, 214] width 172 height 17
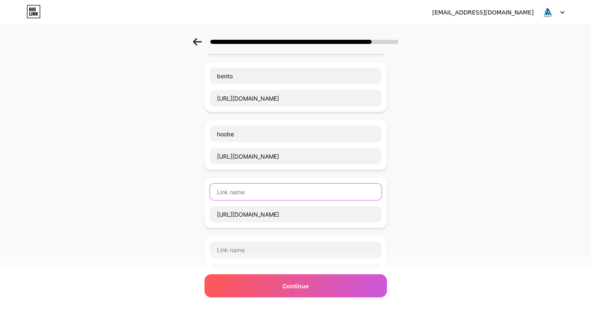
click at [252, 194] on input "text" at bounding box center [296, 192] width 172 height 17
paste input "pixabay"
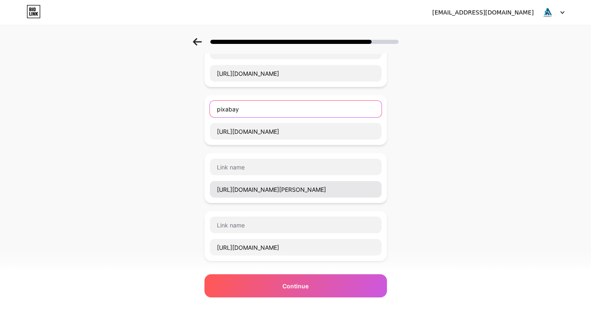
type input "pixabay"
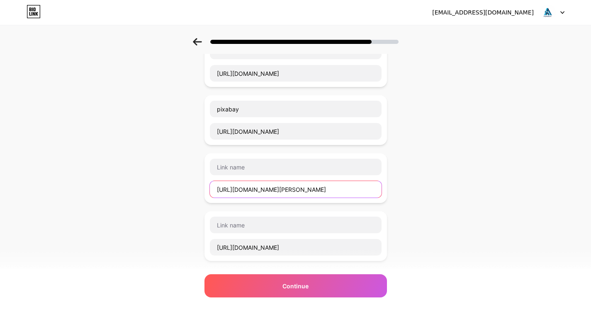
click at [259, 189] on input "https://my.archdaily.com/us/@adarsh-thanisandra" at bounding box center [296, 189] width 172 height 17
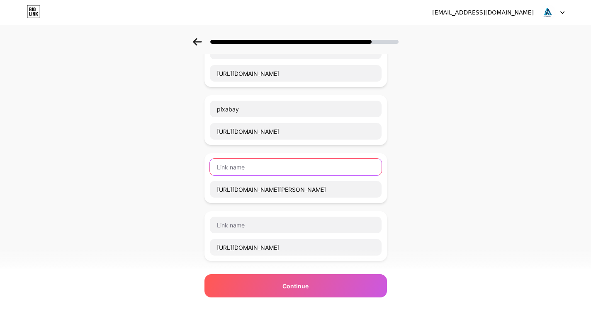
click at [270, 163] on input "text" at bounding box center [296, 167] width 172 height 17
paste input "archdaily"
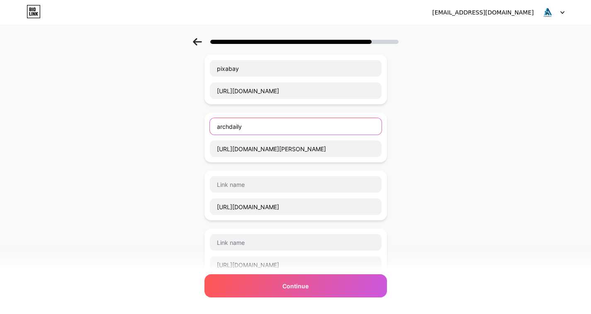
scroll to position [2529, 0]
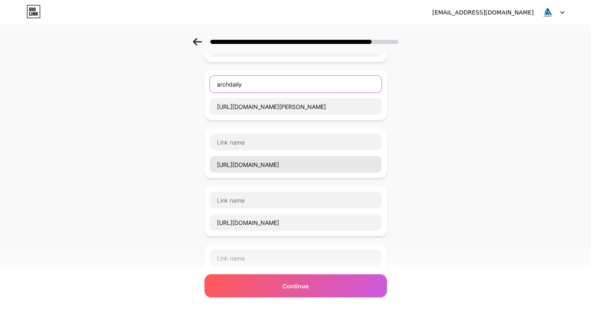
type input "archdaily"
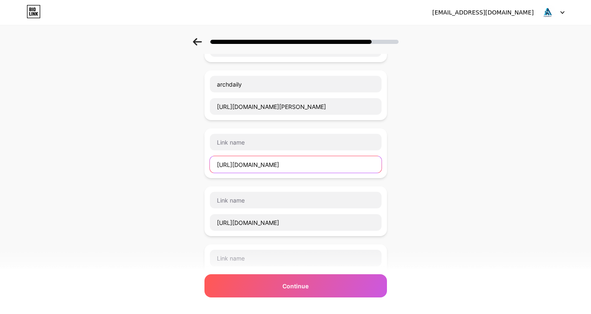
click at [241, 165] on input "https://creator.nightcafe.studio/u/adarshthanisandra" at bounding box center [296, 164] width 172 height 17
click at [273, 168] on input "https://creator.nightcafe.studio/u/adarshthanisandra" at bounding box center [296, 164] width 172 height 17
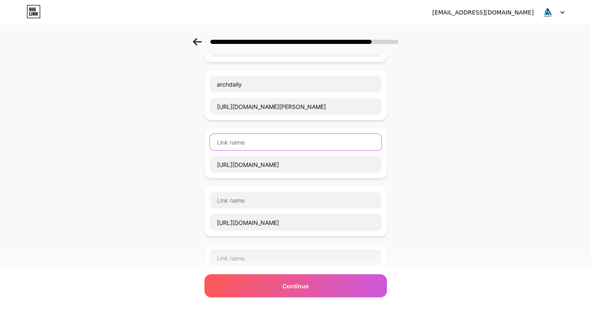
click at [249, 148] on input "text" at bounding box center [296, 142] width 172 height 17
paste input "nightcafe"
type input "nightcafe"
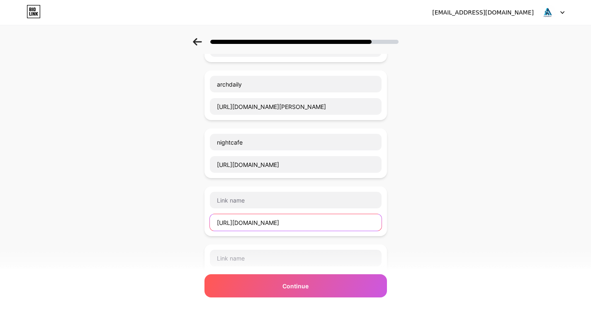
click at [262, 227] on input "https://www.pixilart.com/adarshthanisand" at bounding box center [296, 222] width 172 height 17
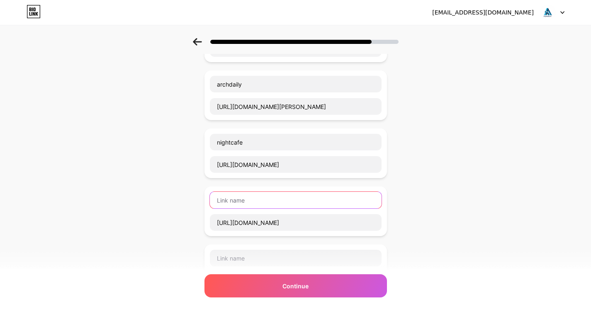
click at [261, 196] on input "text" at bounding box center [296, 200] width 172 height 17
paste
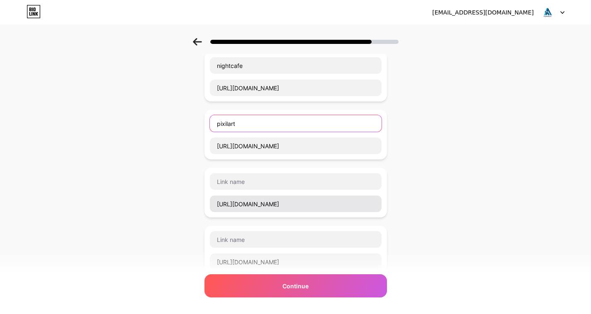
scroll to position [2612, 0]
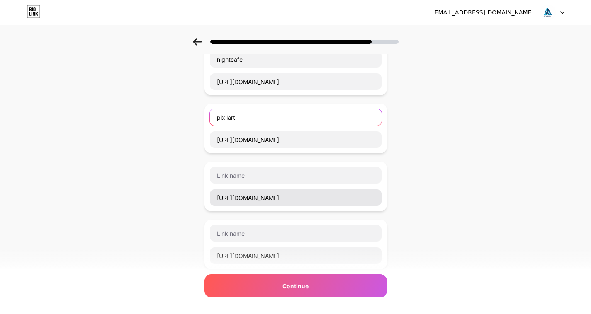
type input "pixilart"
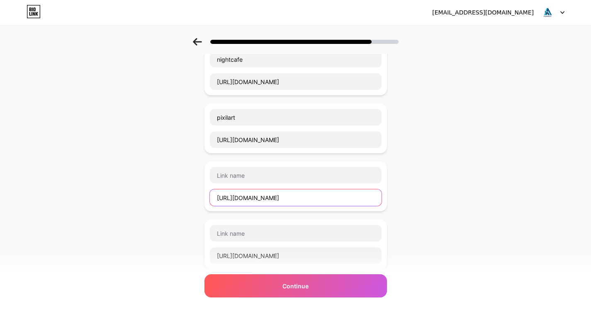
click at [248, 199] on input "https://dagshub.com/adarshthanisandra" at bounding box center [296, 197] width 172 height 17
click at [251, 184] on div "https://dagshub.com/adarshthanisandra" at bounding box center [295, 187] width 172 height 40
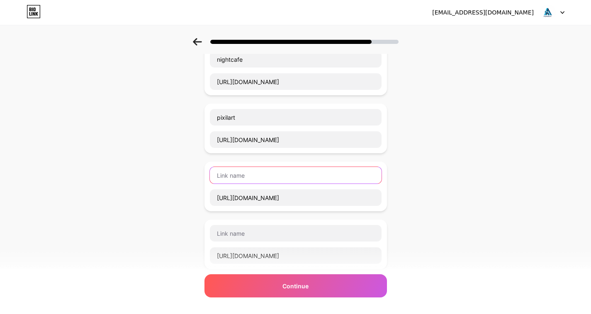
click at [252, 179] on input "text" at bounding box center [296, 175] width 172 height 17
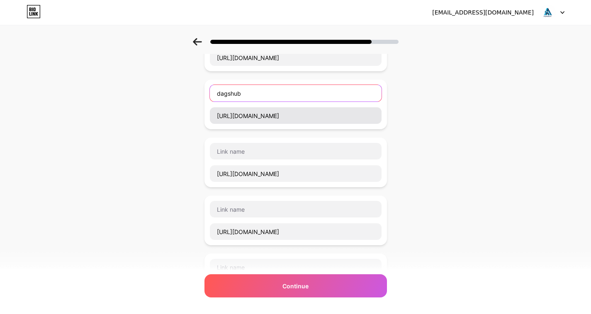
scroll to position [2695, 0]
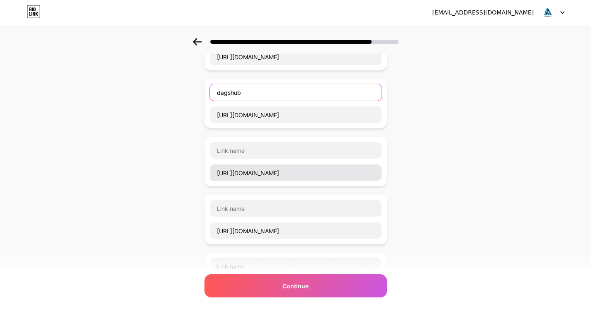
type input "dagshub"
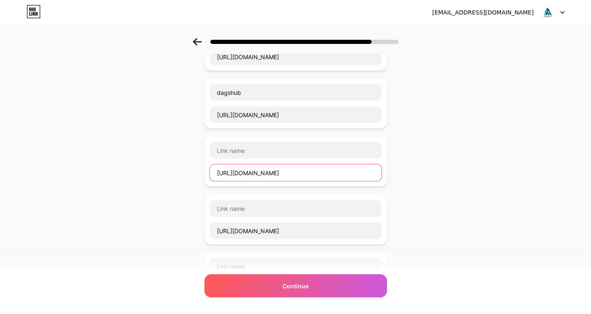
click at [249, 178] on input "https://codeberg.org/adarshthanisandra" at bounding box center [296, 173] width 172 height 17
click at [253, 159] on div at bounding box center [295, 150] width 172 height 17
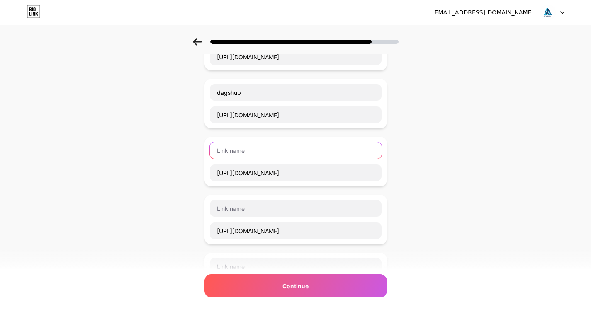
click at [255, 151] on input "text" at bounding box center [296, 150] width 172 height 17
type input "codeberg"
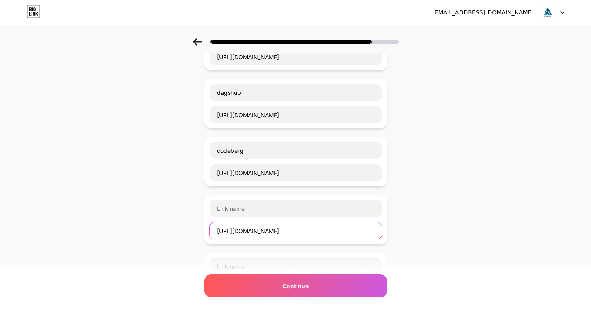
click at [248, 234] on input "https://apify.com/adarshthani" at bounding box center [296, 231] width 172 height 17
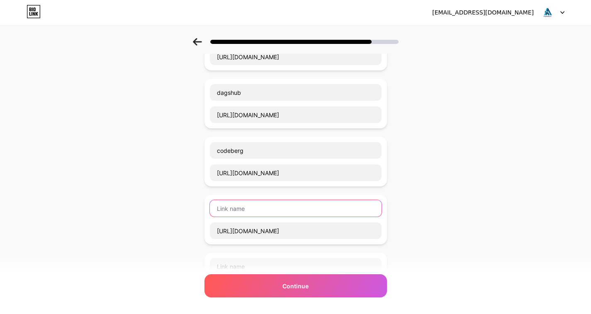
click at [246, 209] on input "text" at bounding box center [296, 208] width 172 height 17
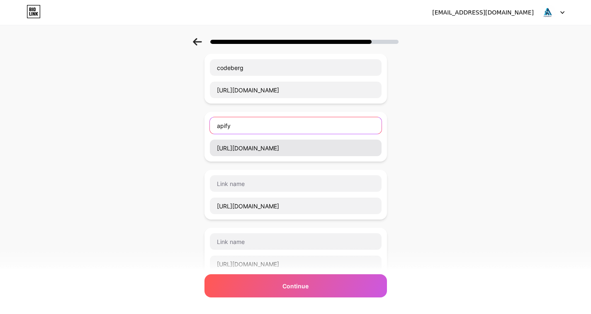
scroll to position [2820, 0]
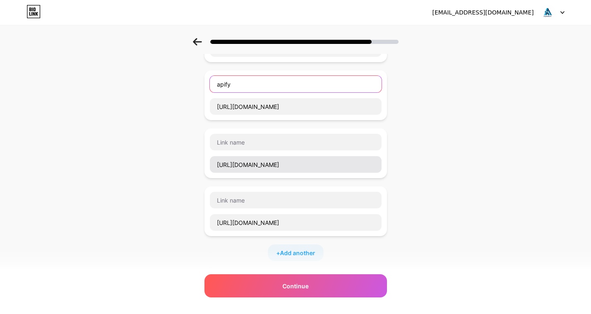
type input "apify"
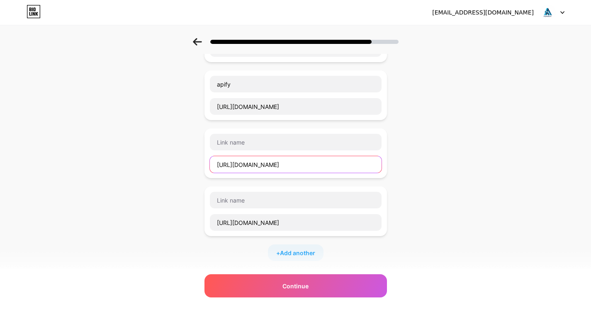
click at [246, 167] on input "https://note.com/adarshthani" at bounding box center [296, 164] width 172 height 17
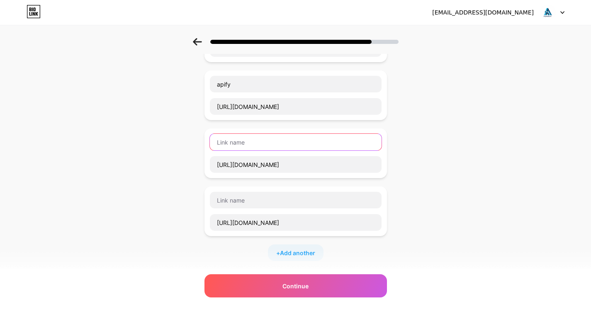
drag, startPoint x: 238, startPoint y: 138, endPoint x: 414, endPoint y: 307, distance: 244.0
click at [239, 138] on input "text" at bounding box center [296, 142] width 172 height 17
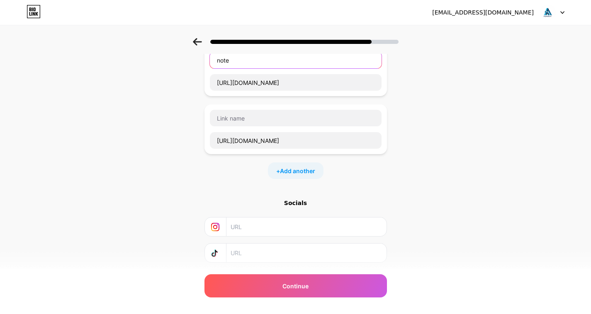
scroll to position [2903, 0]
type input "note"
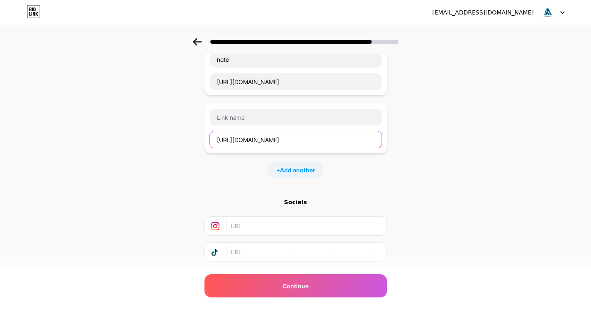
click at [248, 141] on input "https://beteiligung.hafencity.com/profile/adarshthanisandra/" at bounding box center [296, 139] width 172 height 17
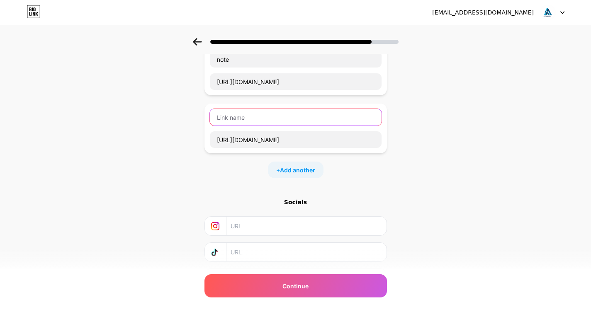
click at [267, 119] on input "text" at bounding box center [296, 117] width 172 height 17
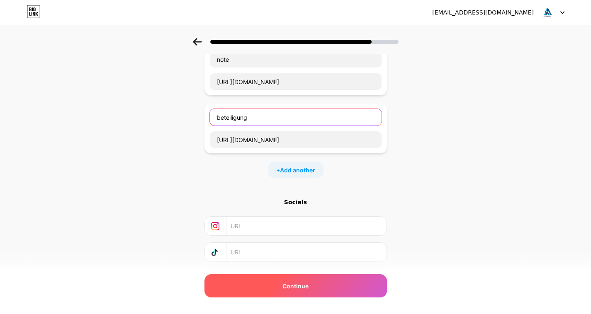
type input "beteiligung"
click at [282, 293] on div "Continue" at bounding box center [295, 285] width 182 height 23
click at [287, 287] on span "Continue" at bounding box center [295, 286] width 26 height 9
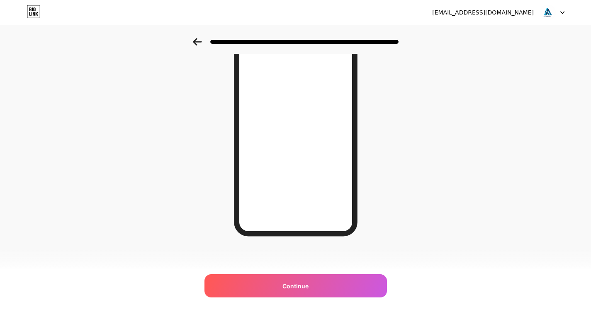
scroll to position [102, 0]
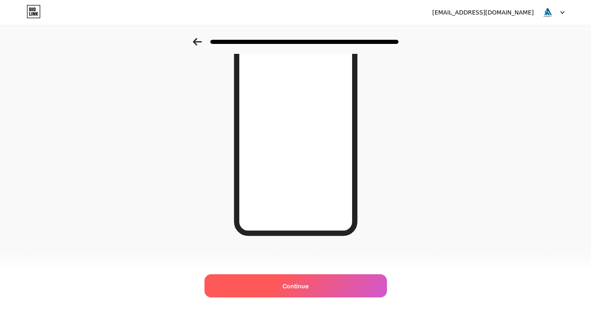
click at [313, 286] on div "Continue" at bounding box center [295, 285] width 182 height 23
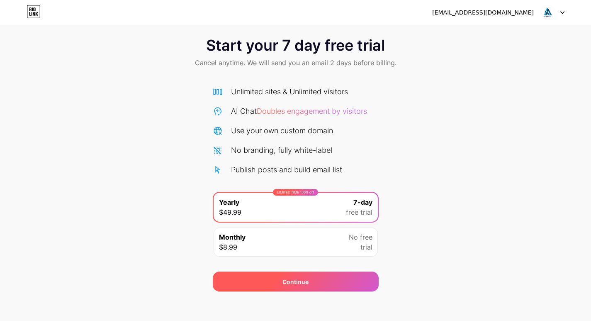
scroll to position [13, 0]
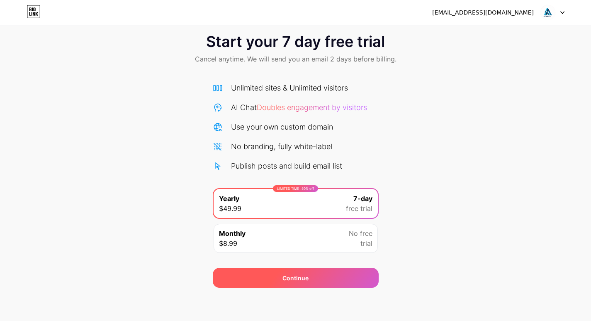
click at [308, 286] on div "Continue" at bounding box center [296, 277] width 166 height 20
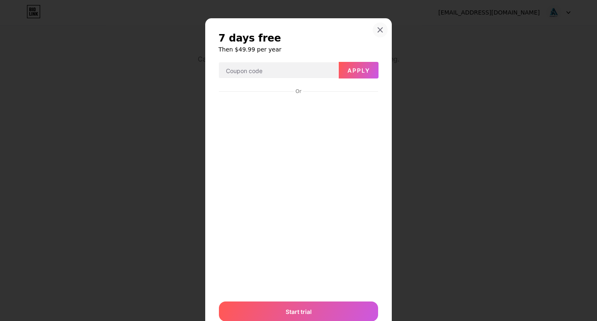
click at [379, 30] on icon at bounding box center [380, 30] width 7 height 7
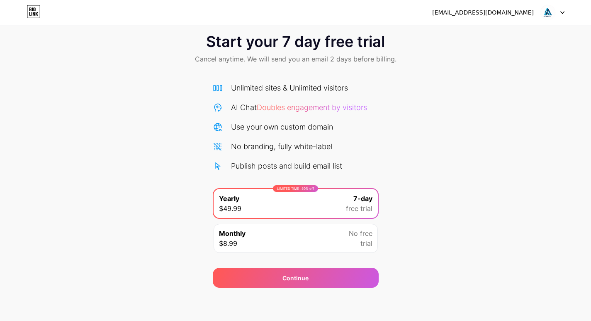
click at [28, 12] on icon at bounding box center [34, 11] width 14 height 13
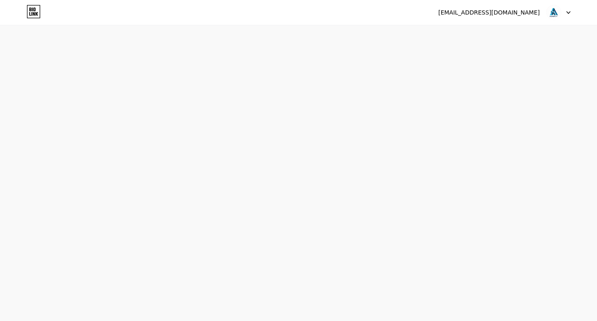
click at [525, 16] on div "adarshthanisandra@gmail.com" at bounding box center [489, 12] width 102 height 9
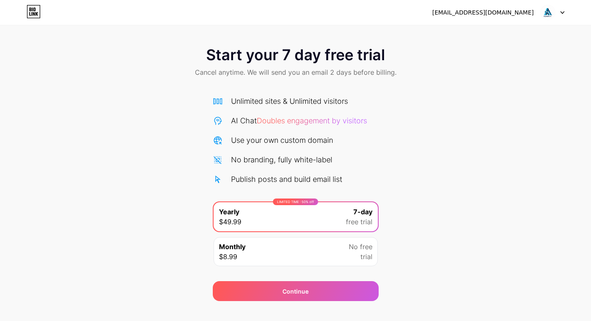
click at [554, 11] on img at bounding box center [548, 13] width 16 height 16
click at [547, 9] on img at bounding box center [548, 13] width 16 height 16
click at [510, 17] on div "adarshthanisandra@gmail.com" at bounding box center [498, 12] width 132 height 15
click at [510, 15] on div "adarshthanisandra@gmail.com" at bounding box center [483, 12] width 102 height 9
click at [26, 10] on div "adarshthanisandra@gmail.com Logout" at bounding box center [295, 12] width 591 height 15
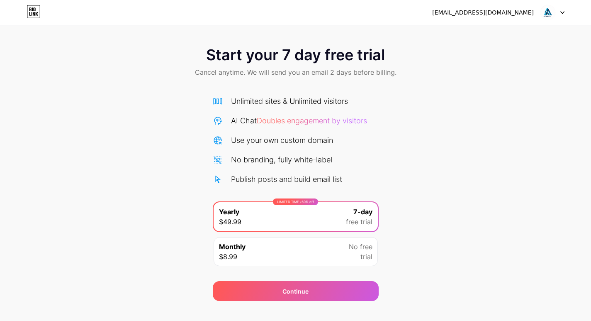
click at [34, 12] on icon at bounding box center [34, 11] width 14 height 13
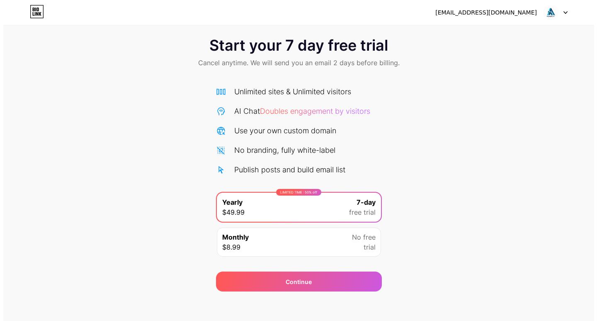
scroll to position [13, 0]
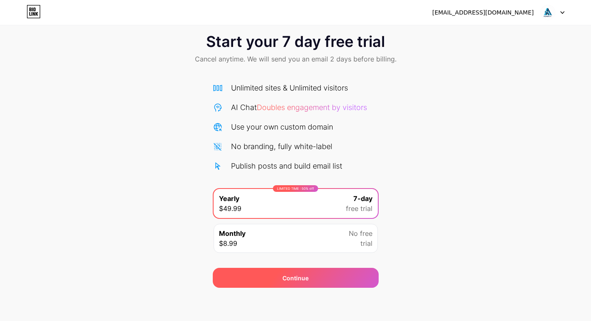
click at [297, 281] on span "Continue" at bounding box center [295, 277] width 26 height 9
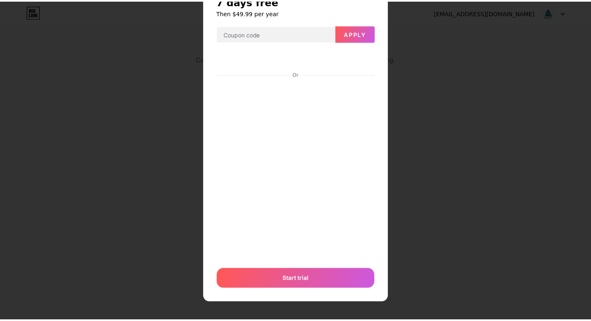
scroll to position [0, 0]
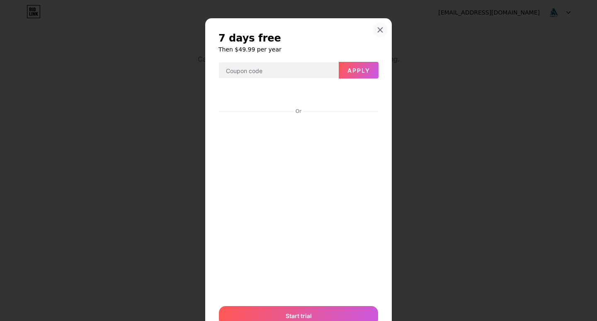
click at [378, 27] on icon at bounding box center [380, 30] width 7 height 7
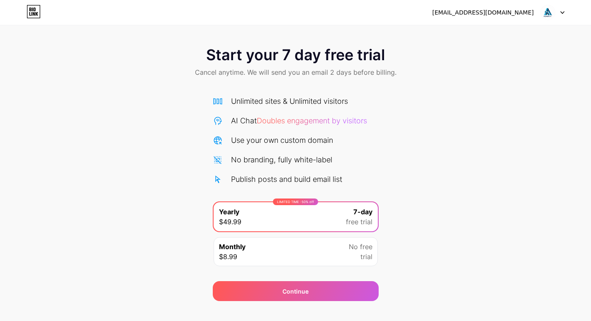
click at [487, 9] on div "[EMAIL_ADDRESS][DOMAIN_NAME]" at bounding box center [483, 12] width 102 height 9
click at [34, 13] on icon at bounding box center [34, 14] width 2 height 4
click at [514, 12] on div "[EMAIL_ADDRESS][DOMAIN_NAME]" at bounding box center [483, 12] width 102 height 9
click at [559, 8] on div at bounding box center [552, 12] width 24 height 15
click at [546, 7] on img at bounding box center [548, 13] width 16 height 16
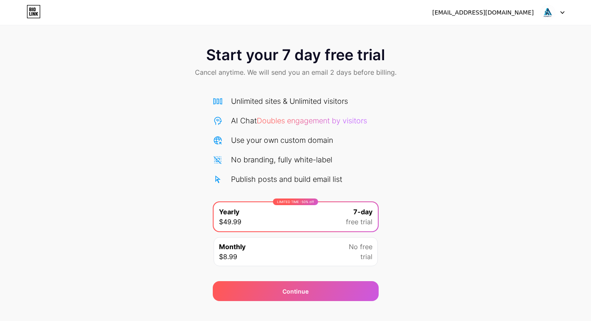
click at [546, 7] on img at bounding box center [548, 13] width 16 height 16
